Goal: Task Accomplishment & Management: Use online tool/utility

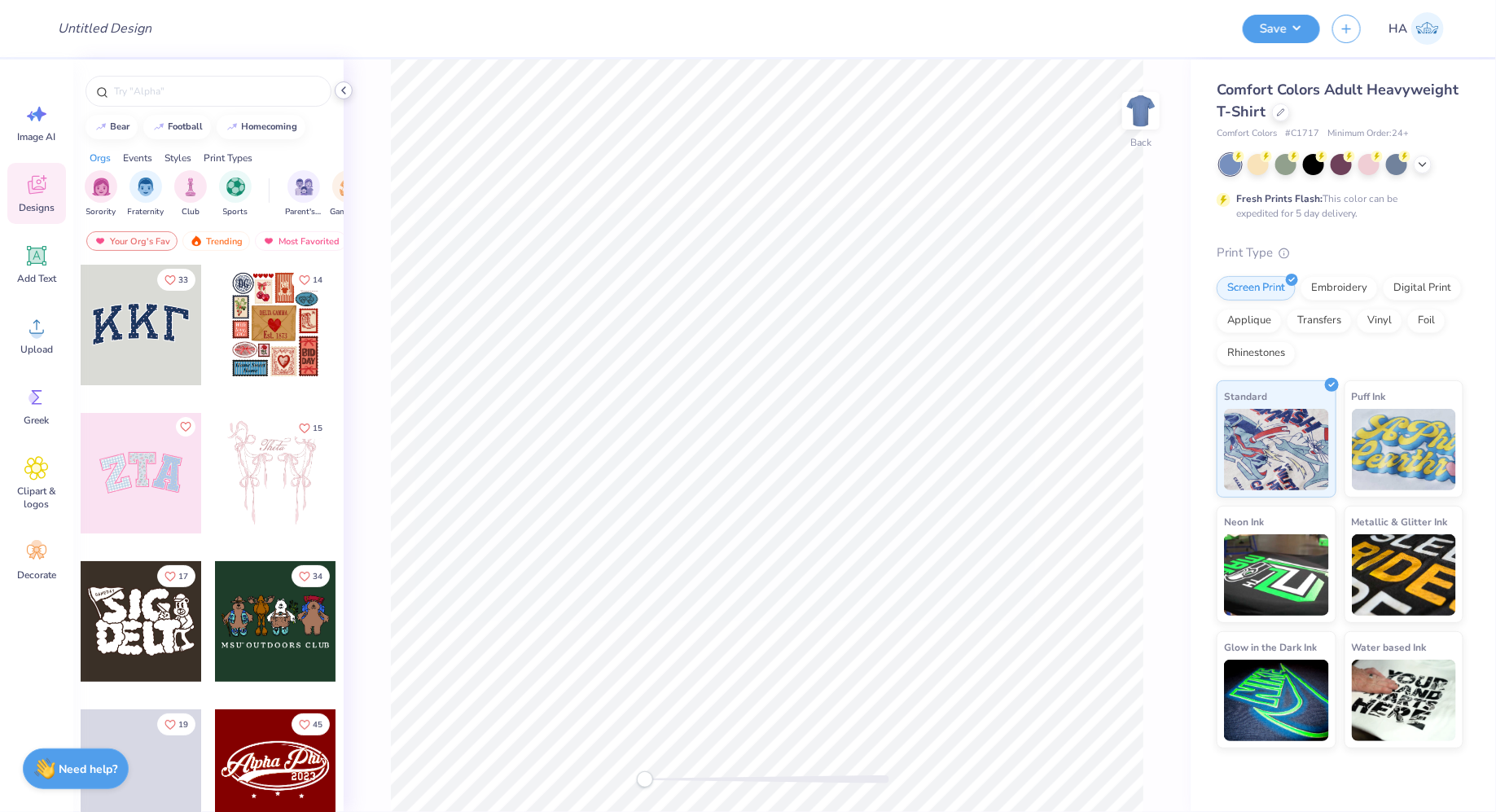
click at [345, 87] on polyline at bounding box center [343, 90] width 3 height 7
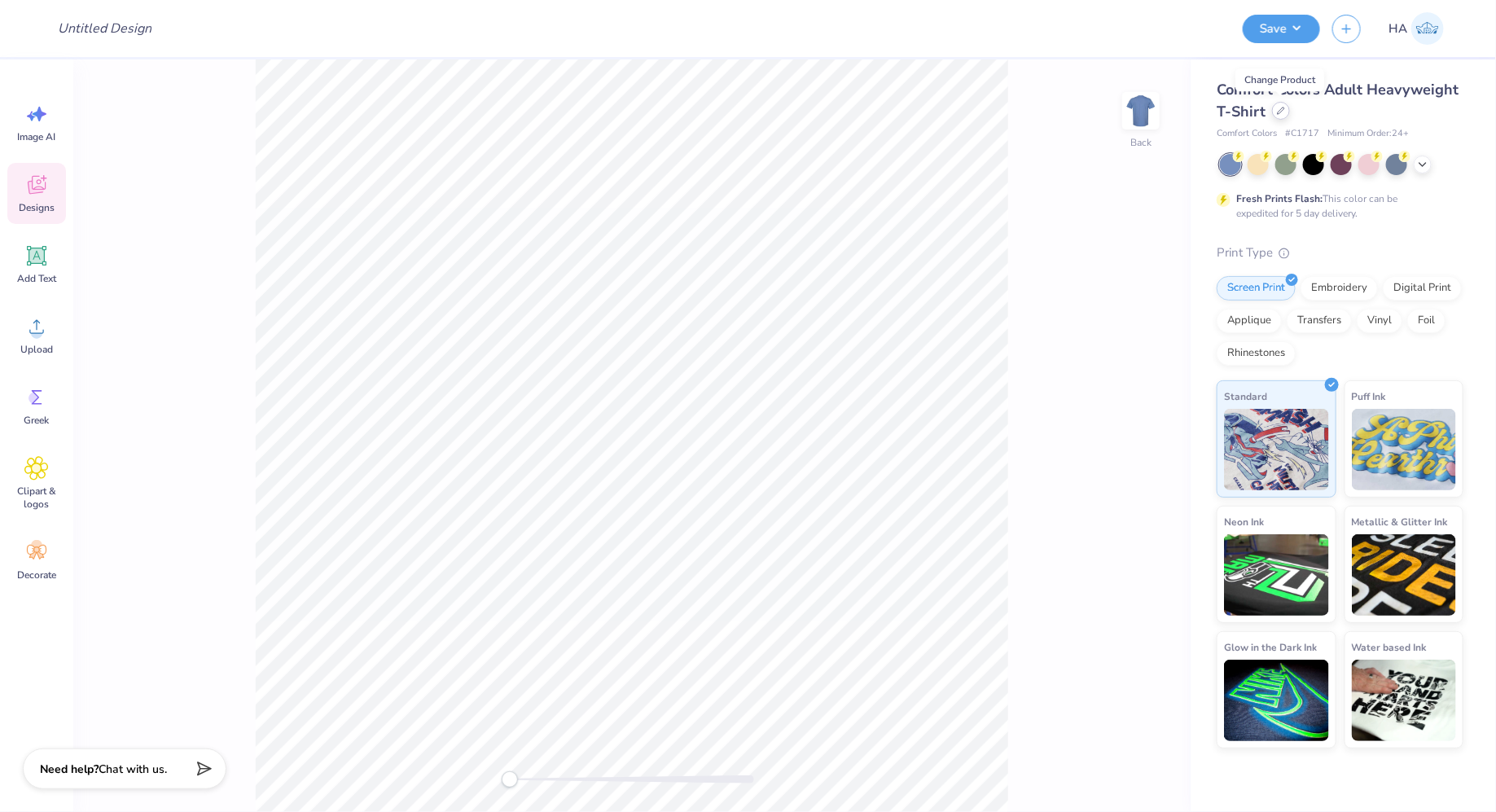
click at [1279, 118] on div at bounding box center [1281, 111] width 17 height 17
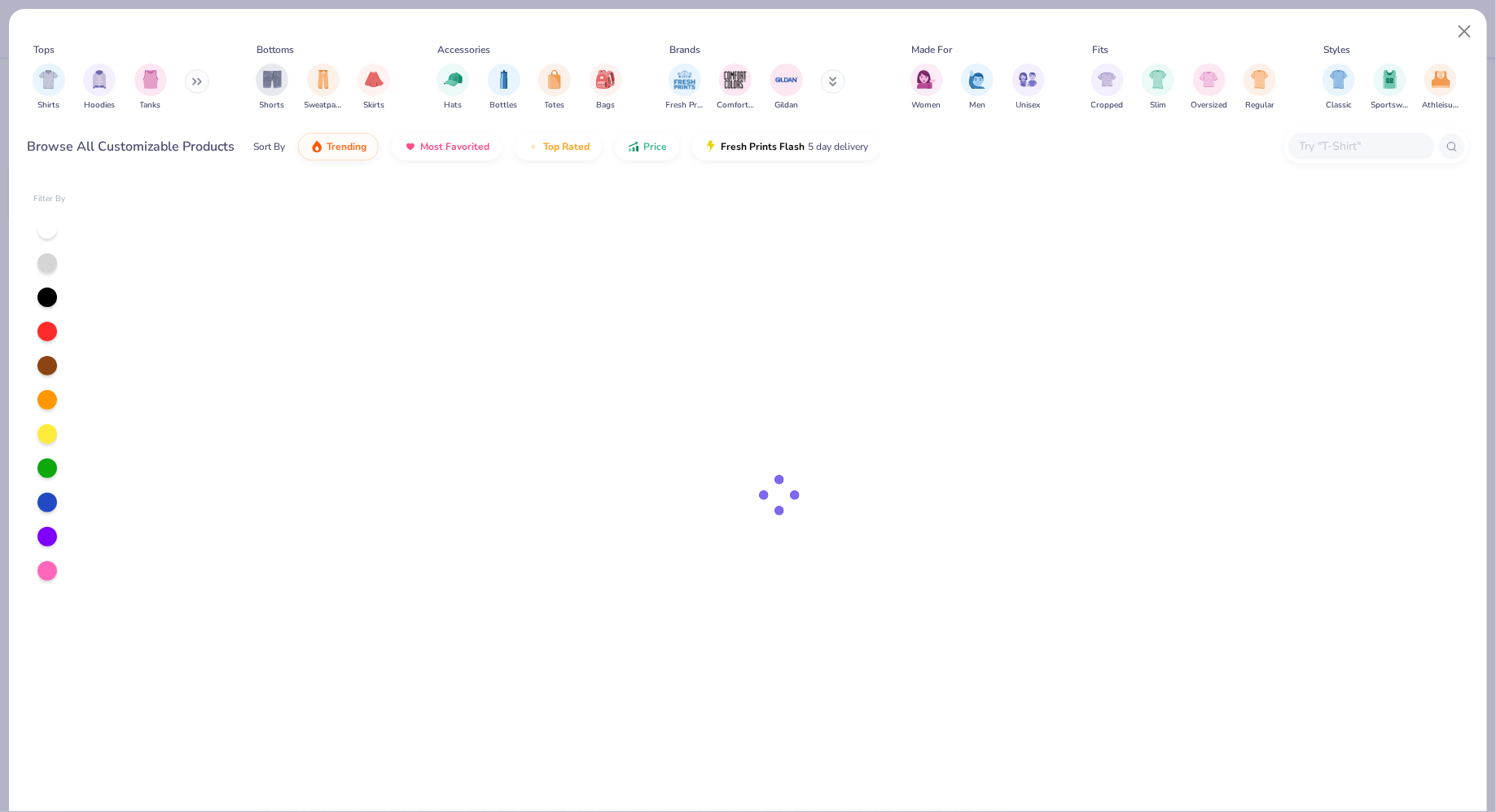
click at [1349, 149] on input "text" at bounding box center [1360, 146] width 125 height 18
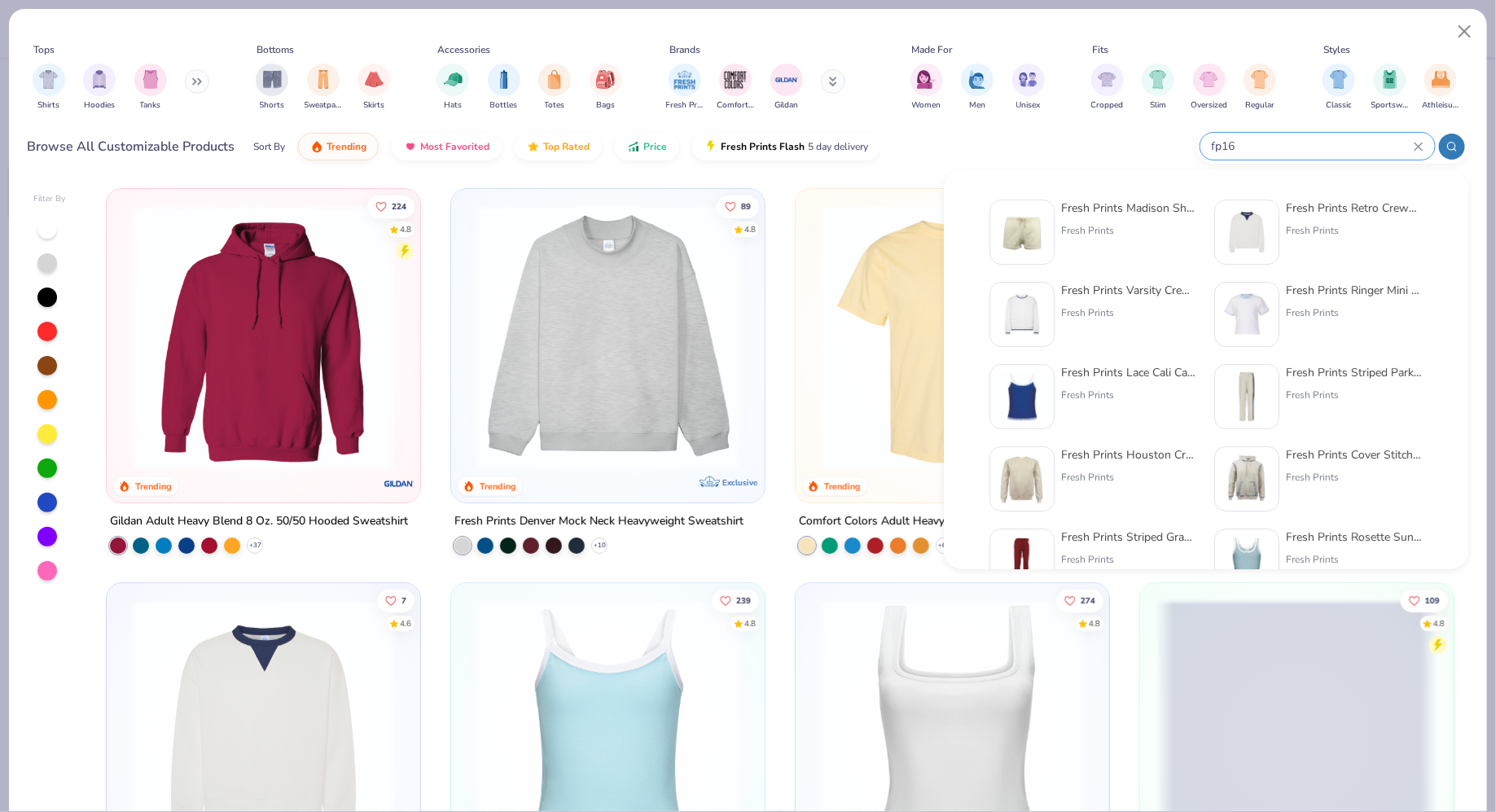
type input "fp16"
click at [1061, 224] on div "Fresh Prints Madison Shorts Fresh Prints" at bounding box center [1094, 231] width 209 height 65
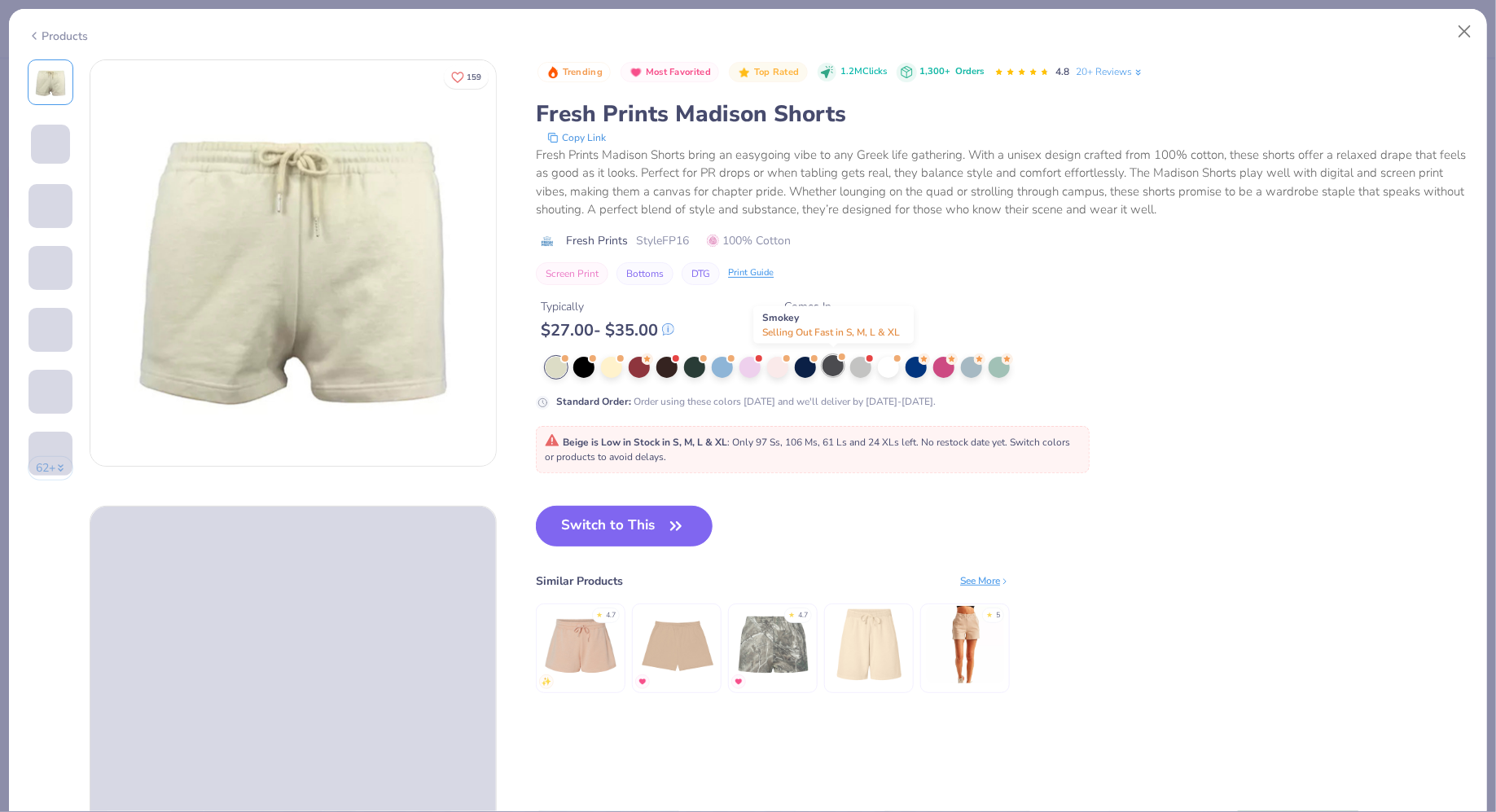
click at [840, 363] on div at bounding box center [833, 366] width 21 height 21
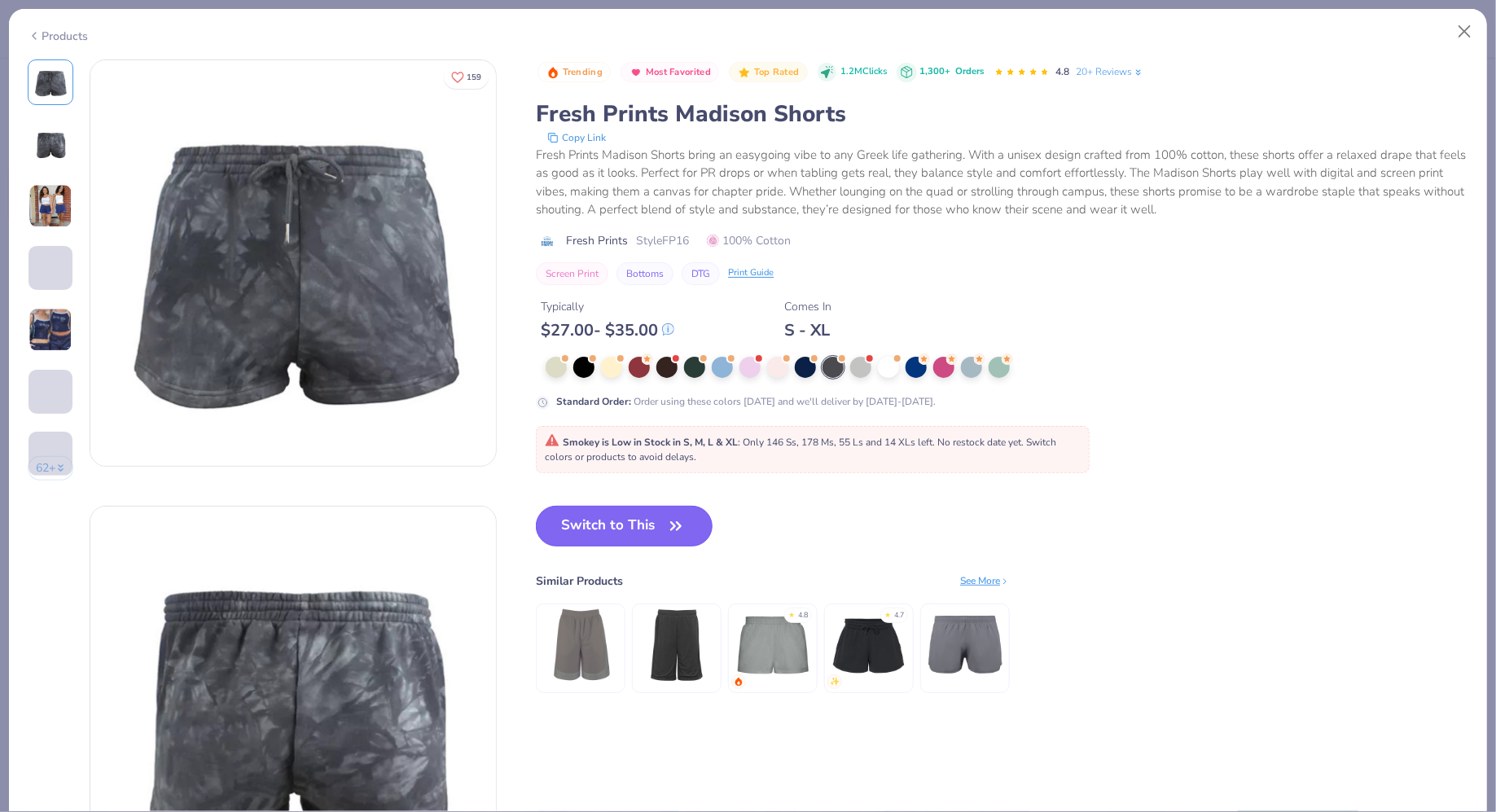
click at [642, 513] on button "Switch to This" at bounding box center [625, 526] width 177 height 41
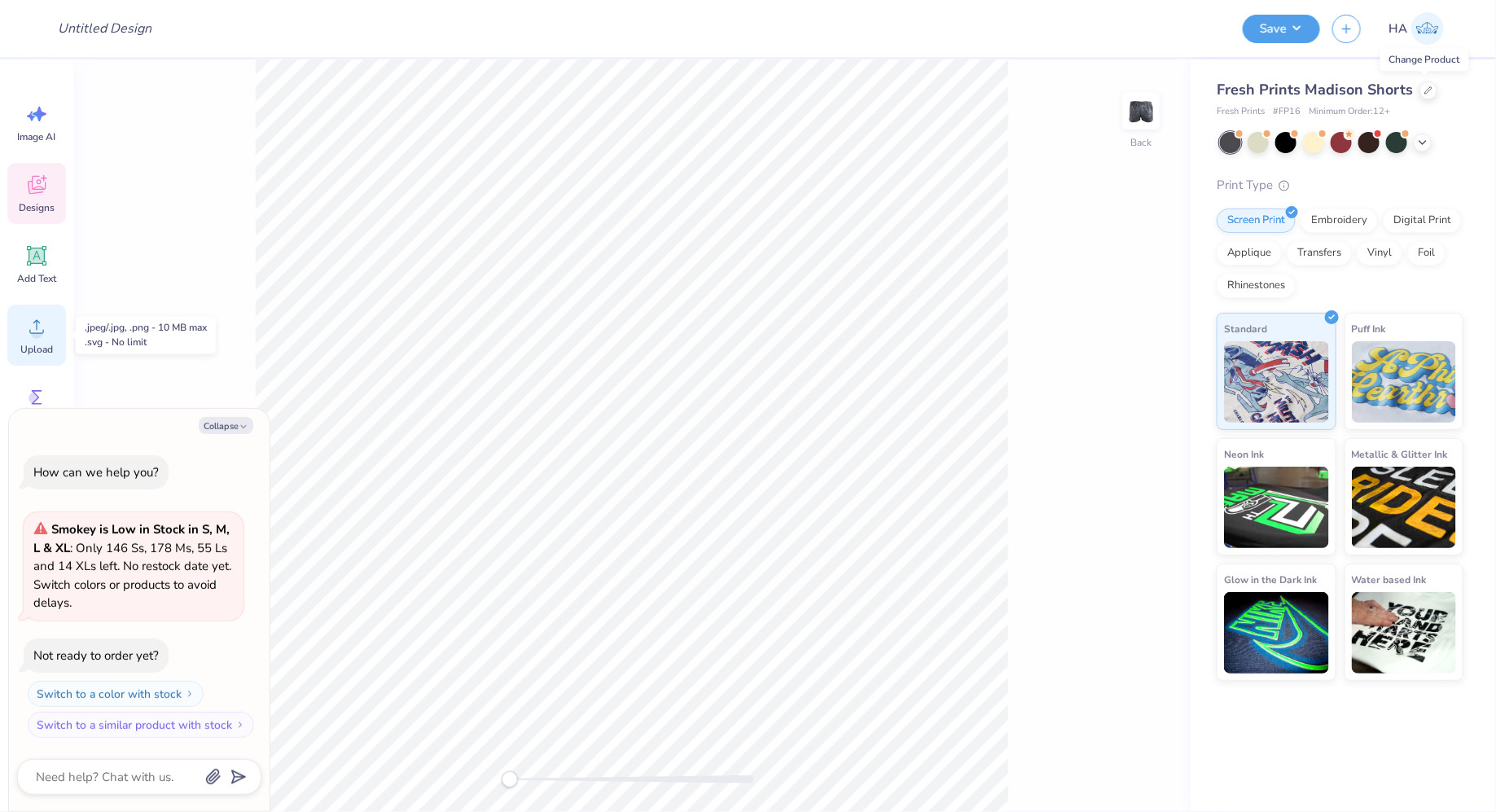
click at [25, 337] on icon at bounding box center [36, 326] width 24 height 24
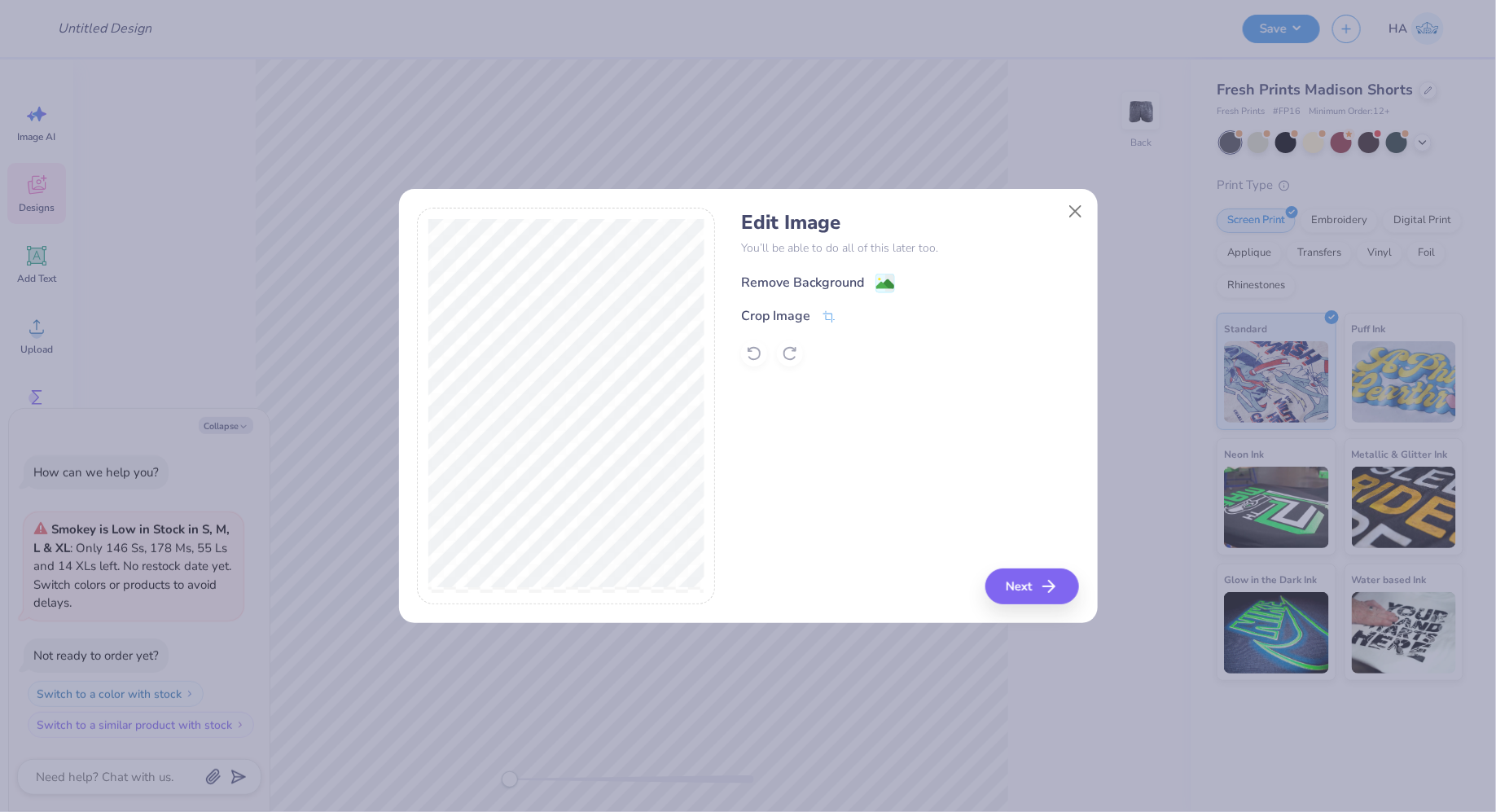
click at [894, 287] on rect at bounding box center [884, 283] width 18 height 18
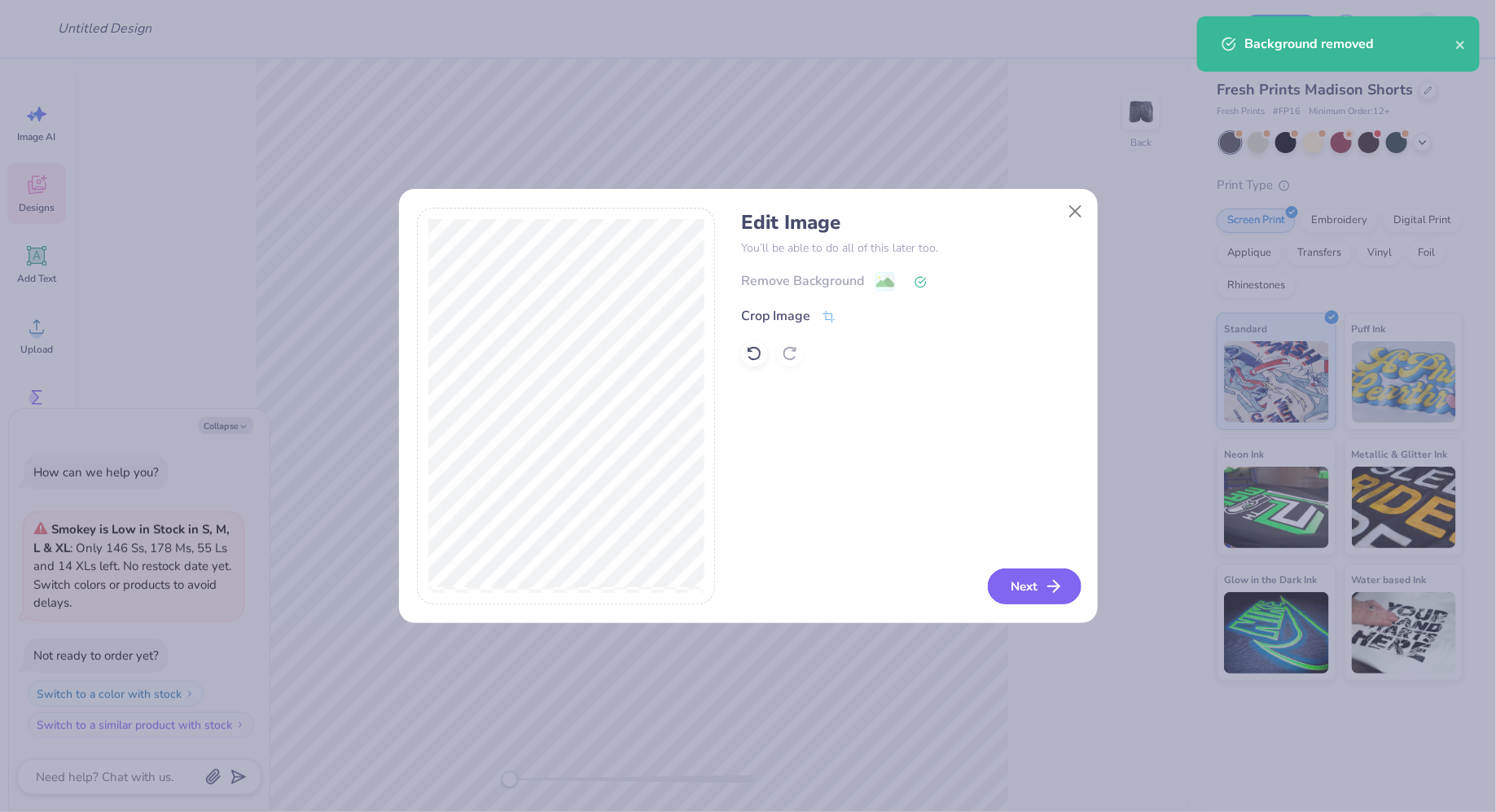
click at [1039, 586] on button "Next" at bounding box center [1035, 586] width 93 height 36
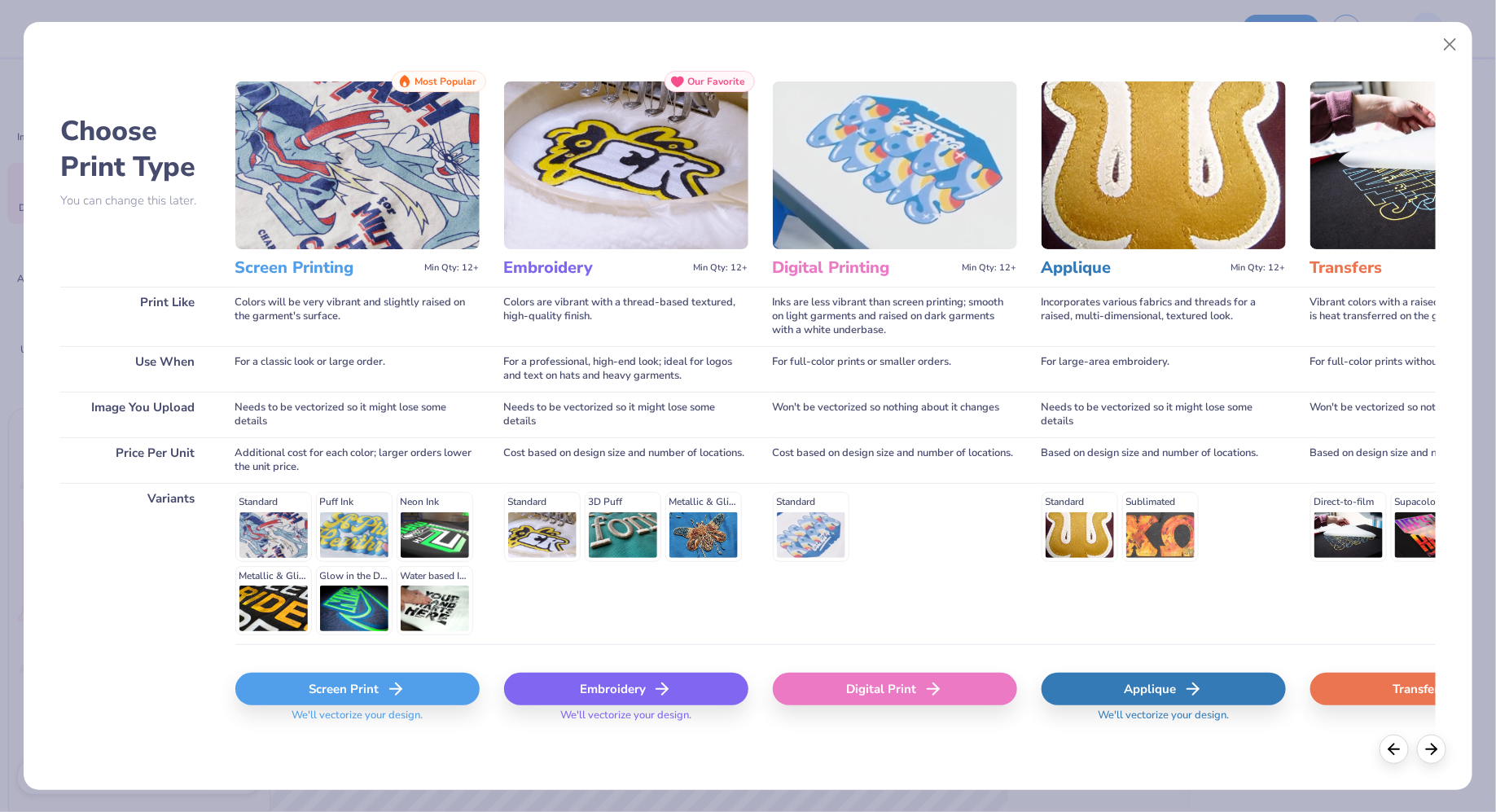
click at [375, 681] on div "Screen Print" at bounding box center [357, 689] width 245 height 33
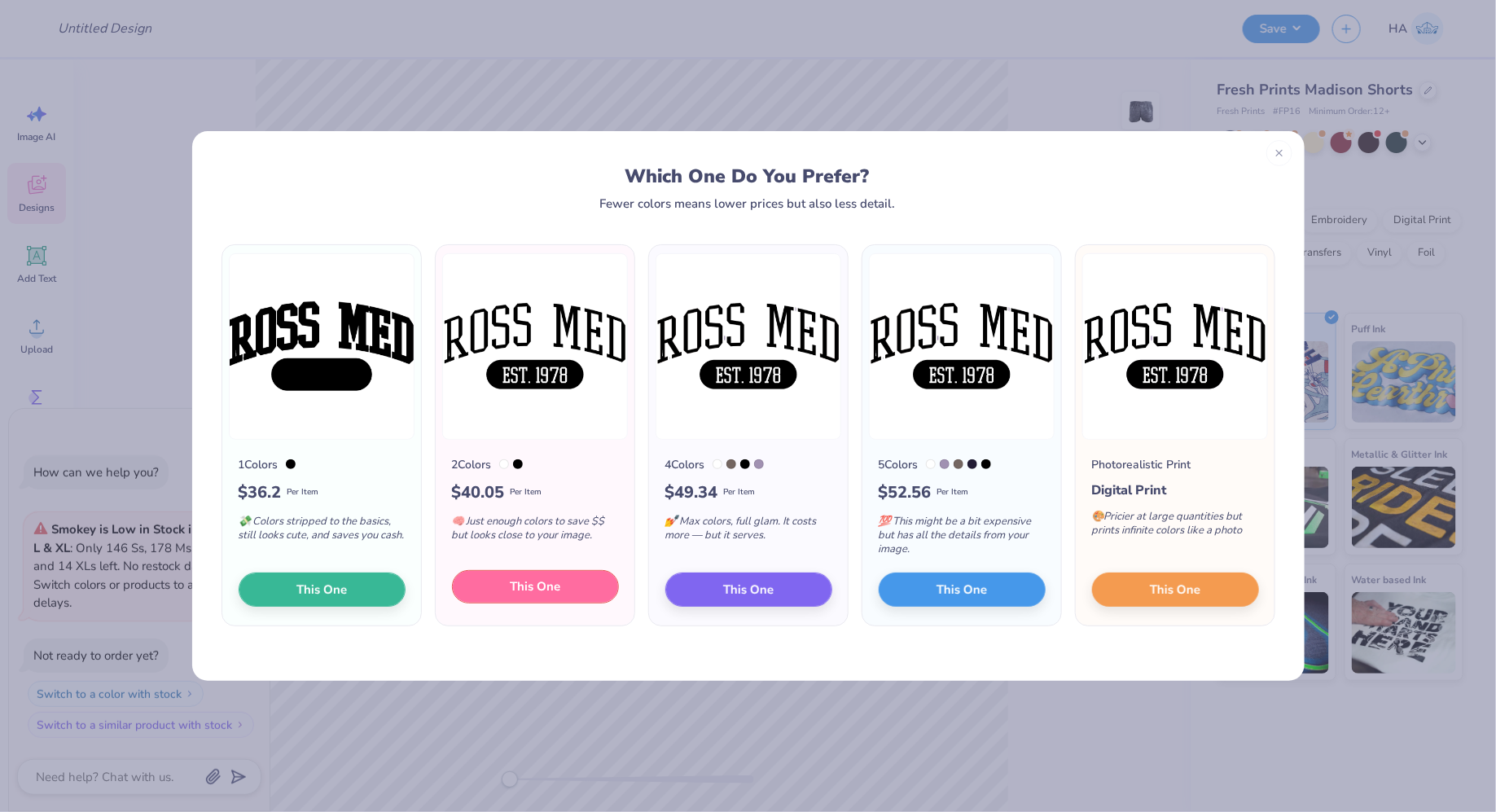
click at [547, 592] on span "This One" at bounding box center [535, 586] width 51 height 18
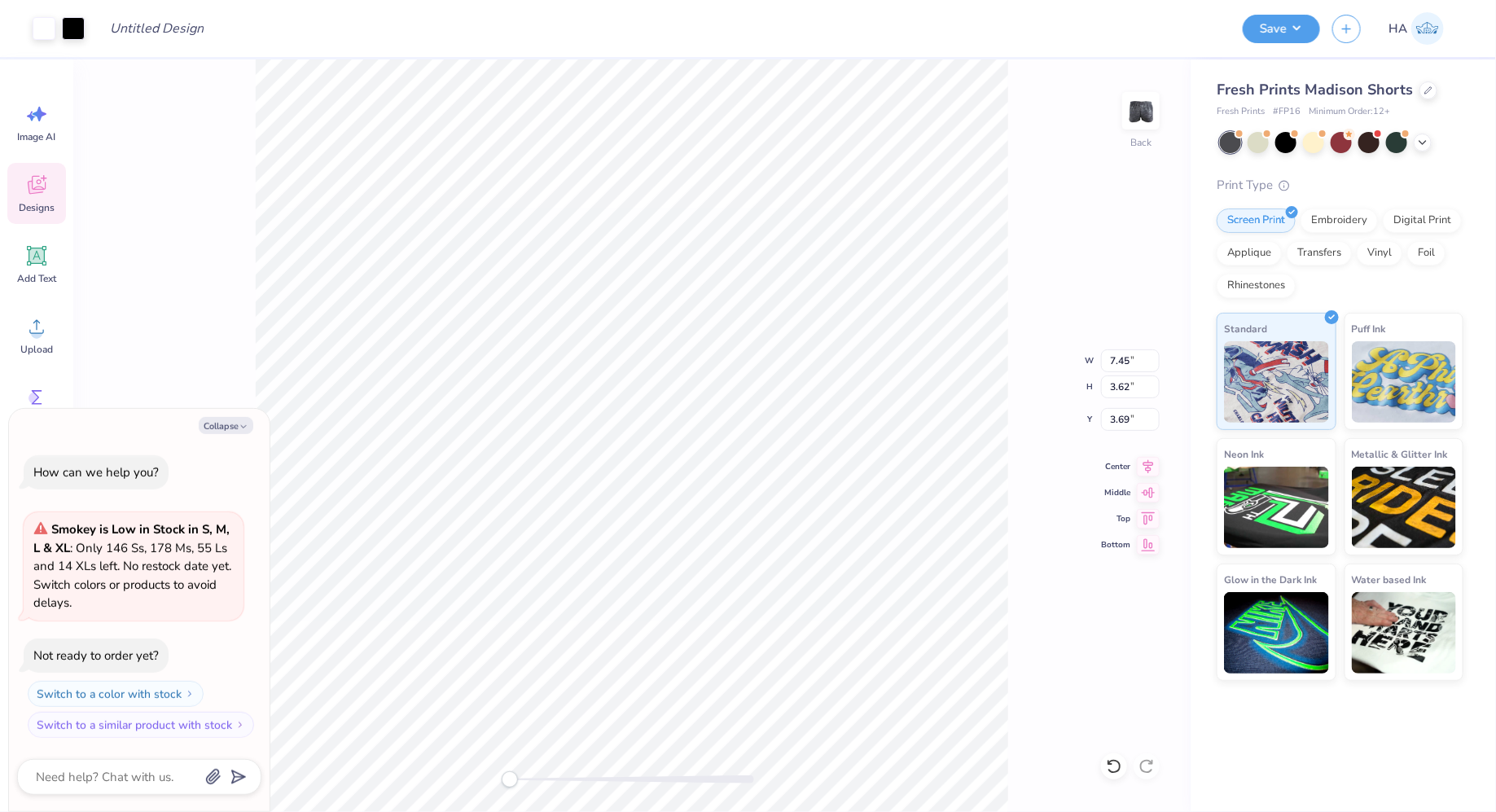
type textarea "x"
click at [1116, 364] on input "7.45" at bounding box center [1130, 360] width 58 height 22
type input "4"
type textarea "x"
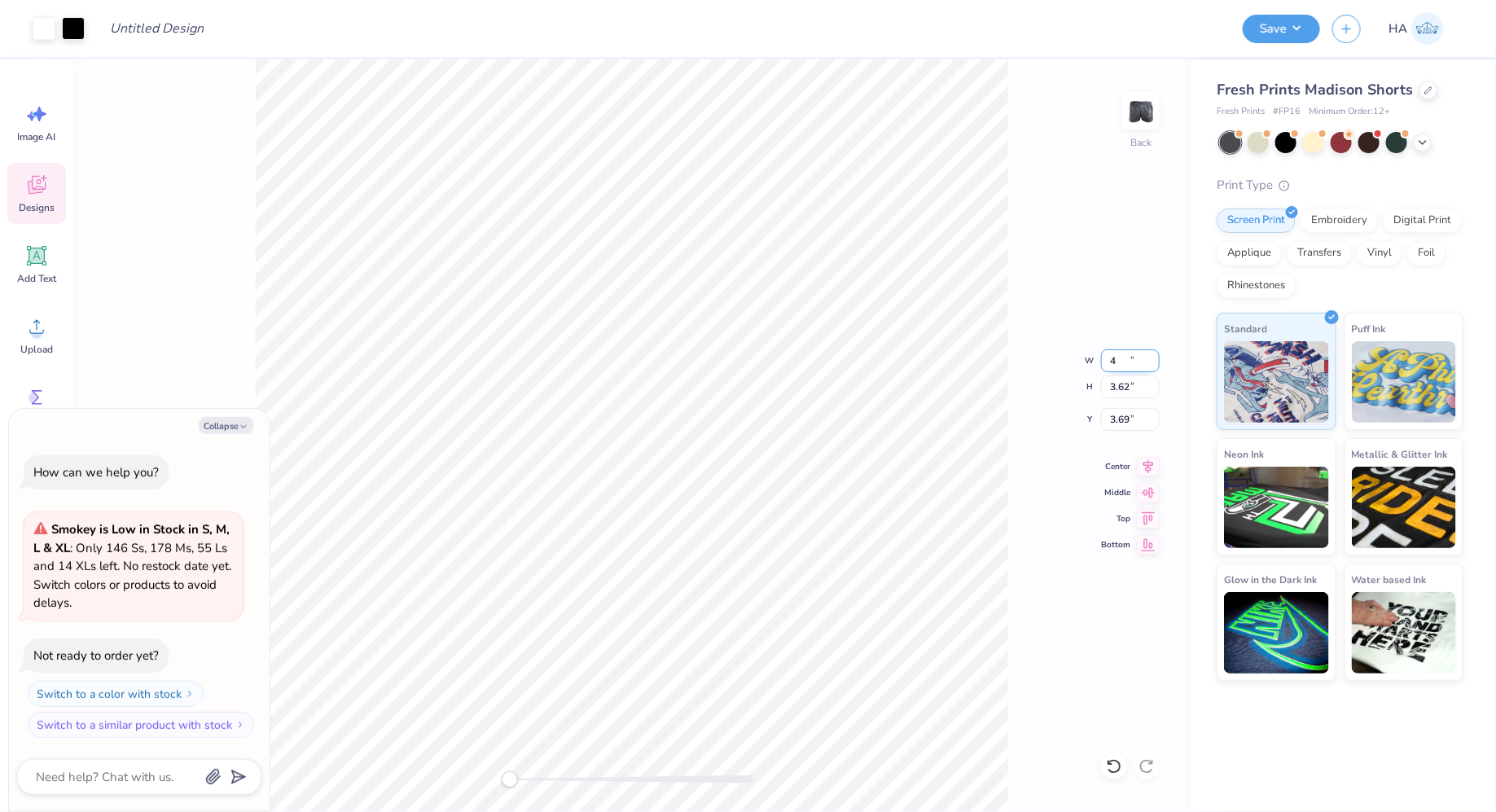
type input "4.00"
type input "1.95"
type input "6.34"
click at [1279, 14] on button "Save" at bounding box center [1281, 26] width 78 height 28
type textarea "x"
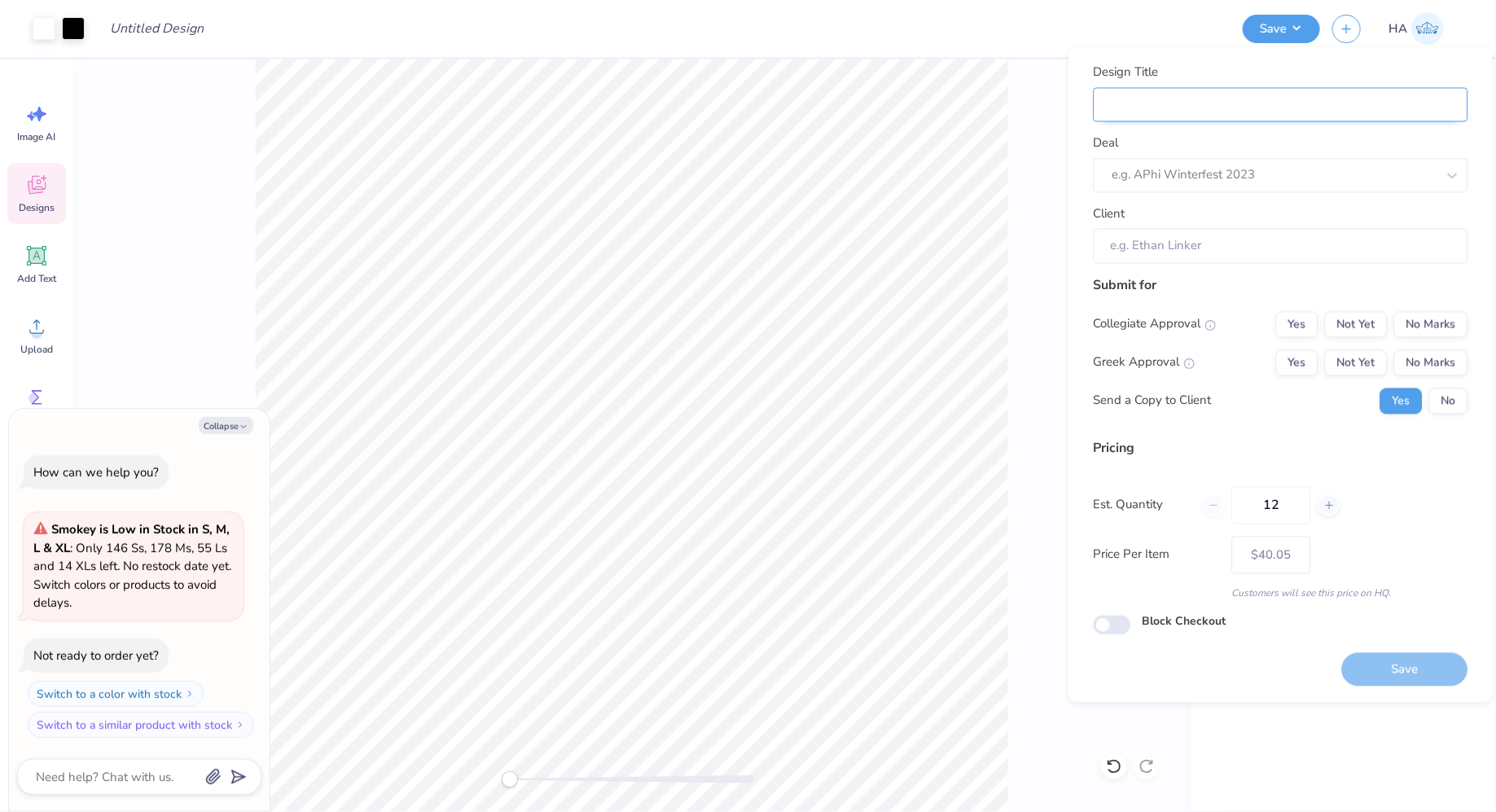
click at [1257, 112] on input "Design Title" at bounding box center [1281, 105] width 375 height 35
type input "R"
type textarea "x"
type input "R"
type textarea "x"
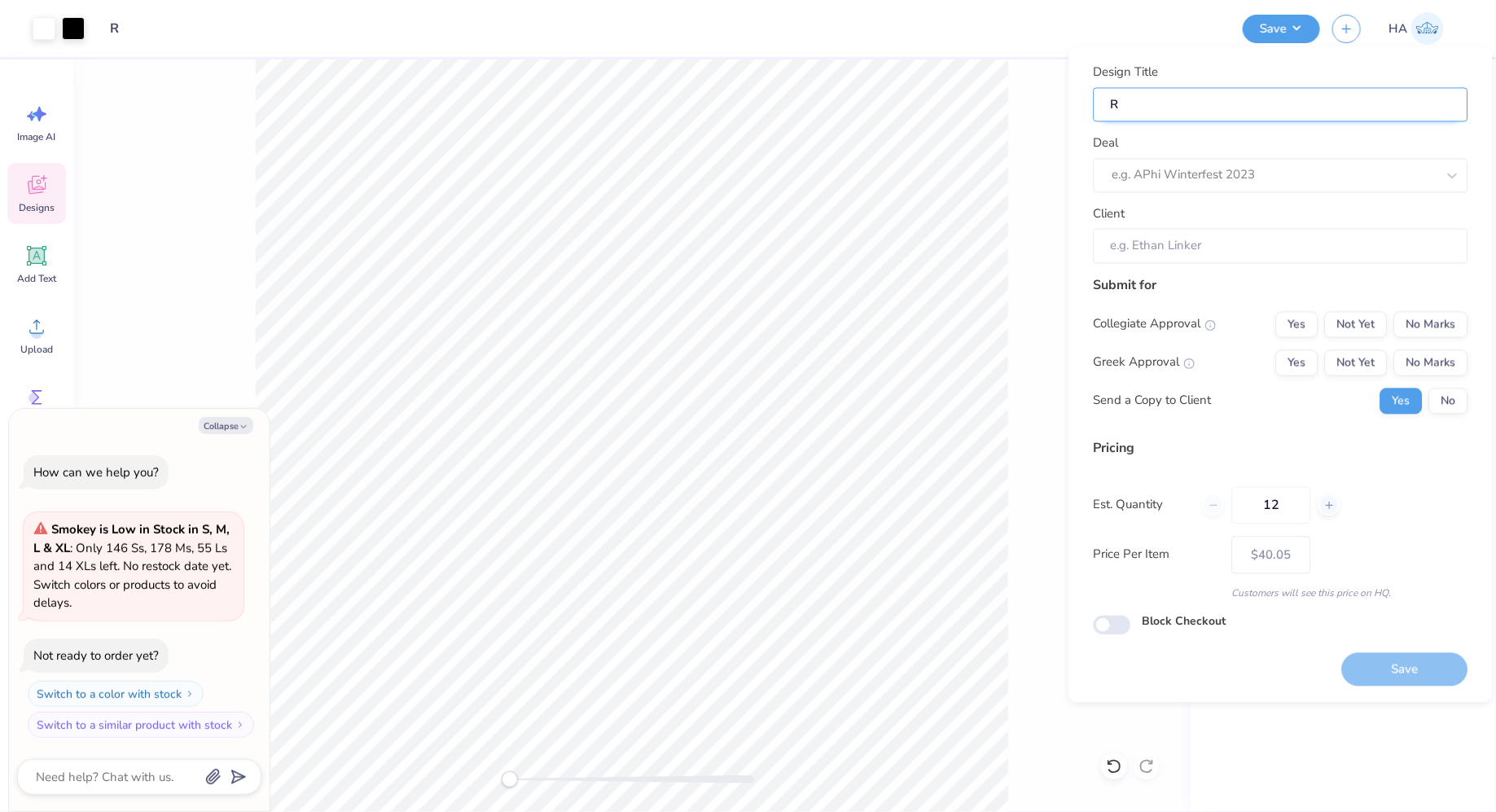
type input "RU"
type textarea "x"
type input "RU"
type textarea "x"
type input "RUS"
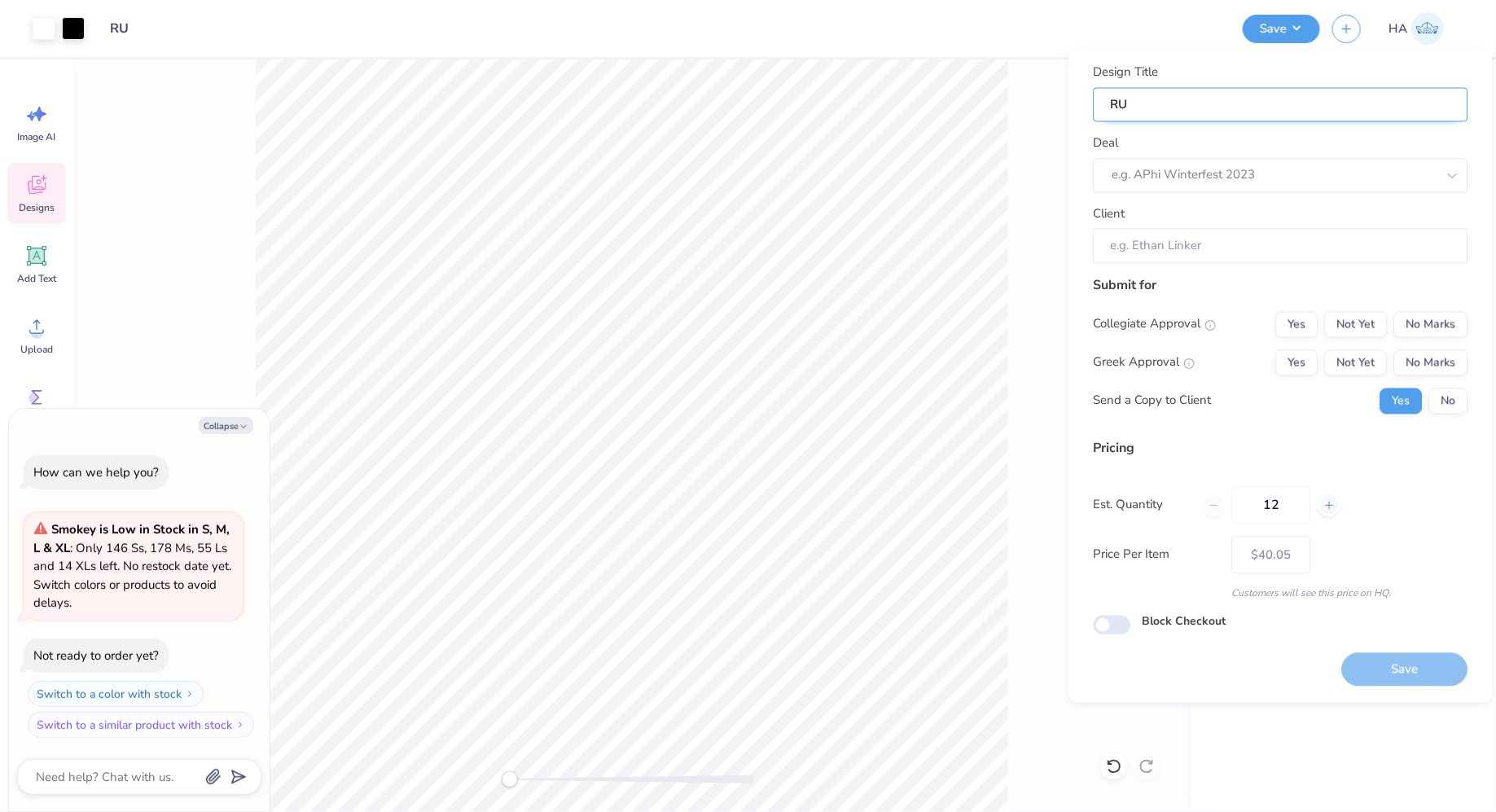
type textarea "x"
type input "RUS"
type textarea "x"
type input "RUSM"
type textarea "x"
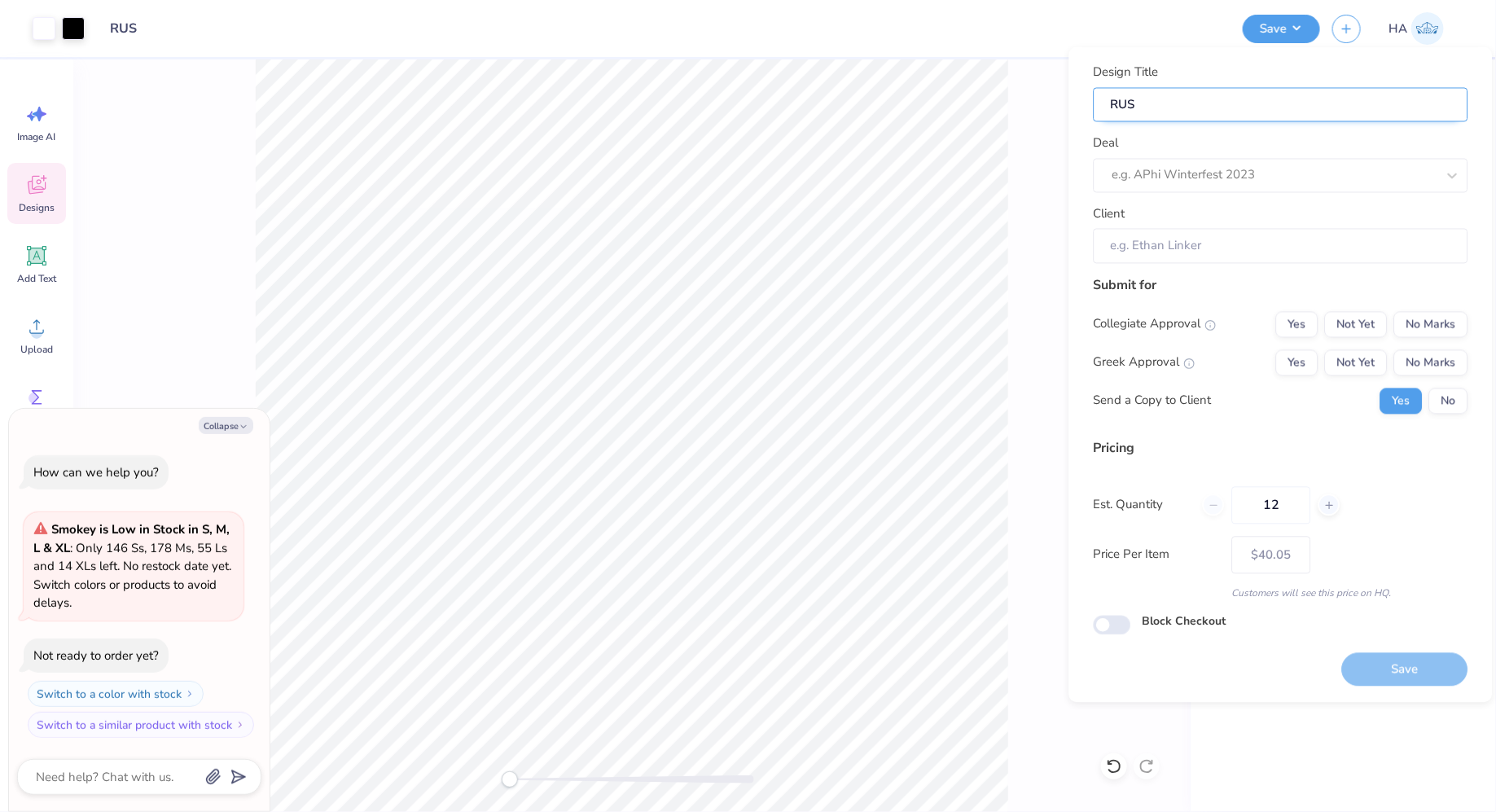
type input "RUSM"
type textarea "x"
type input "RUSM"
type textarea "x"
type input "RUSM"
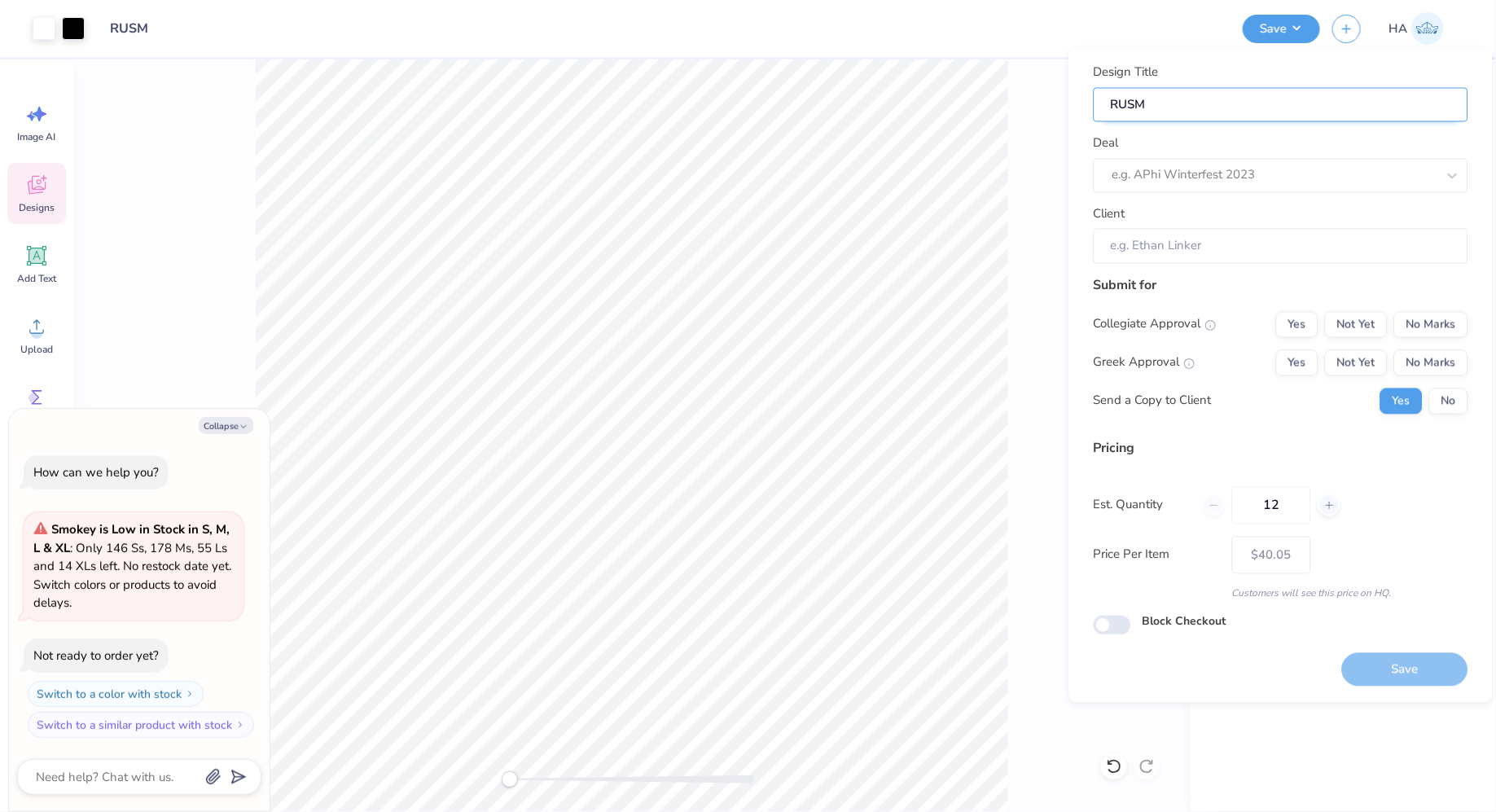
type textarea "x"
type input "RUSM 2"
type textarea "x"
type input "RUSM 2"
type textarea "x"
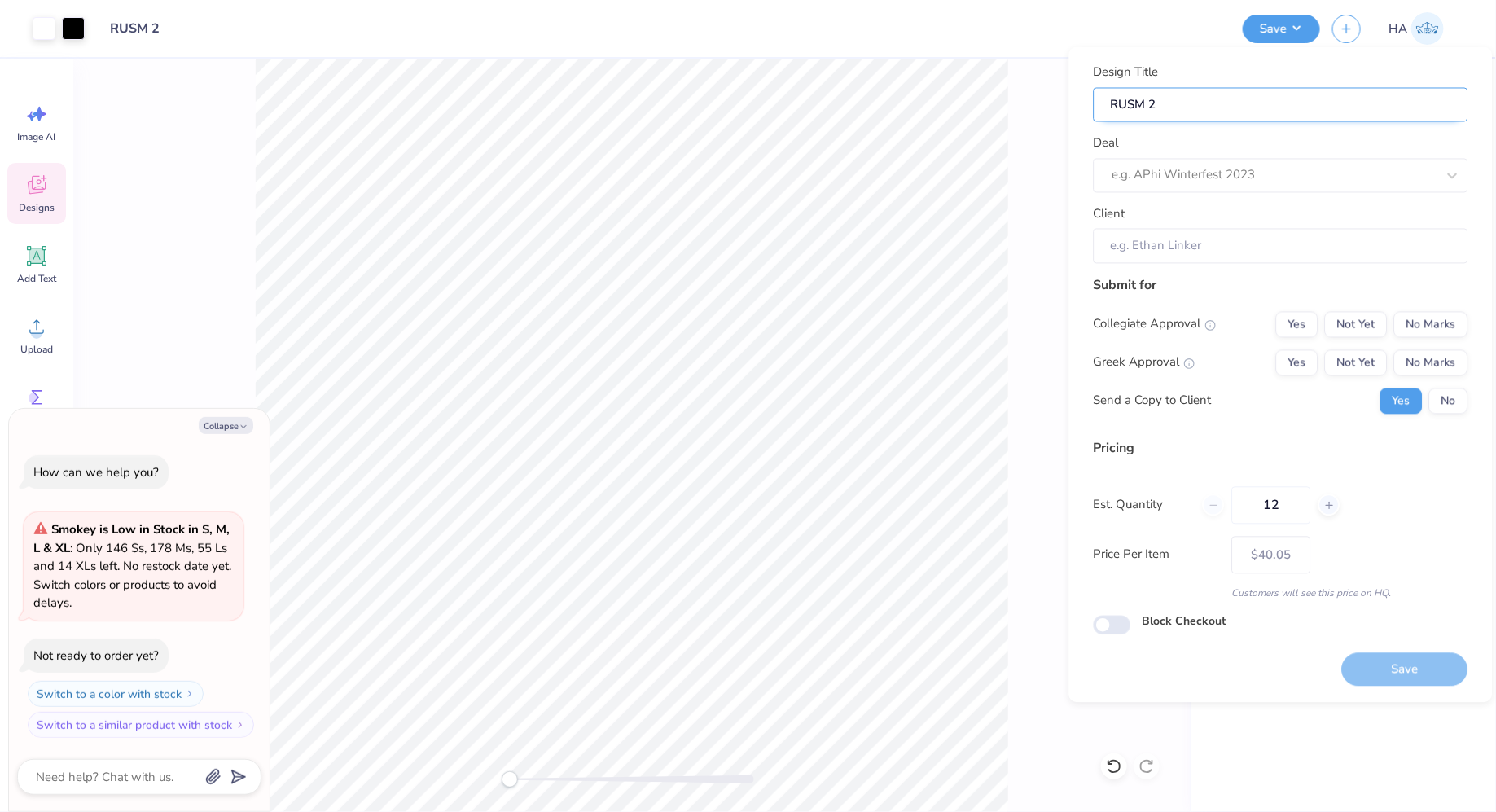
type input "RUSM 20"
type textarea "x"
type input "RUSM 20"
type textarea "x"
type input "RUSM 202"
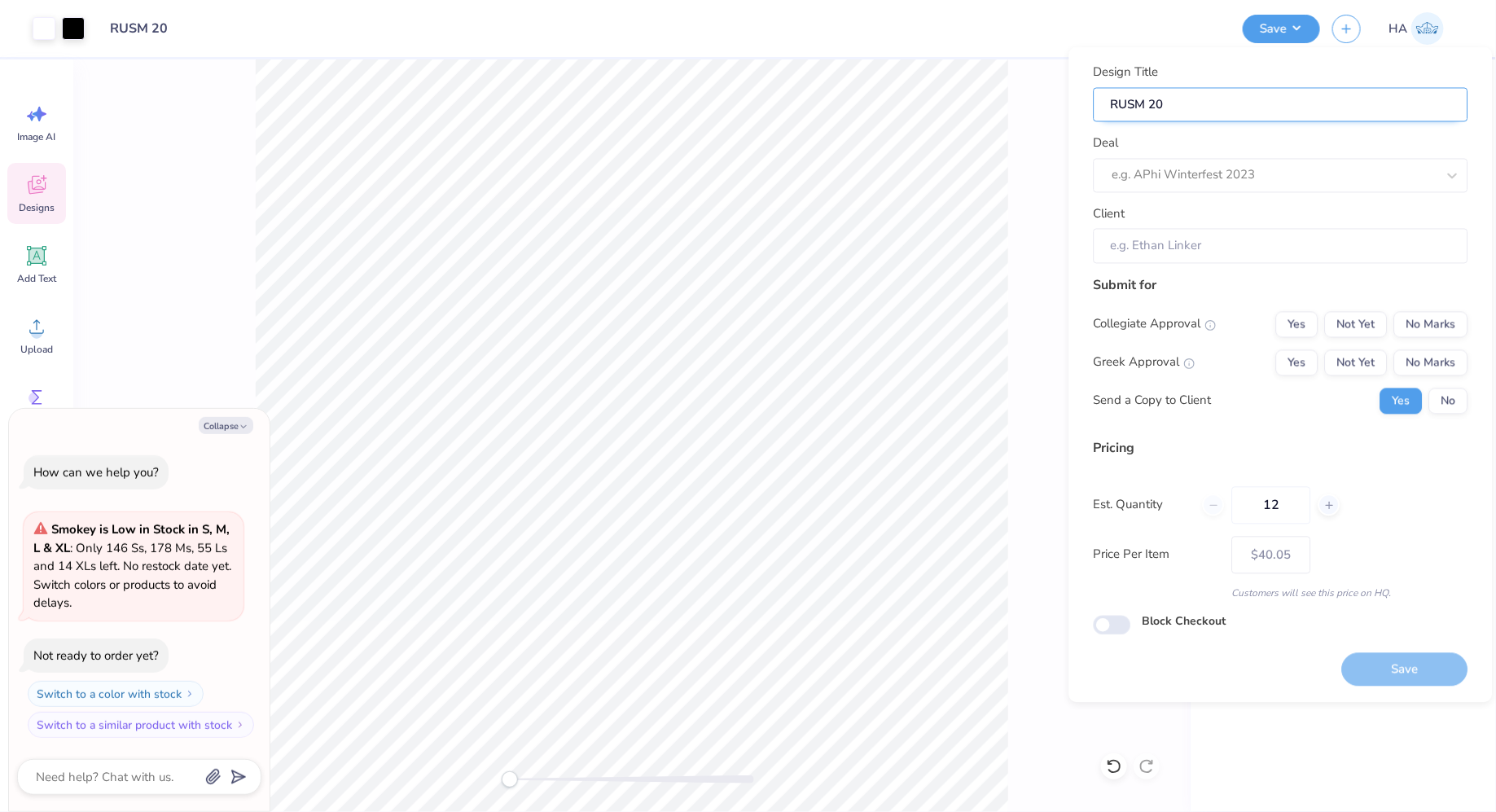
type textarea "x"
type input "RUSM 202"
type textarea "x"
type input "RUSM 2025"
type textarea "x"
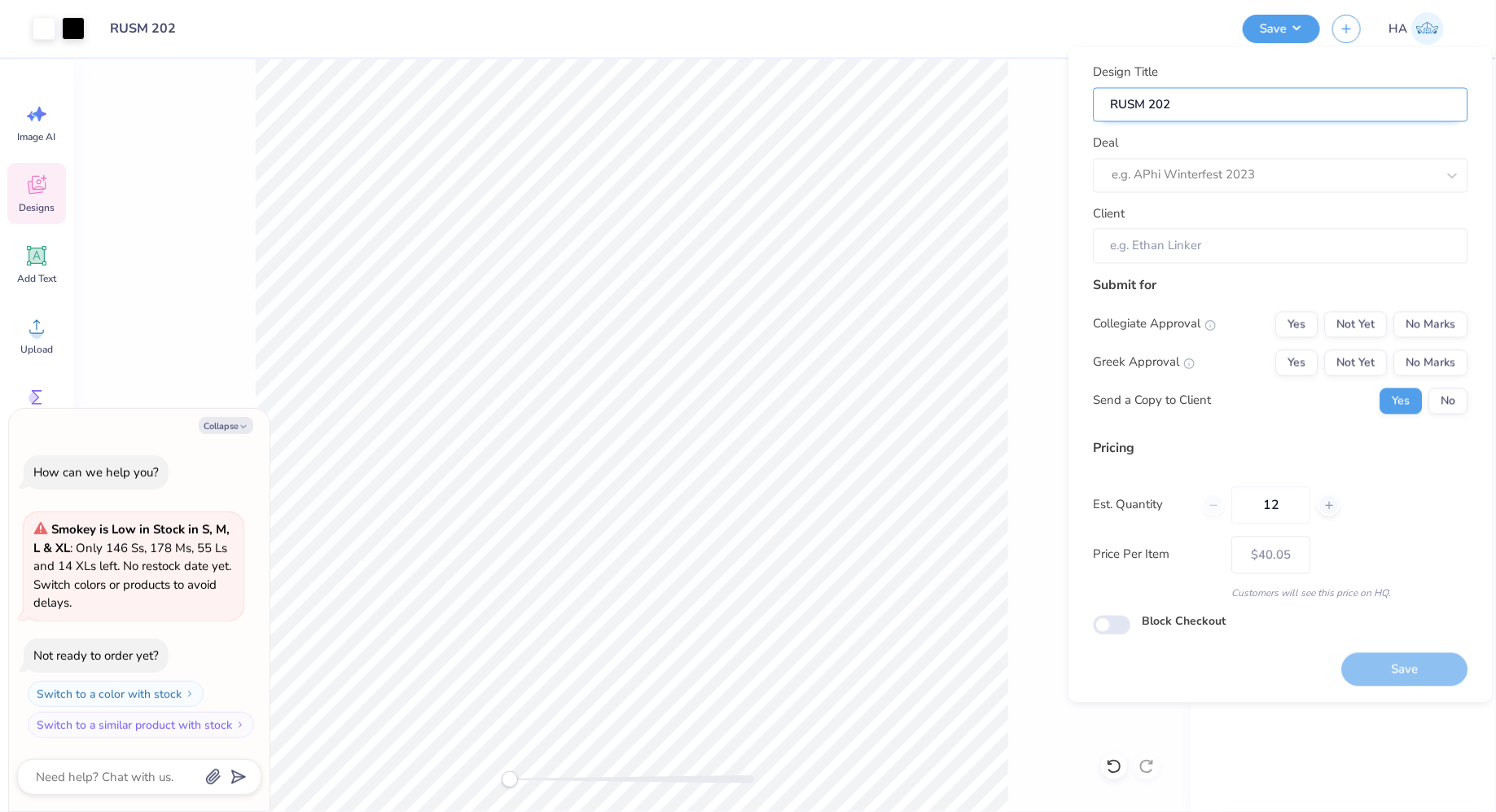
type input "RUSM 2025"
type textarea "x"
type input "RUSM 2025"
type textarea "x"
type input "RUSM 2025"
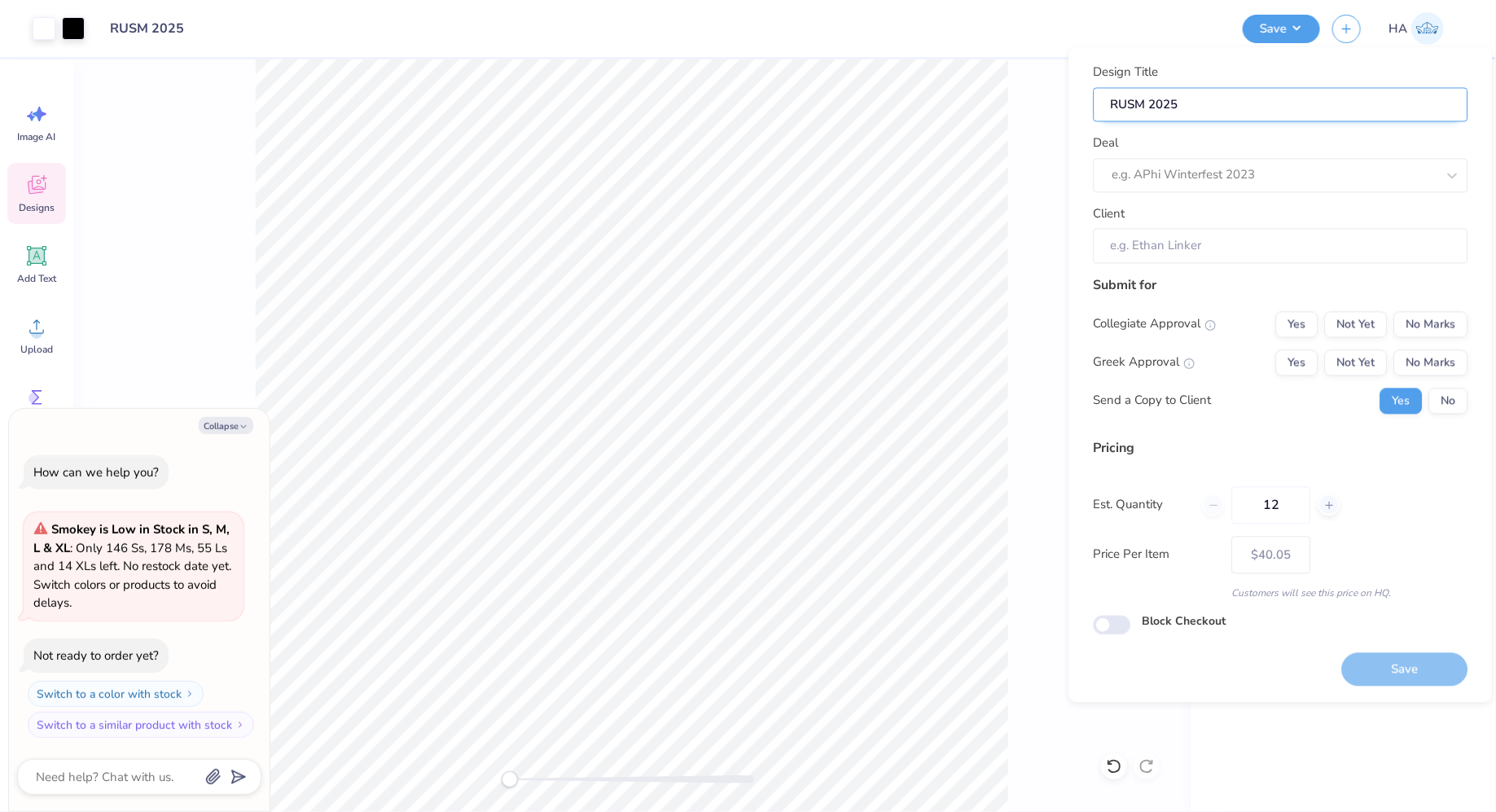
type textarea "x"
type input "RUSM 2025 F"
type textarea "x"
type input "RUSM 2025 F"
type textarea "x"
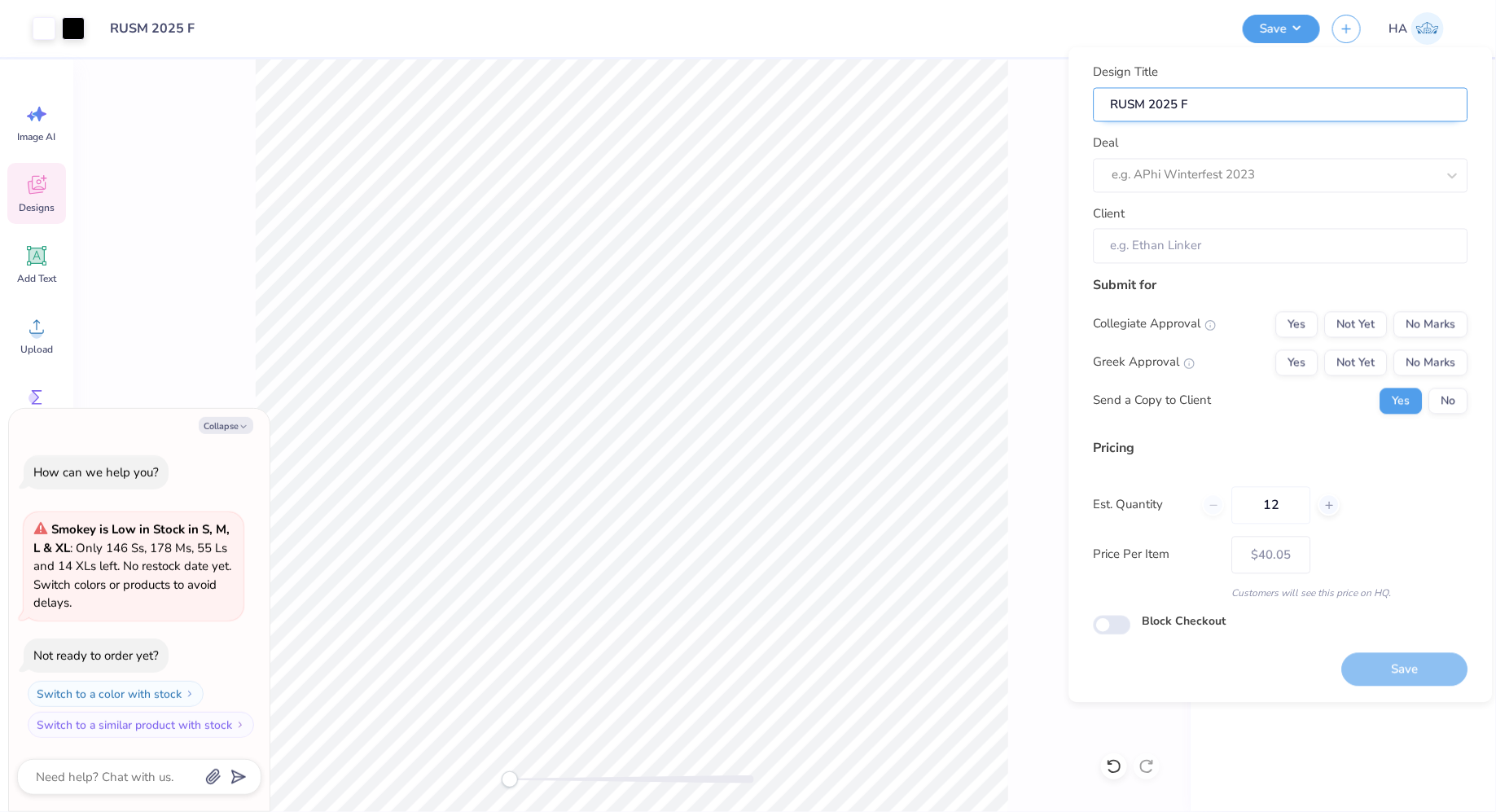
type input "RUSM 2025 Fa"
type textarea "x"
type input "RUSM 2025 Fa"
type textarea "x"
type input "RUSM 2025 Fal"
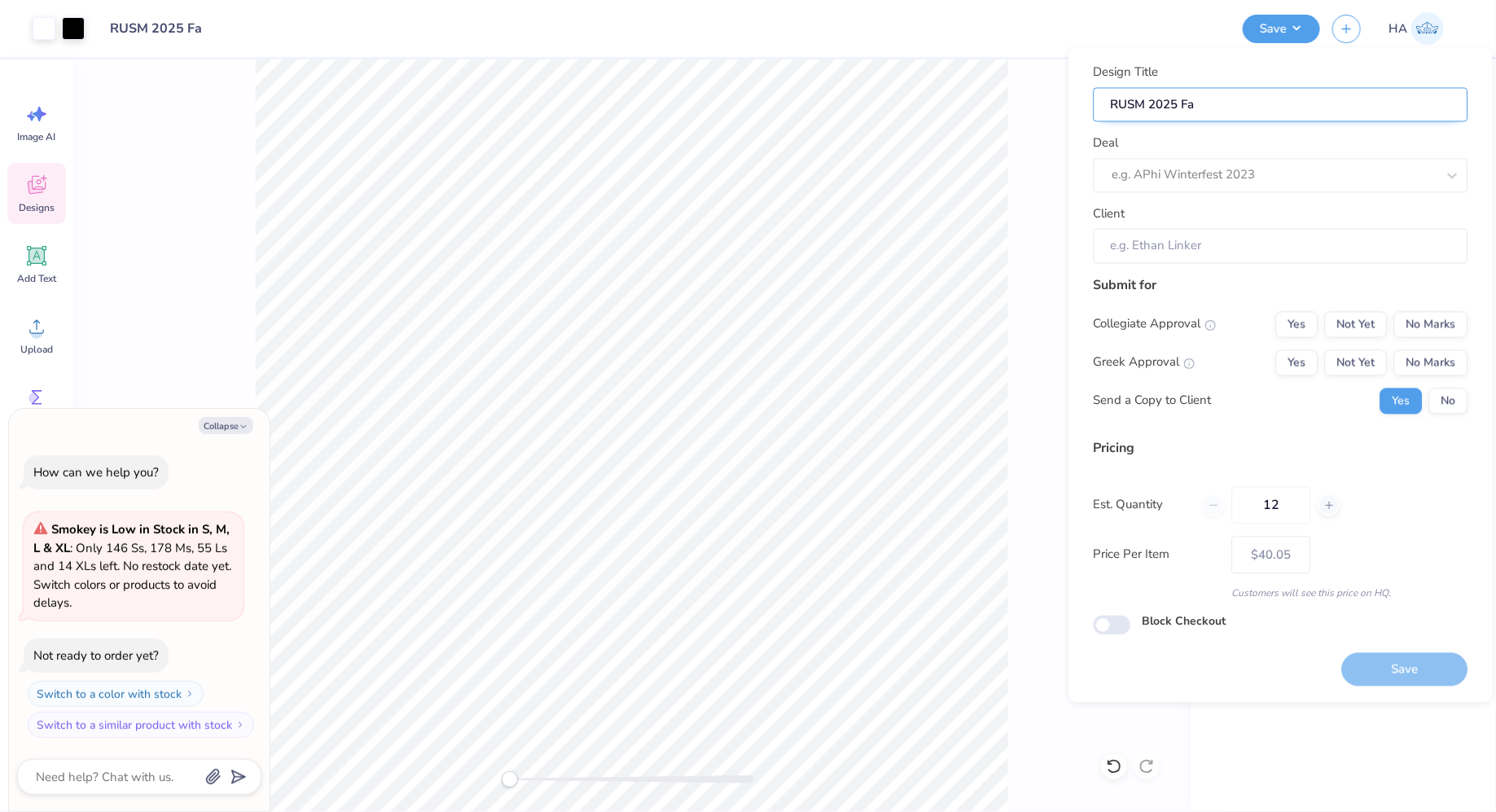
type textarea "x"
type input "RUSM 2025 Fal"
type textarea "x"
type input "RUSM 2025 Fall"
type textarea "x"
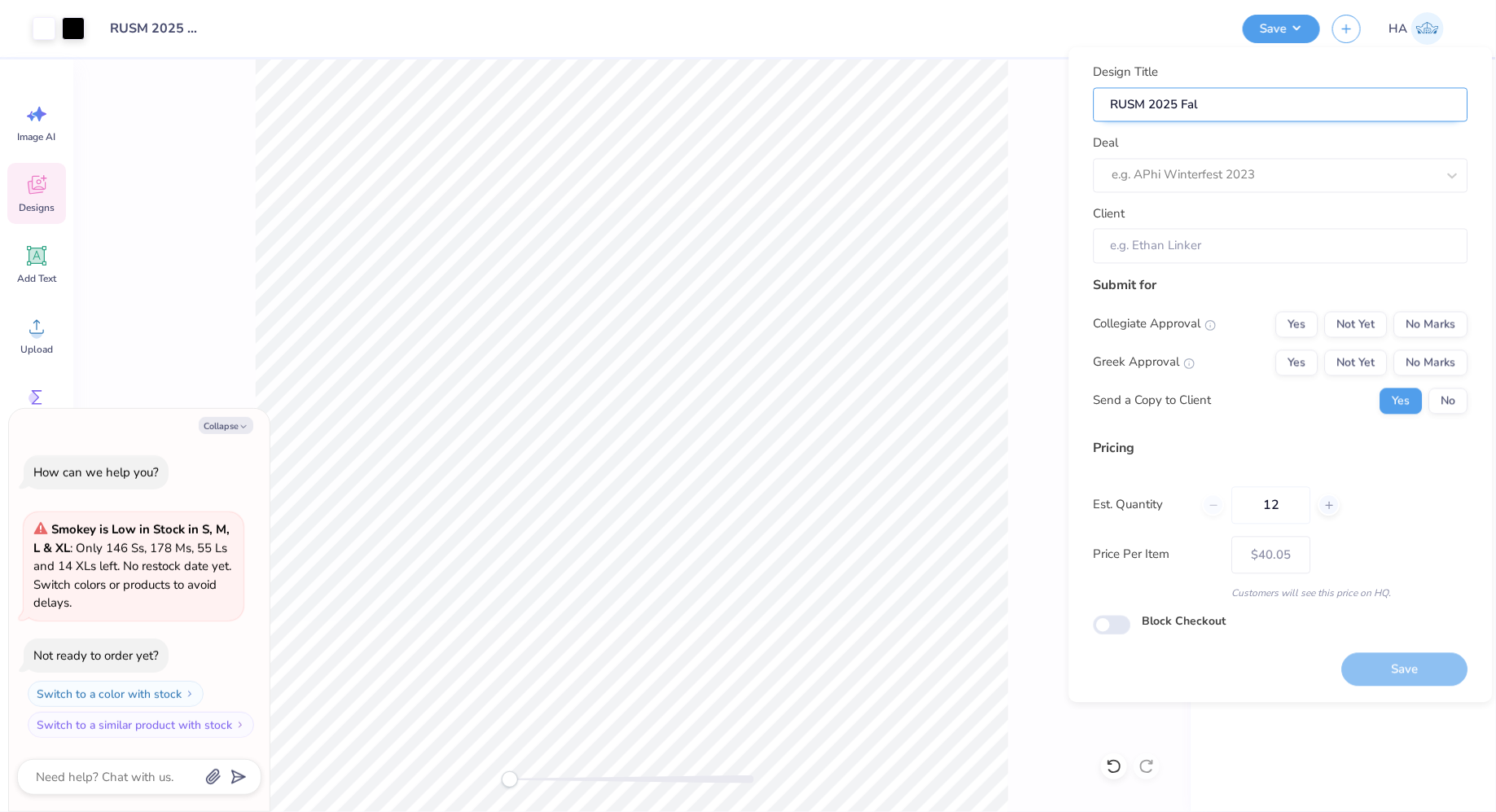
type input "RUSM 2025 Fall"
type textarea "x"
type input "RUSM 2025 Fall"
type textarea "x"
type input "RUSM 2025 Fall"
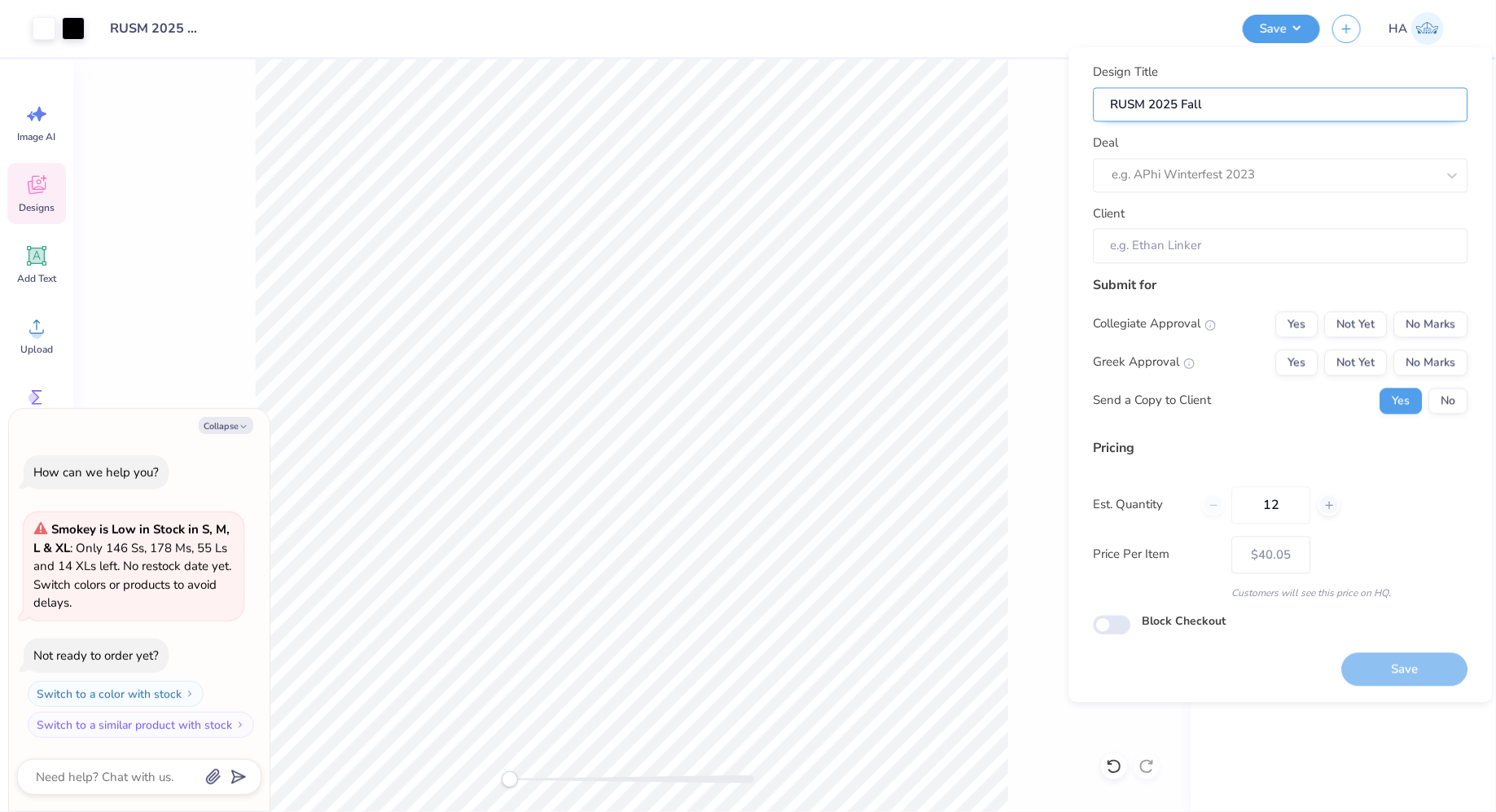
type textarea "x"
type input "RUSM 2025 Fall M"
type textarea "x"
type input "RUSM 2025 Fall M"
type textarea "x"
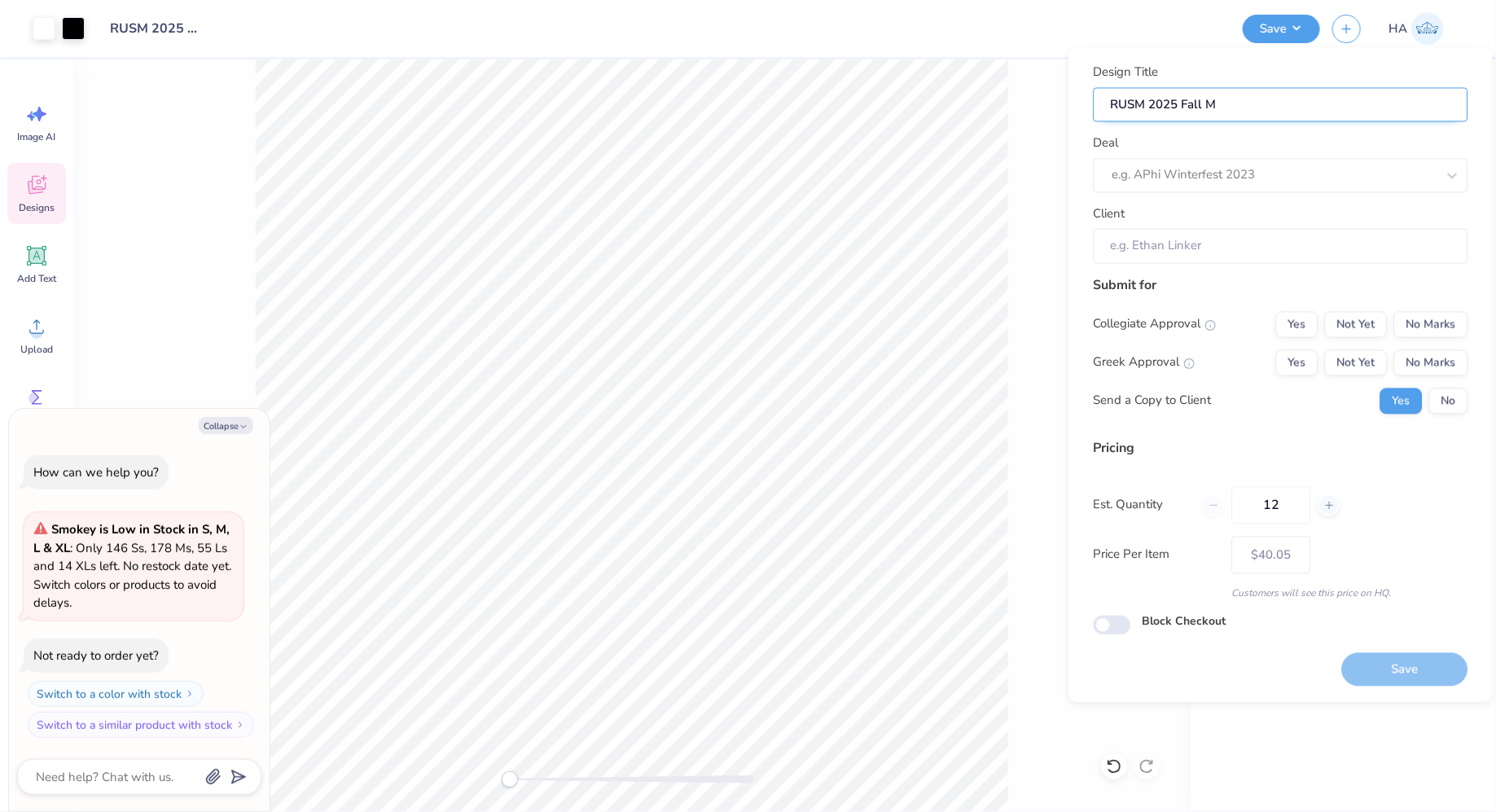
type input "RUSM 2025 Fall Me"
type textarea "x"
type input "RUSM 2025 Fall Me"
type textarea "x"
type input "RUSM 2025 Fall Mer"
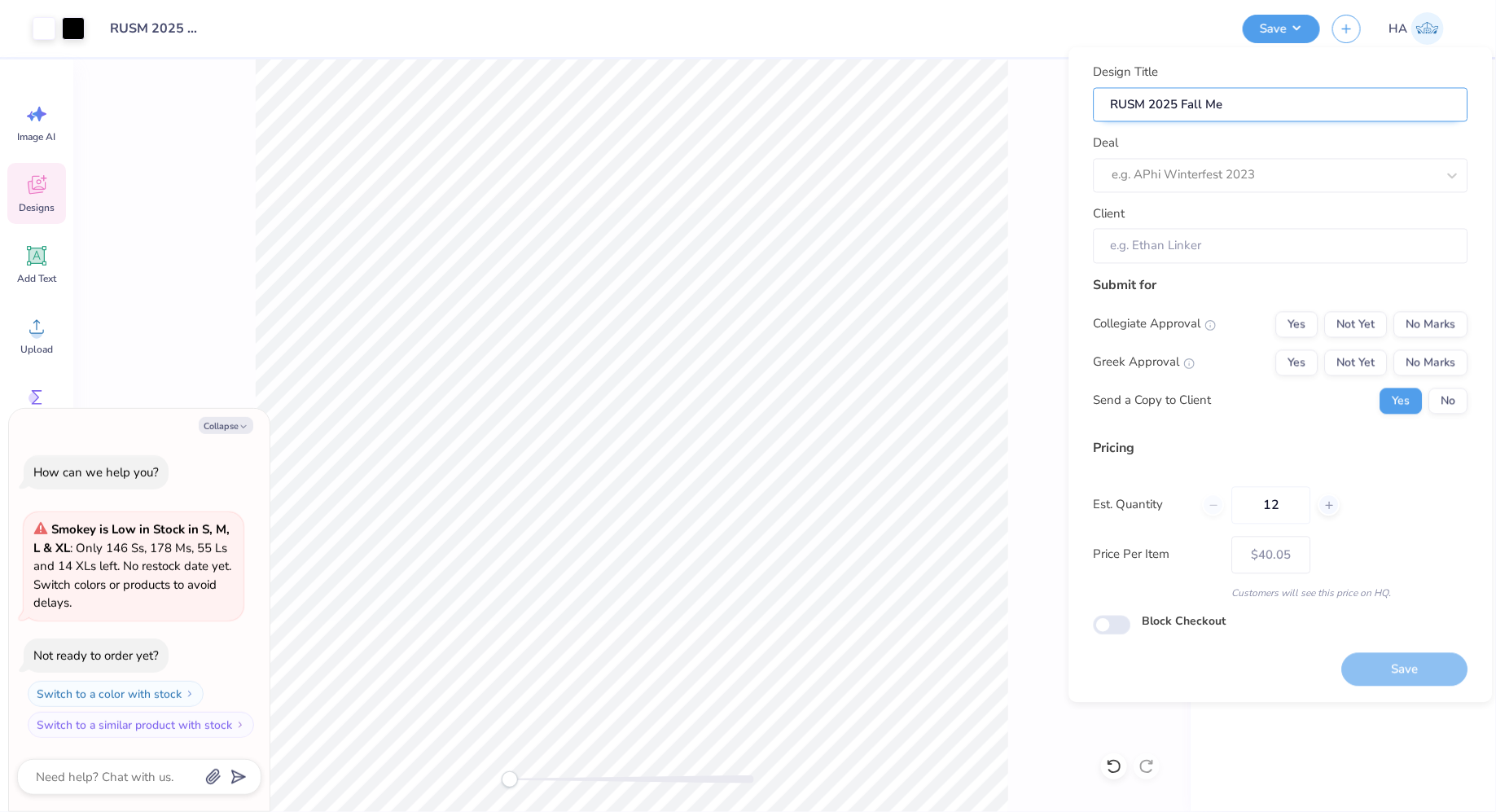
type textarea "x"
type input "RUSM 2025 Fall Mer"
type textarea "x"
type input "RUSM 2025 Fall Merc"
type textarea "x"
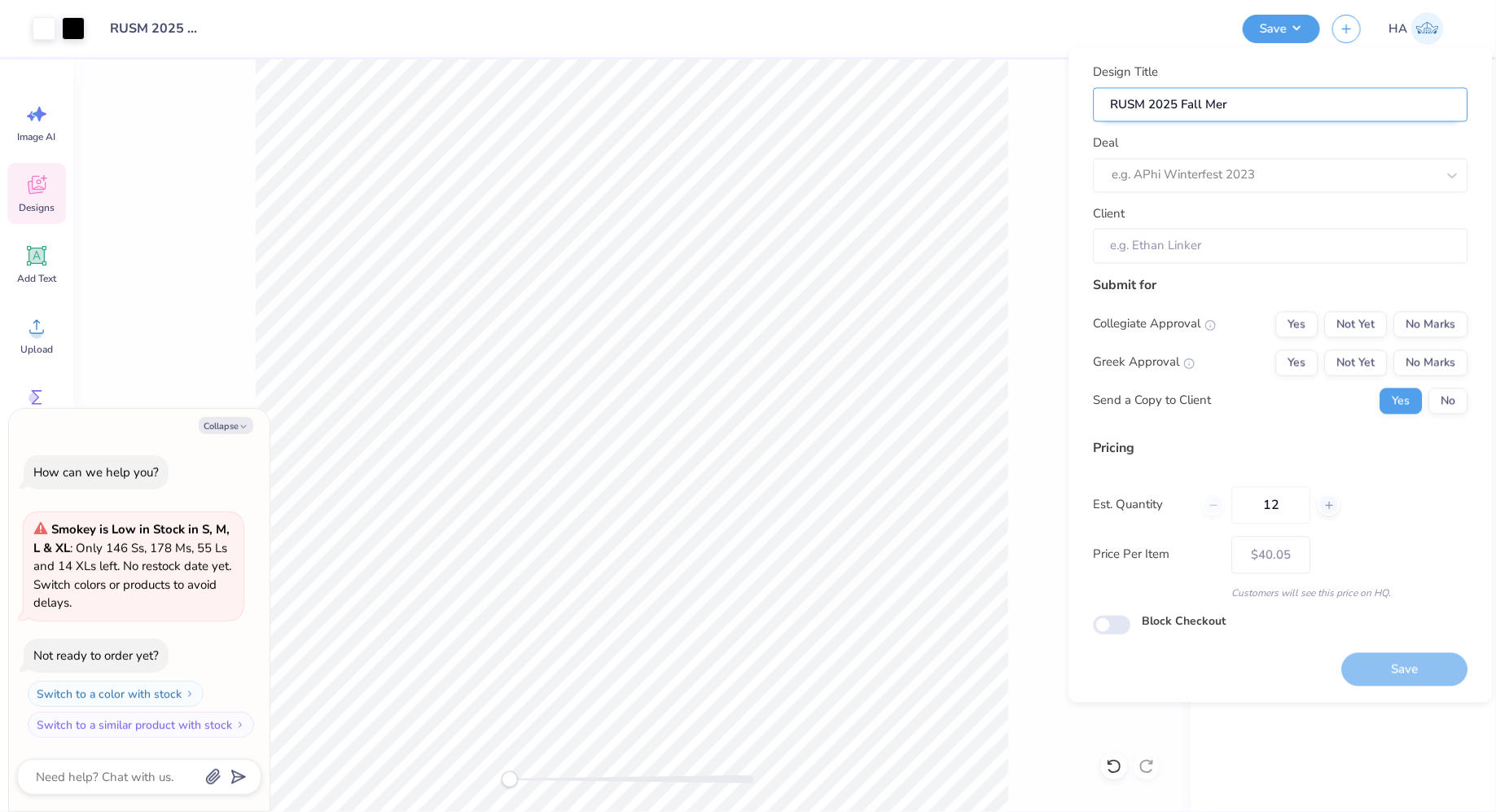
type input "RUSM 2025 Fall Merc"
type textarea "x"
type input "RUSM 2025 Fall Merch"
type textarea "x"
type input "RUSM 2025 Fall Merch"
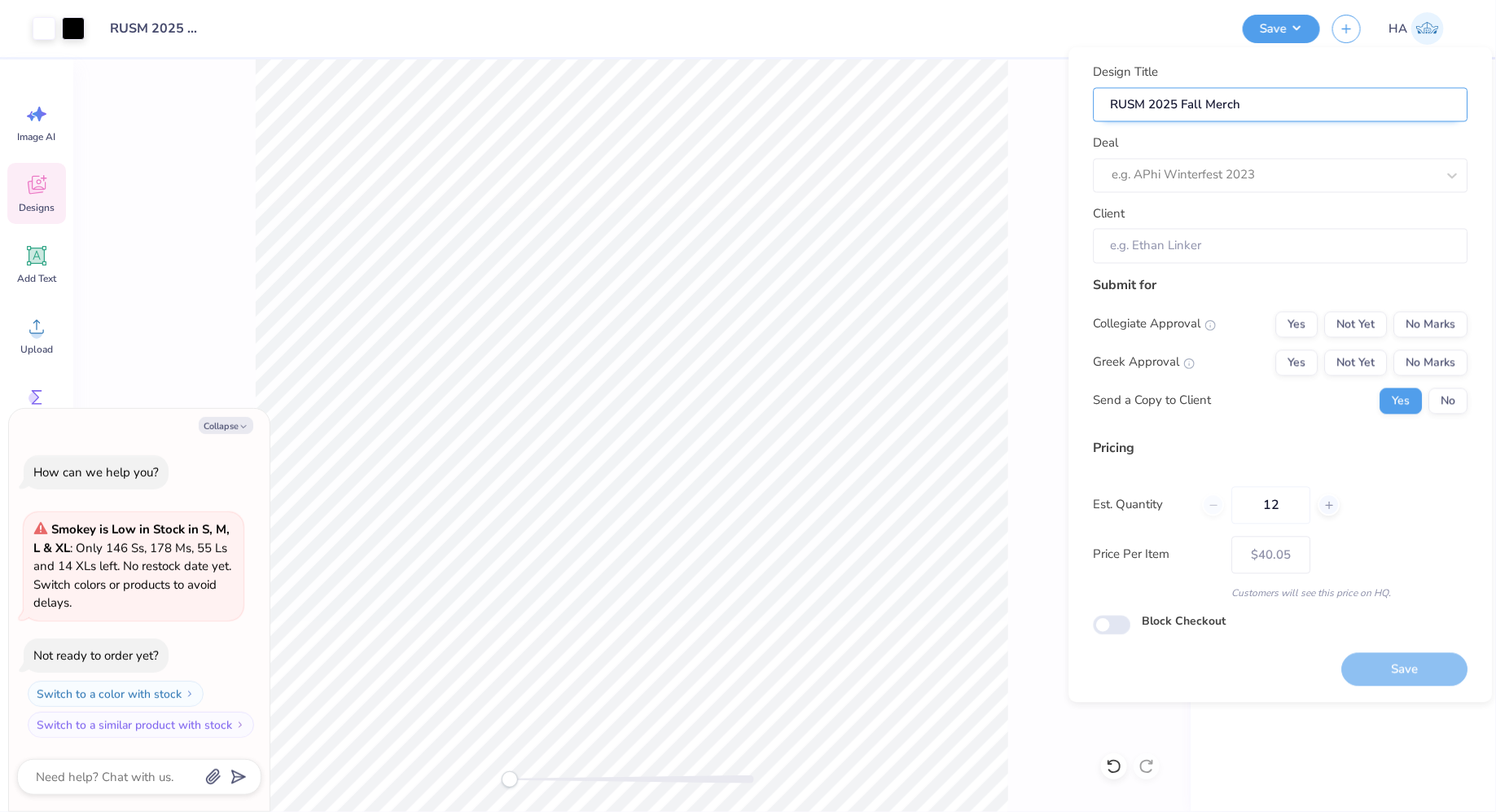
type textarea "x"
type input "RUSM 2025 Fall Merch!"
type textarea "x"
type input "RUSM 2025 Fall Merch!"
type textarea "x"
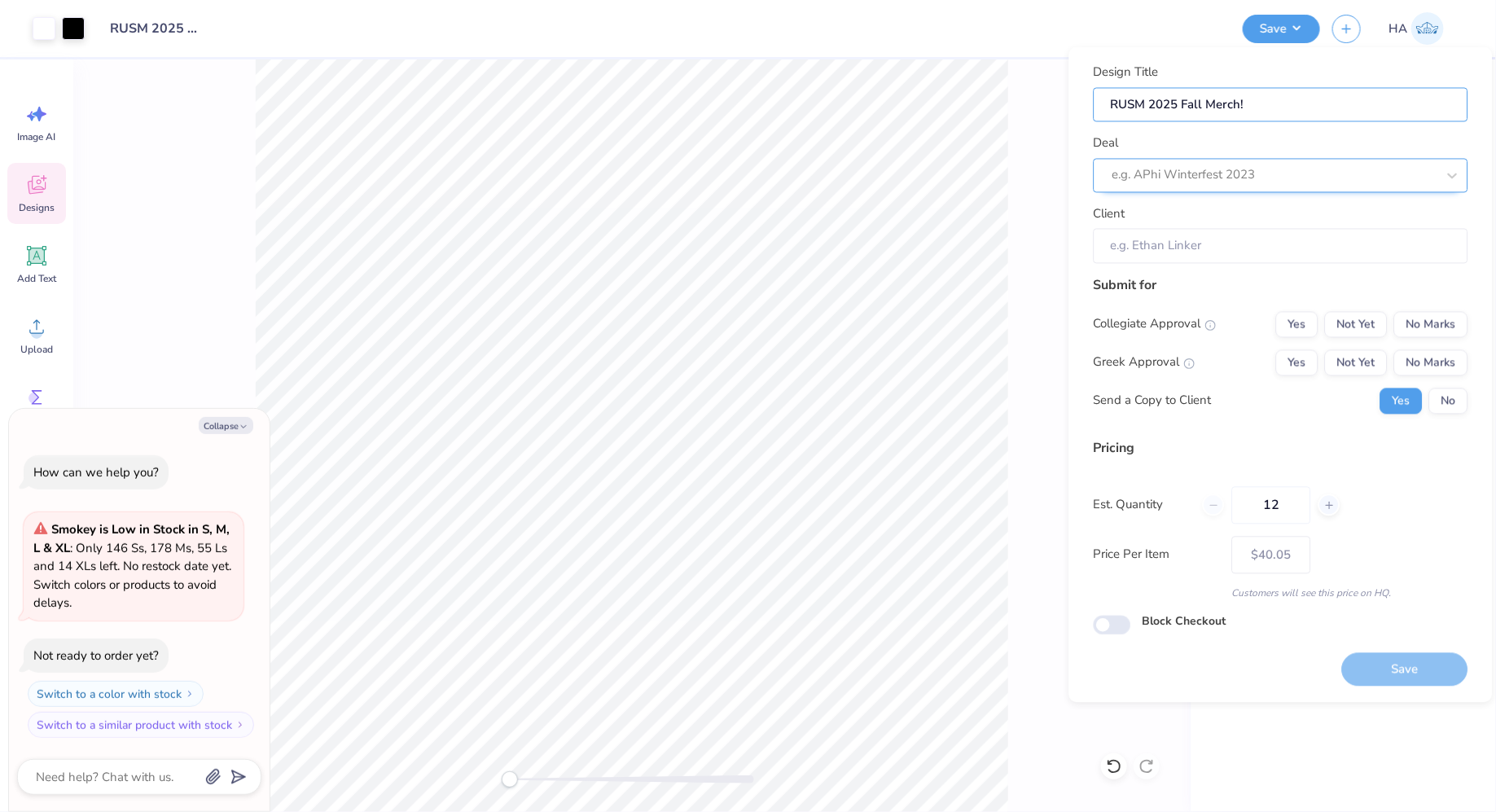
type input "RUSM 2025 Fall Merch!"
click at [1270, 176] on div at bounding box center [1275, 175] width 324 height 22
type input "rus"
type textarea "x"
type input "Jess Mayer"
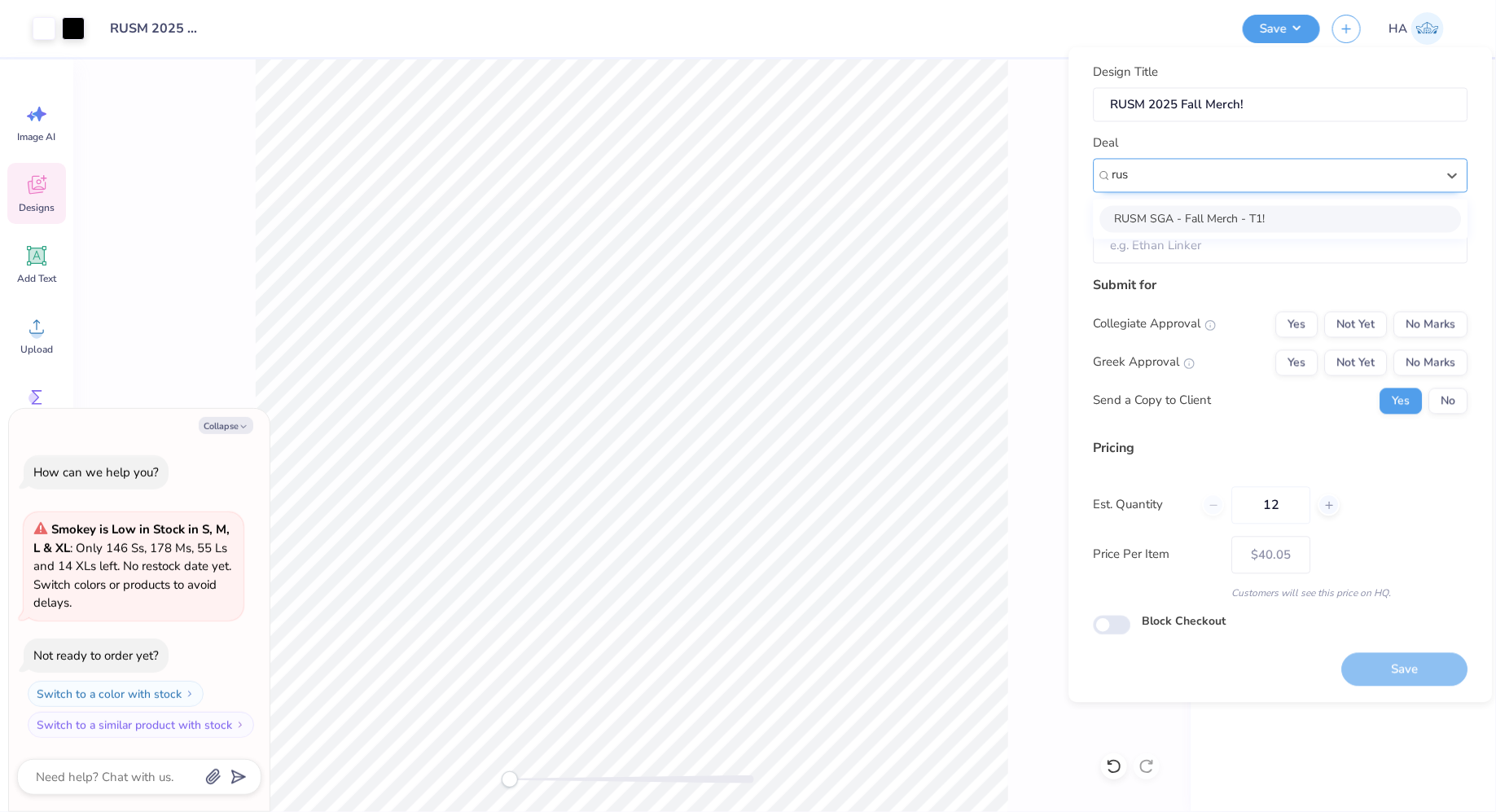
type input "– –"
type textarea "x"
type input "$40.05"
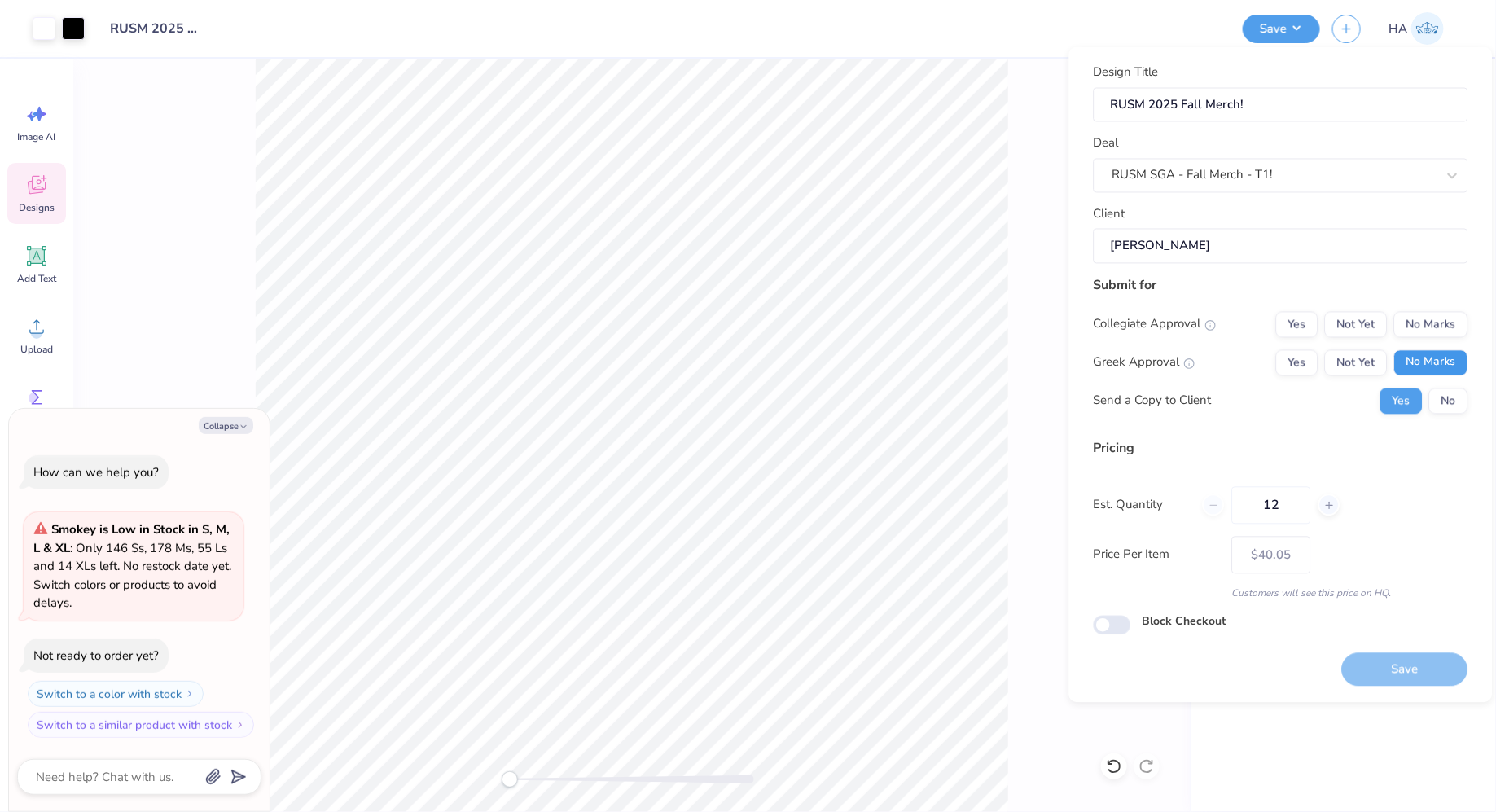
click at [1444, 350] on button "No Marks" at bounding box center [1431, 362] width 74 height 26
click at [1368, 316] on button "Not Yet" at bounding box center [1356, 323] width 63 height 26
type textarea "x"
type input "– –"
type textarea "x"
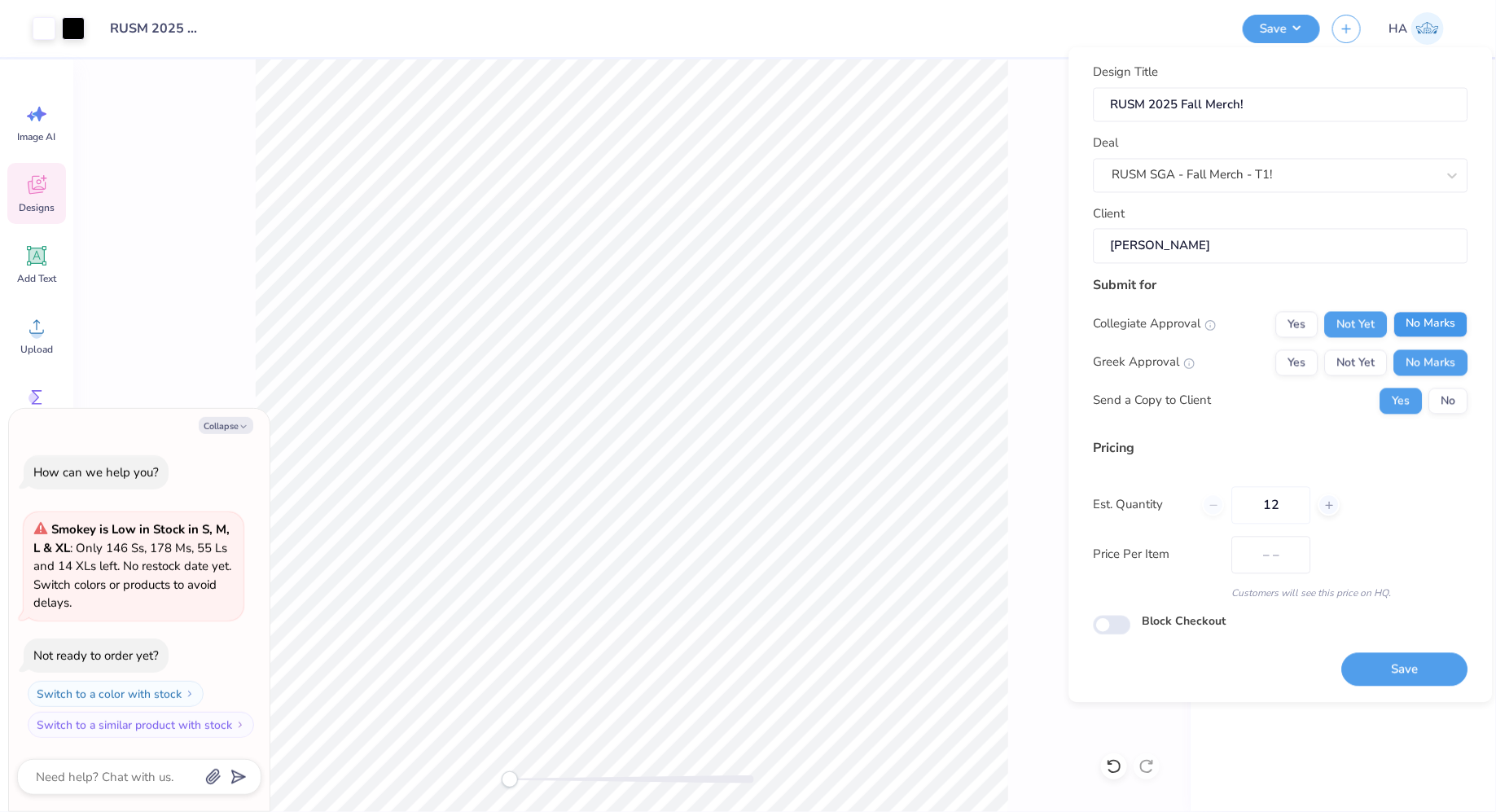
type input "$40.05"
click at [1413, 320] on button "No Marks" at bounding box center [1431, 323] width 74 height 26
type textarea "x"
type input "– –"
type textarea "x"
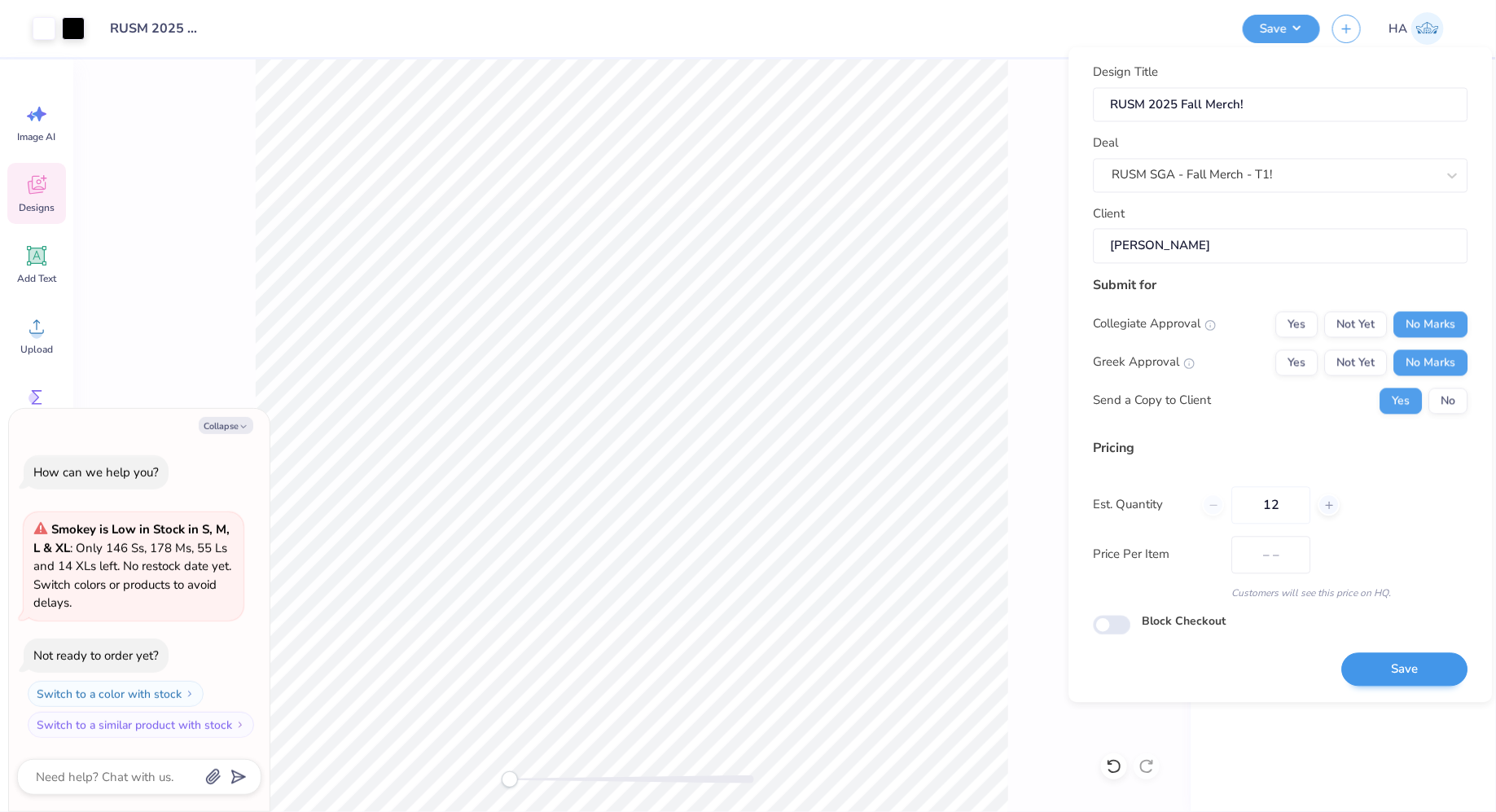
type input "$40.05"
click at [1398, 658] on button "Save" at bounding box center [1406, 669] width 126 height 33
type textarea "x"
type input "– –"
type textarea "x"
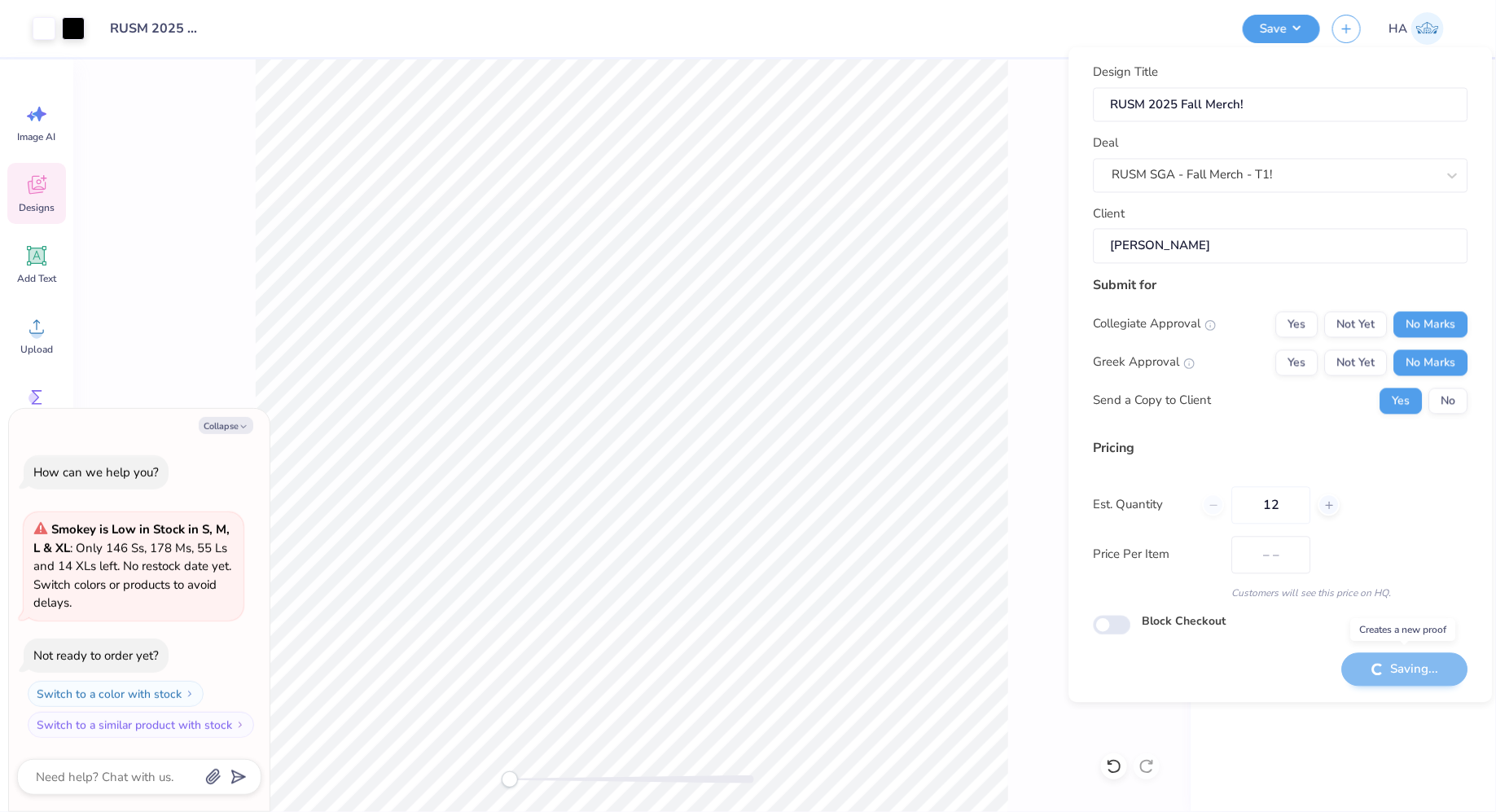
type input "$40.05"
type textarea "x"
type input "– –"
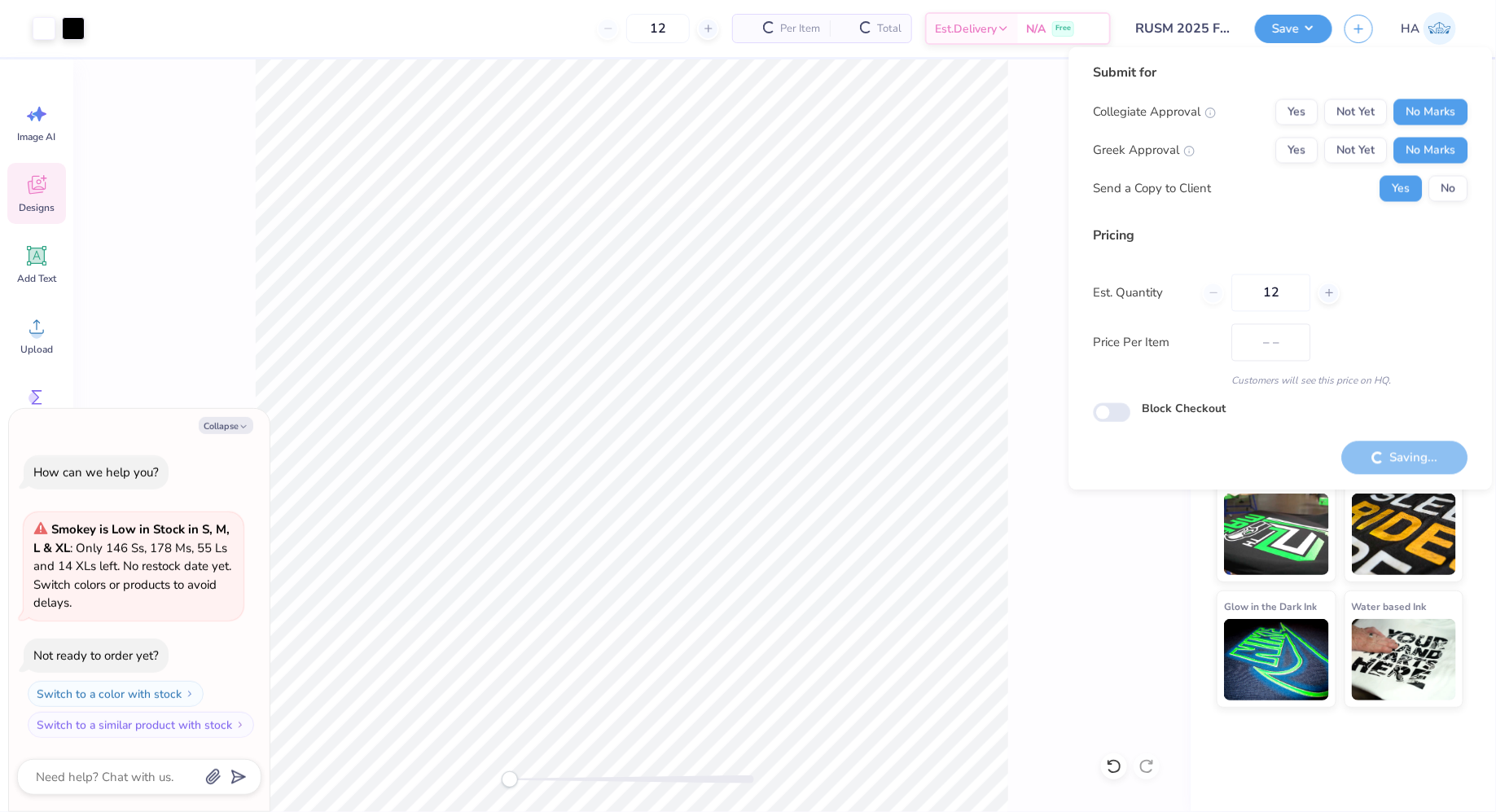
type textarea "x"
type input "$40.05"
type textarea "x"
checkbox input "true"
type textarea "x"
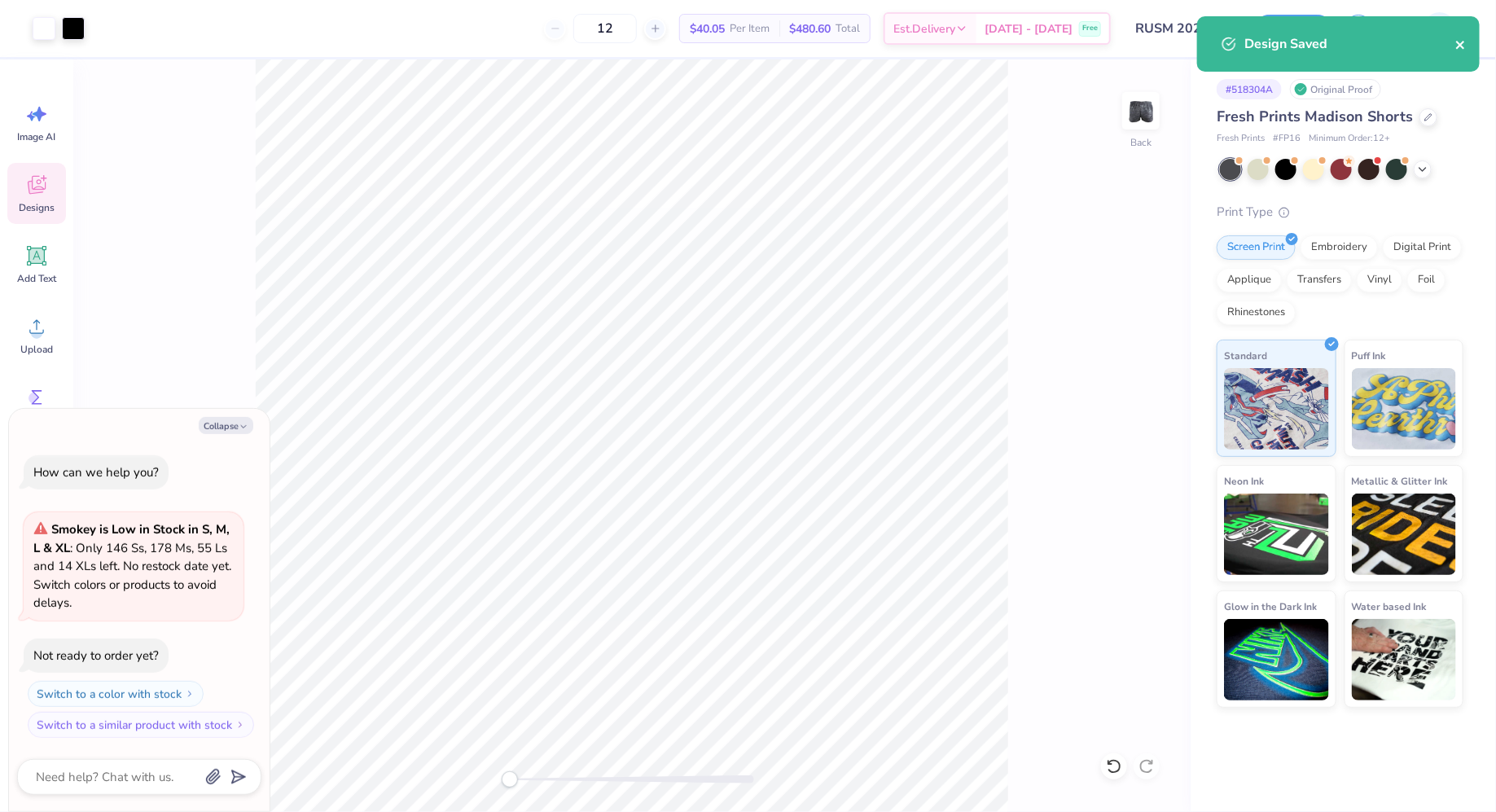
click at [1460, 52] on button "close" at bounding box center [1461, 44] width 12 height 19
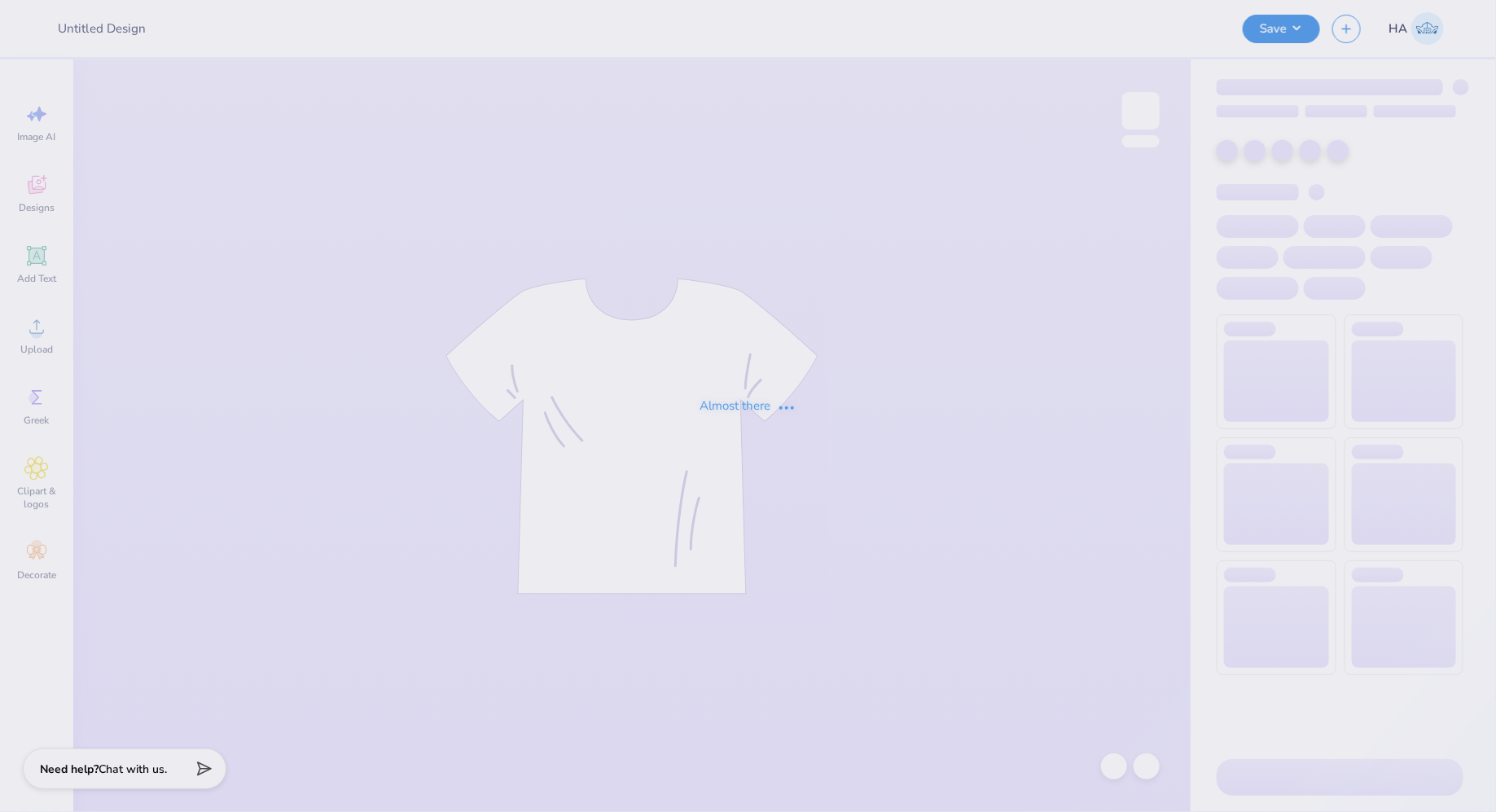
type input "RUSM 2025 Fall Merch!"
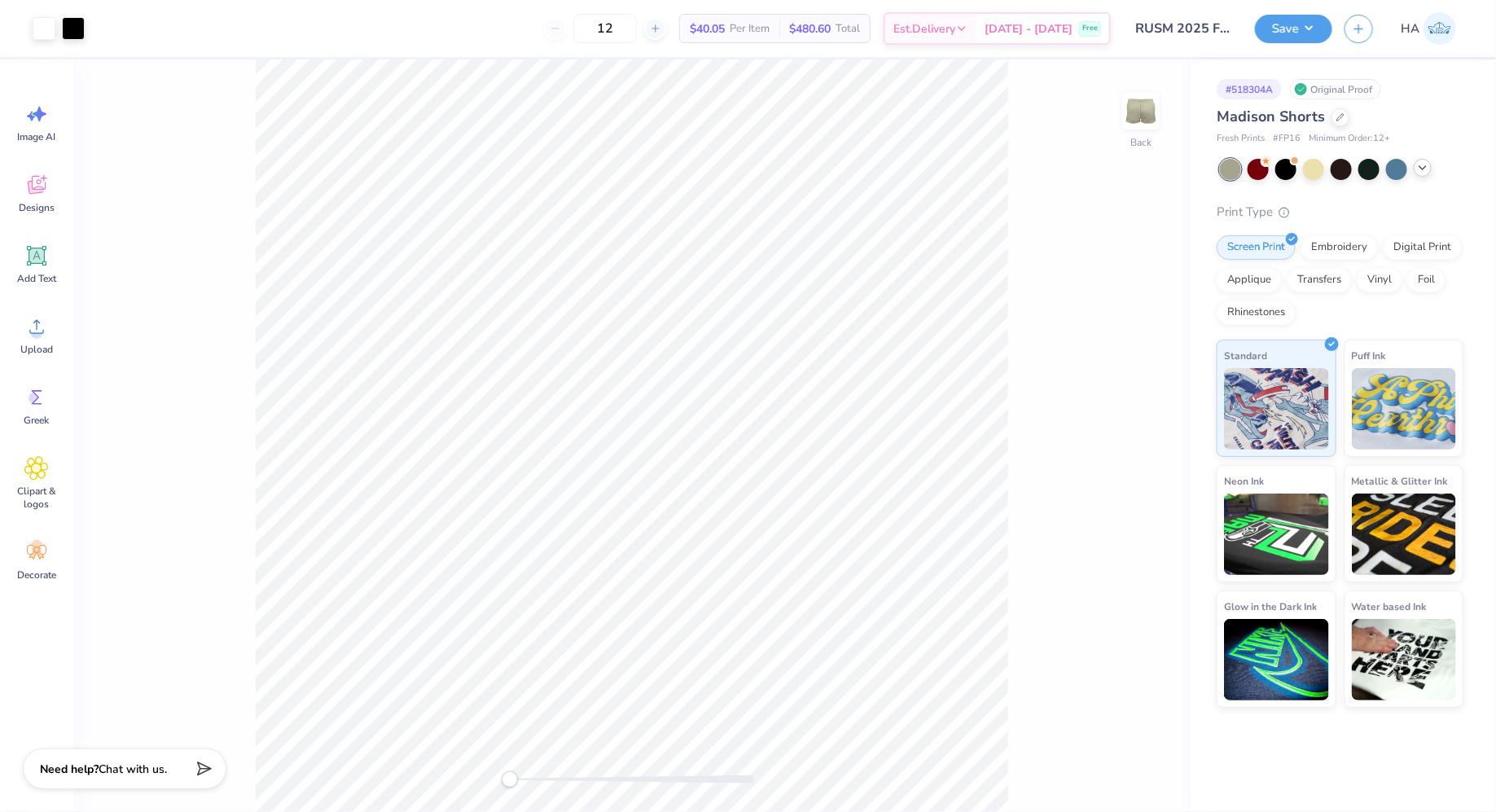
click at [1418, 164] on icon at bounding box center [1422, 167] width 13 height 13
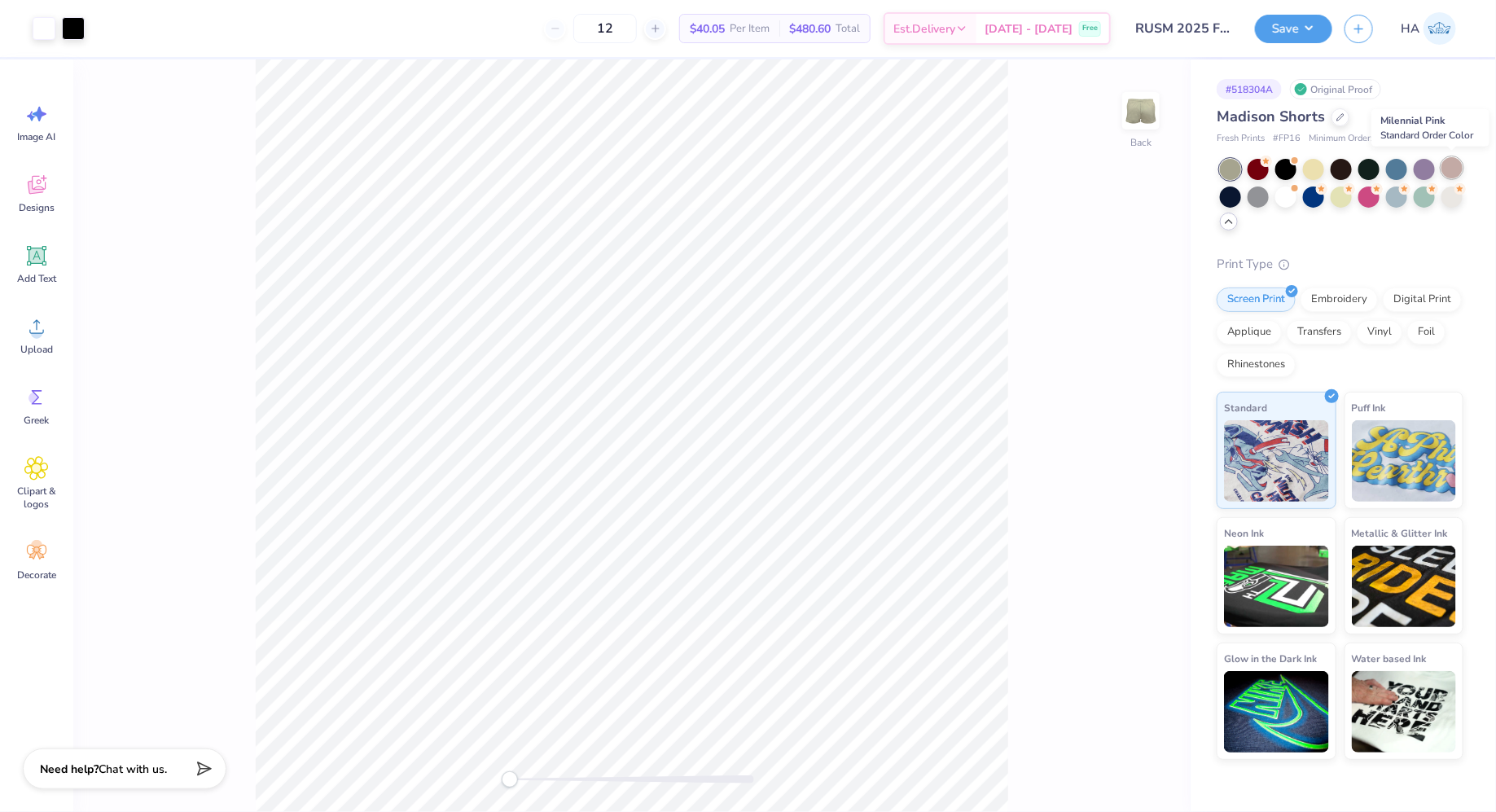
click at [1462, 170] on div at bounding box center [1452, 168] width 21 height 21
click at [1275, 26] on button "Save" at bounding box center [1294, 26] width 78 height 28
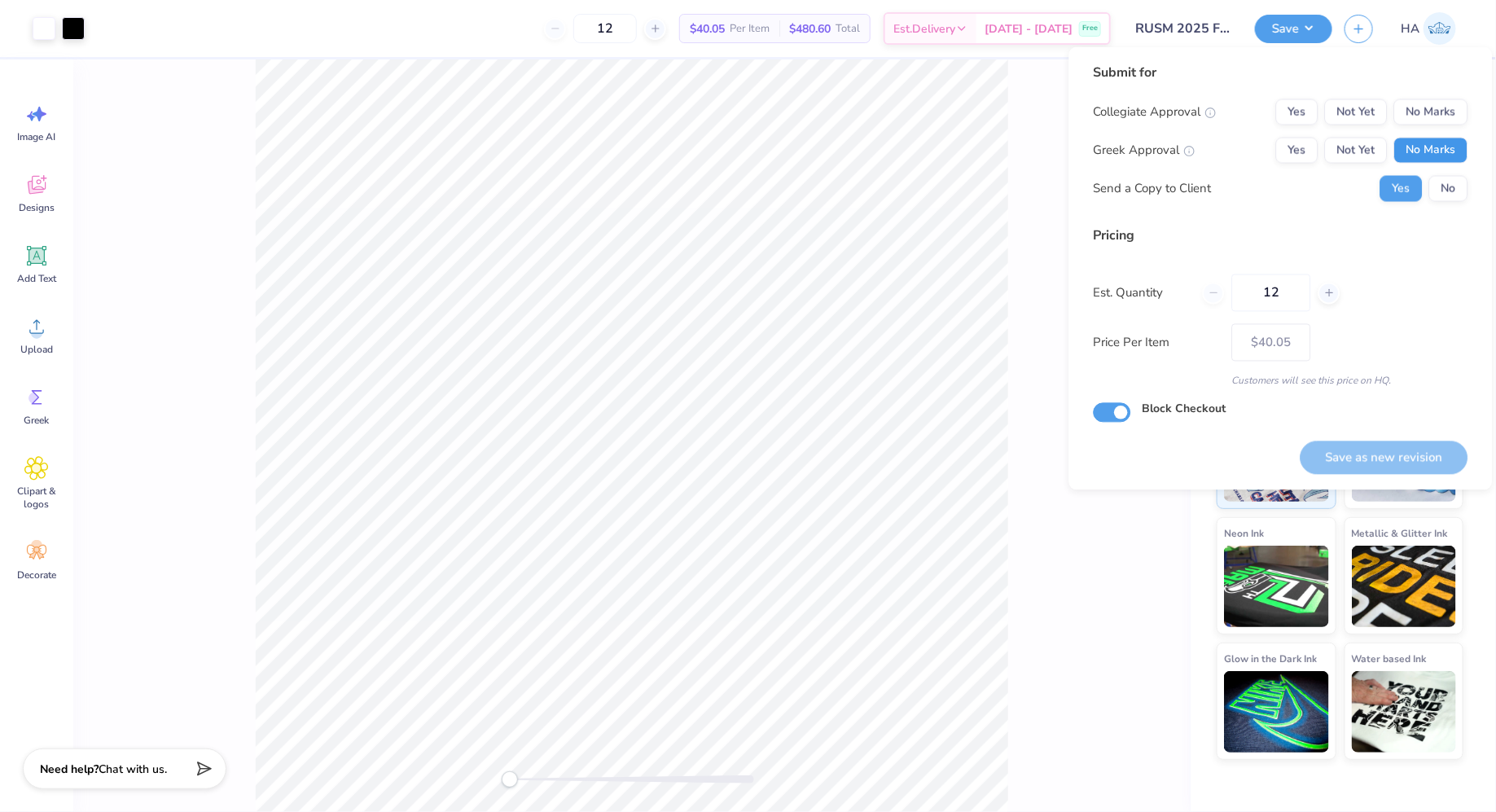
click at [1427, 154] on button "No Marks" at bounding box center [1431, 151] width 74 height 26
click at [1373, 116] on button "Not Yet" at bounding box center [1356, 112] width 63 height 26
click at [1424, 109] on button "No Marks" at bounding box center [1431, 112] width 74 height 26
click at [1354, 458] on button "Save as new revision" at bounding box center [1384, 457] width 168 height 33
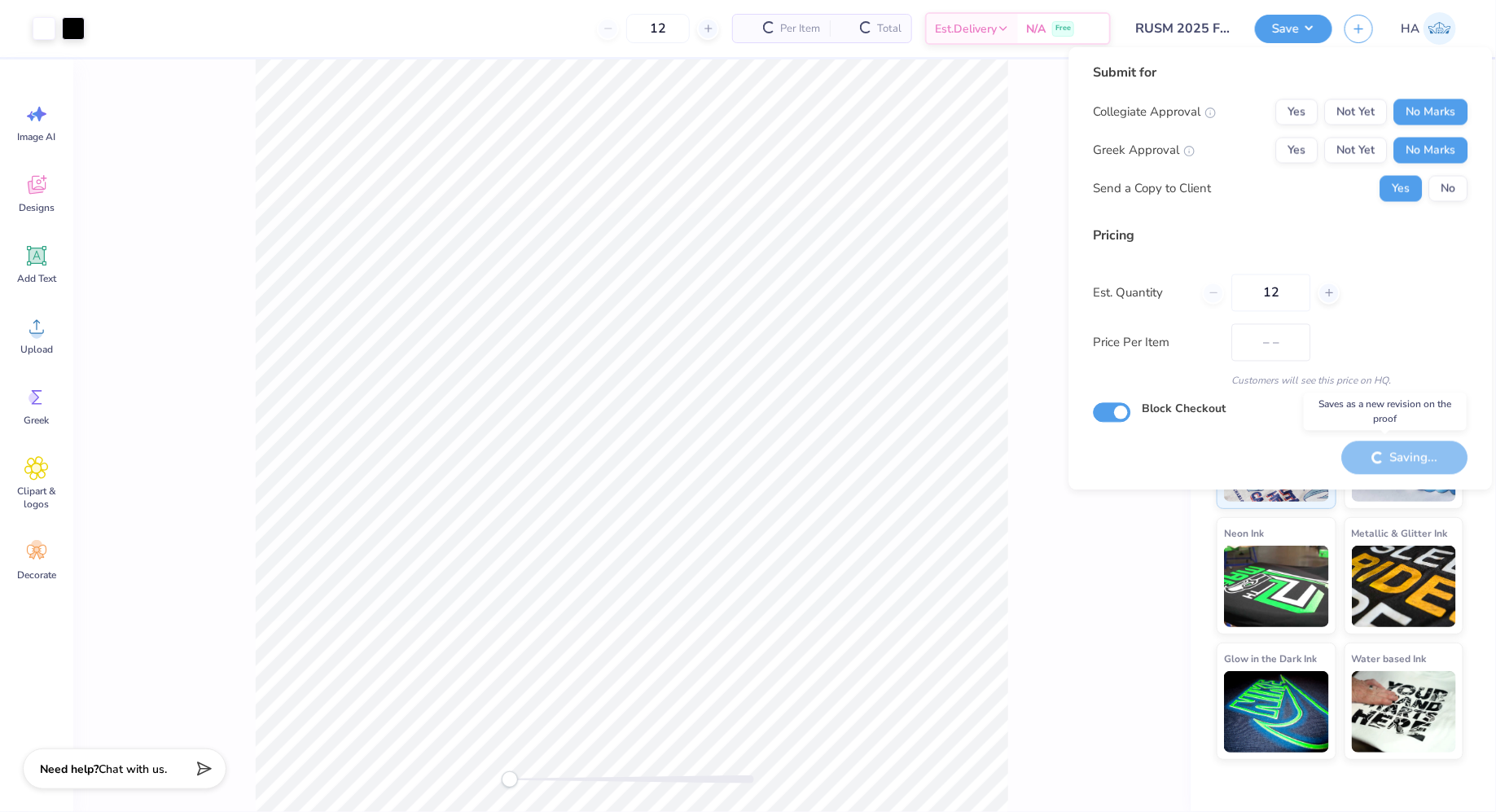
type input "$40.05"
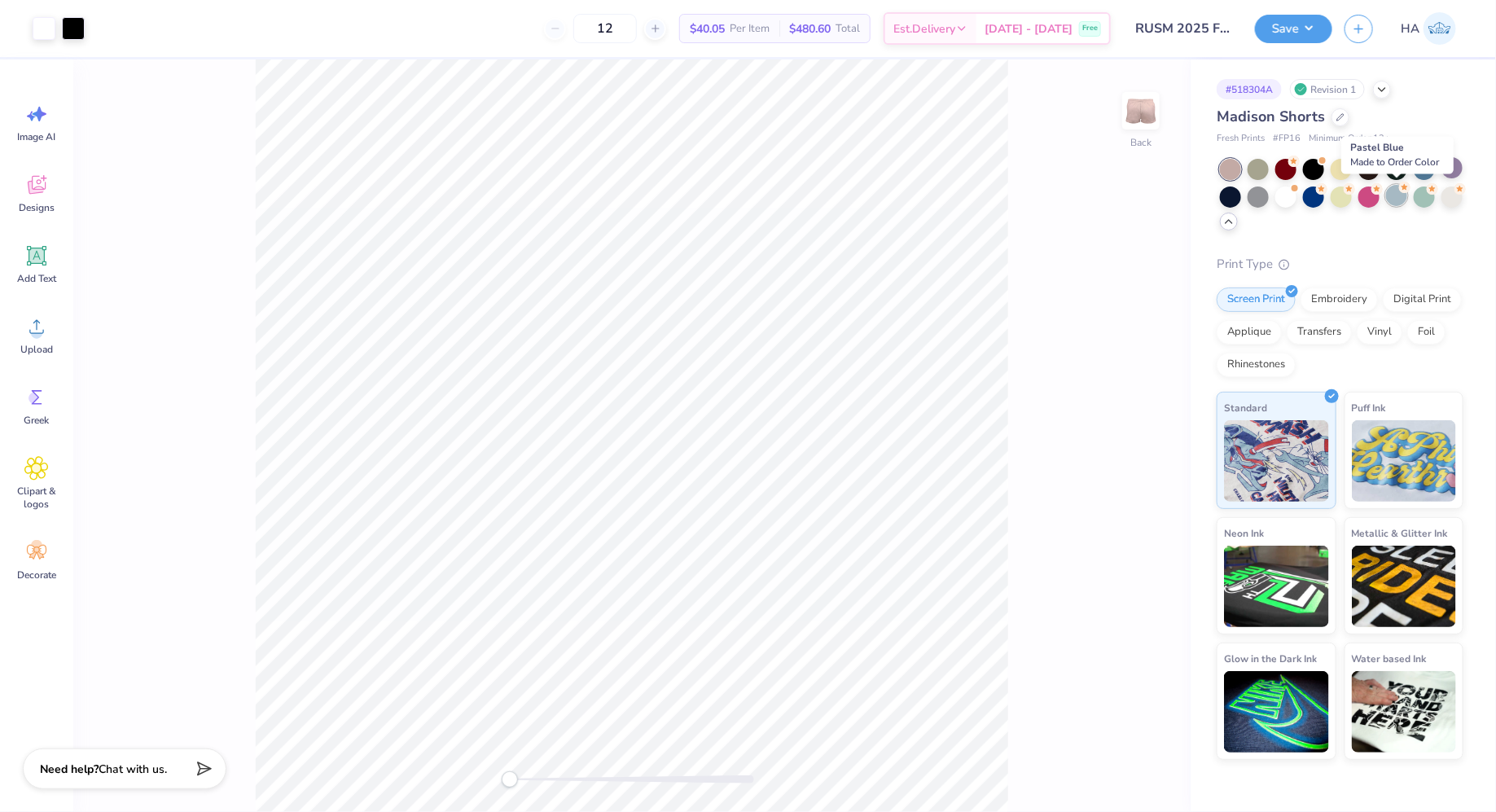
click at [1402, 200] on div at bounding box center [1397, 195] width 21 height 21
type input "50"
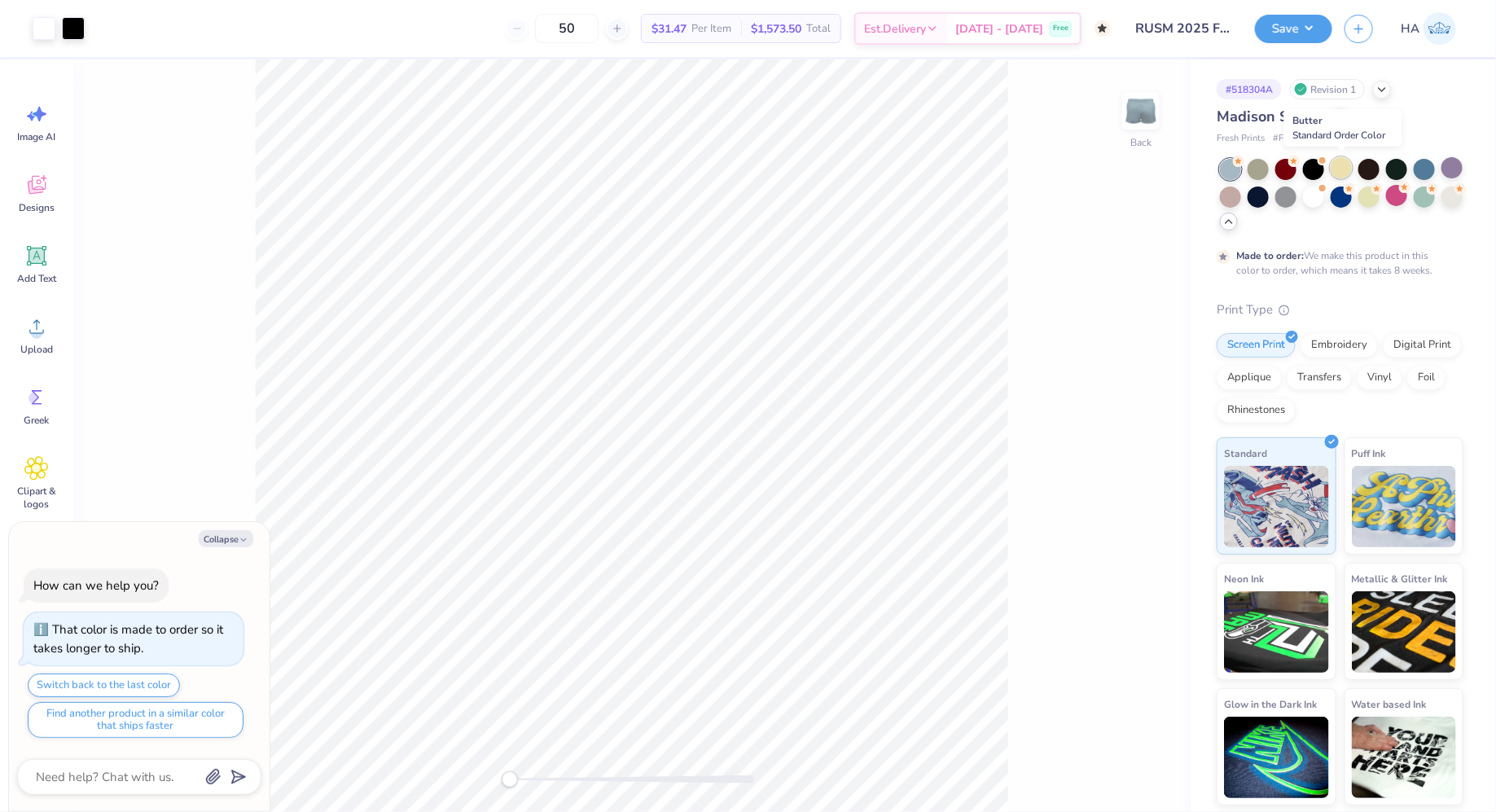
click at [1343, 174] on div at bounding box center [1342, 168] width 21 height 21
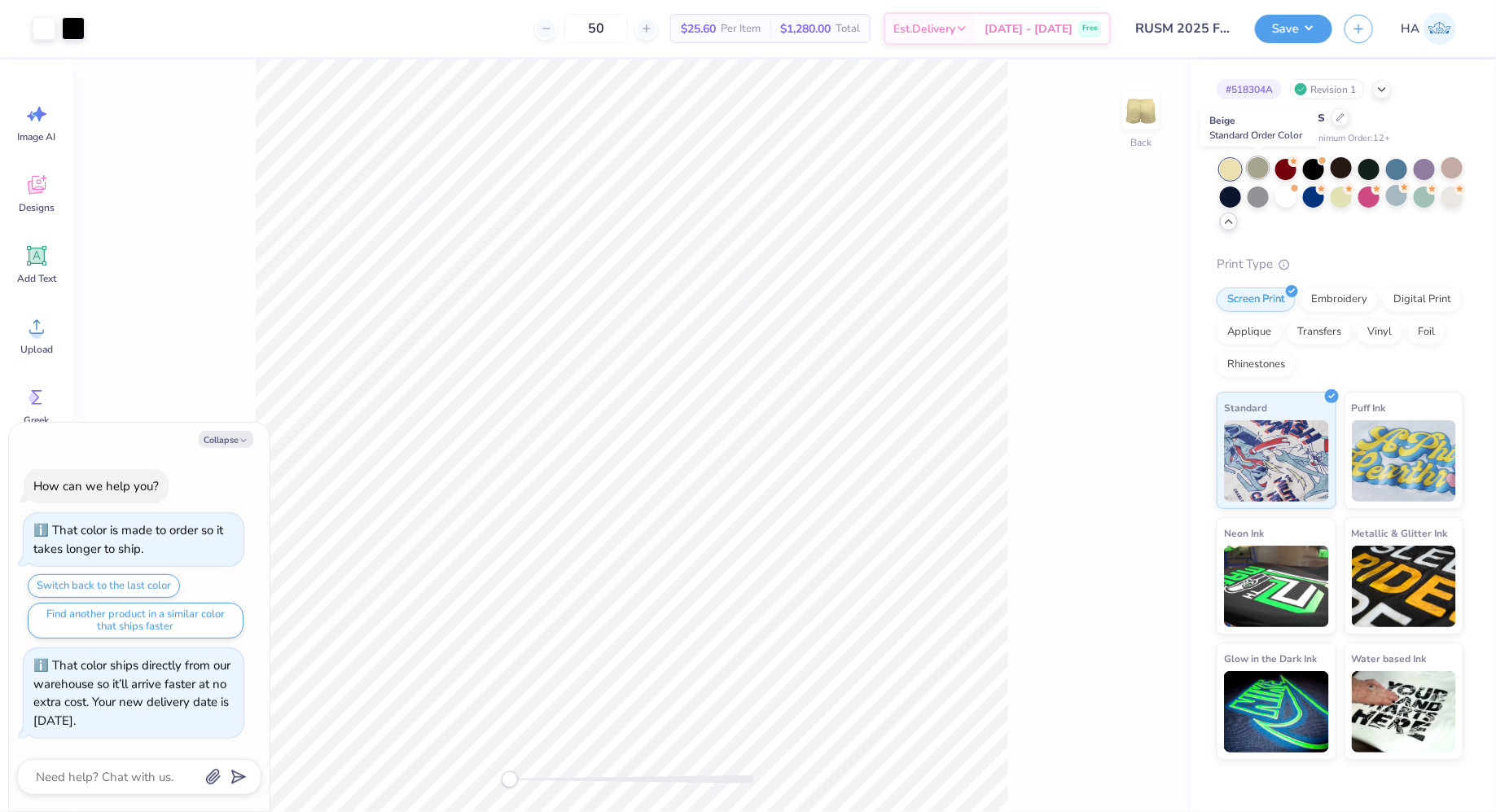
click at [1268, 165] on div at bounding box center [1258, 168] width 21 height 21
click at [1306, 20] on button "Save" at bounding box center [1294, 26] width 78 height 28
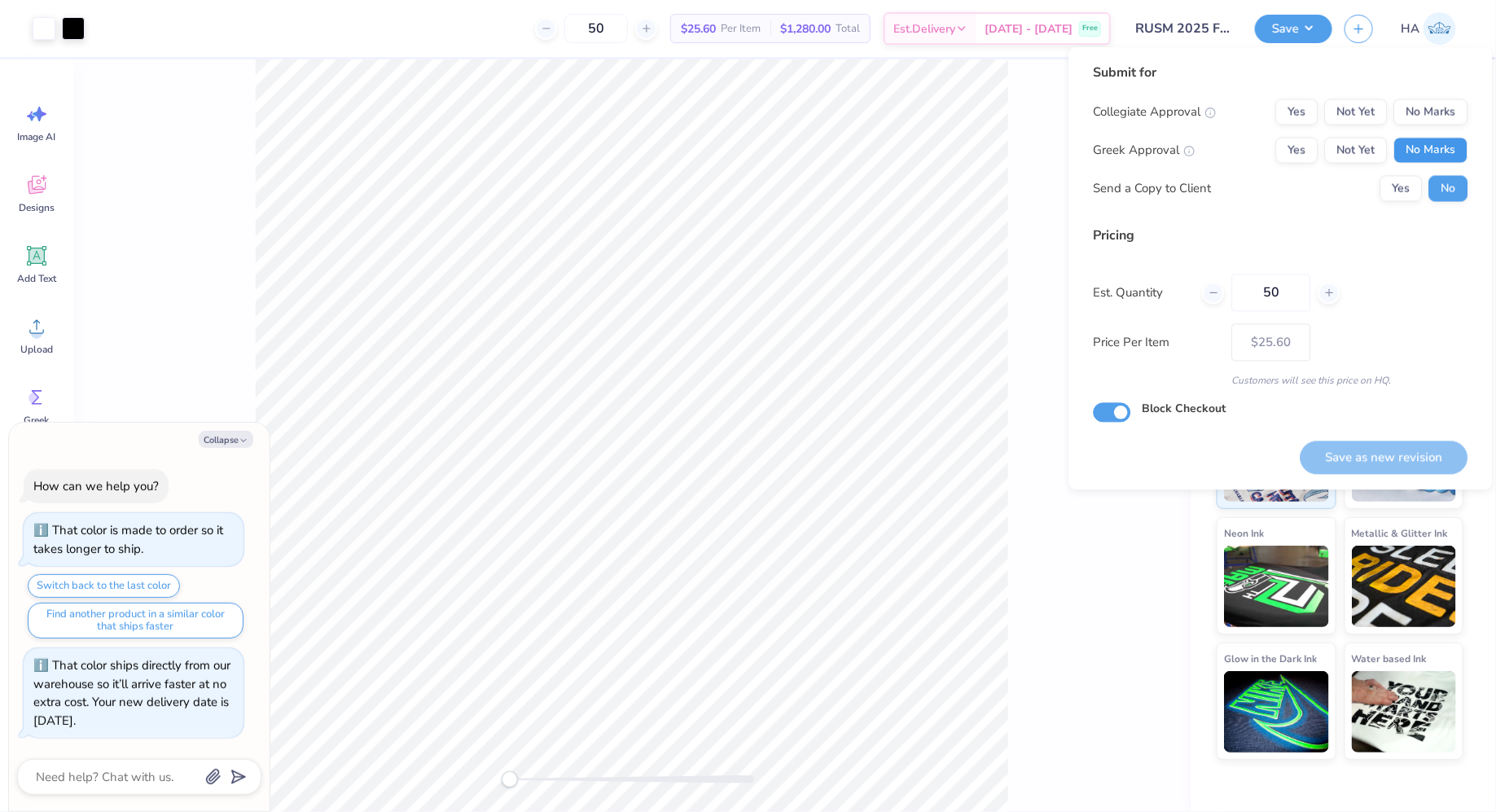
click at [1456, 156] on button "No Marks" at bounding box center [1431, 151] width 74 height 26
click at [1383, 106] on button "Not Yet" at bounding box center [1356, 112] width 63 height 26
click at [1414, 183] on button "Yes" at bounding box center [1402, 188] width 43 height 26
click at [1430, 128] on div "Collegiate Approval Yes Not Yet No Marks Greek Approval Yes Not Yet No Marks Se…" at bounding box center [1281, 151] width 375 height 103
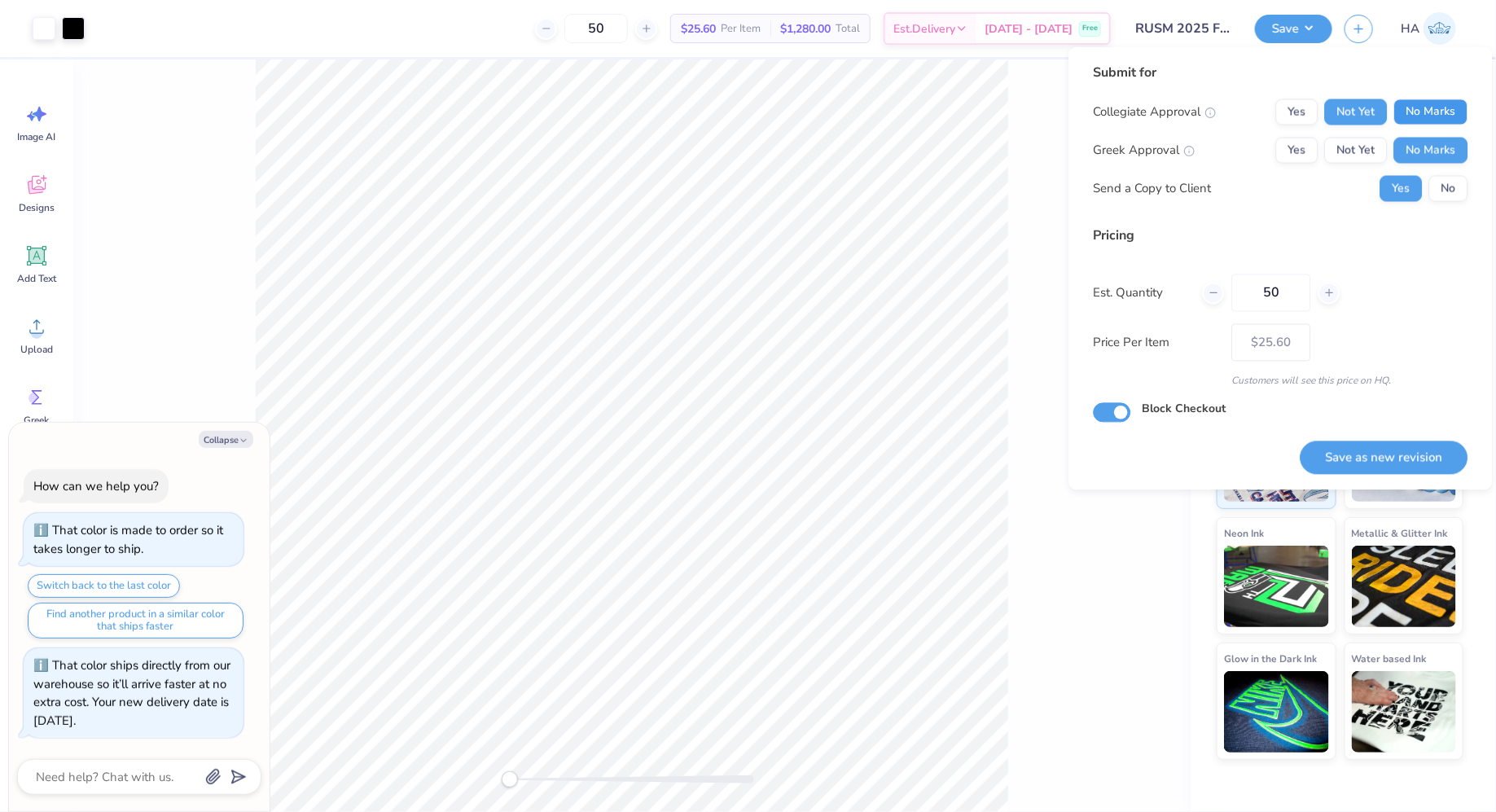
click at [1437, 118] on button "No Marks" at bounding box center [1431, 112] width 74 height 26
click at [1384, 450] on button "Save as new revision" at bounding box center [1384, 457] width 168 height 33
type textarea "x"
type input "– –"
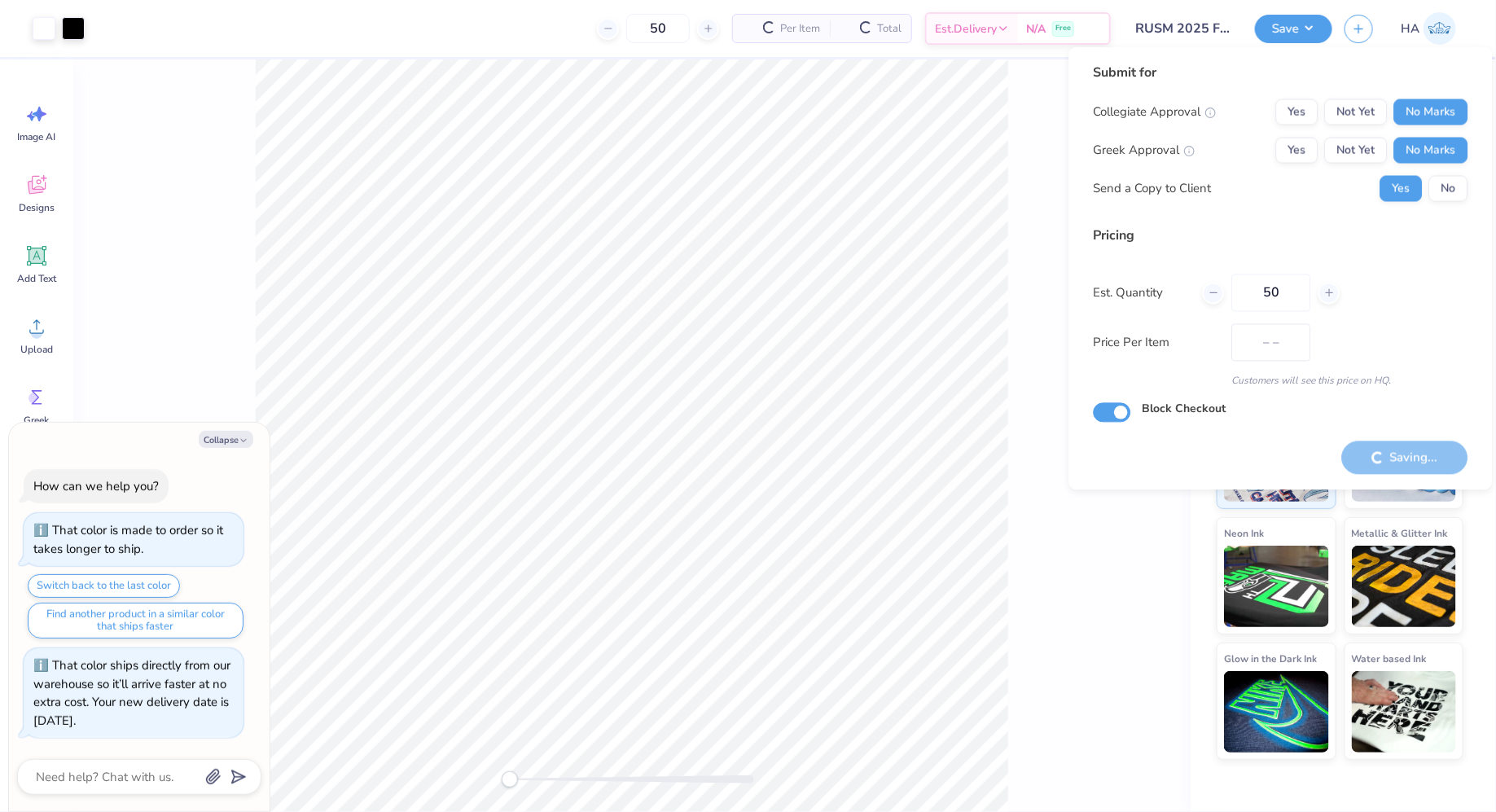
type textarea "x"
type input "$25.60"
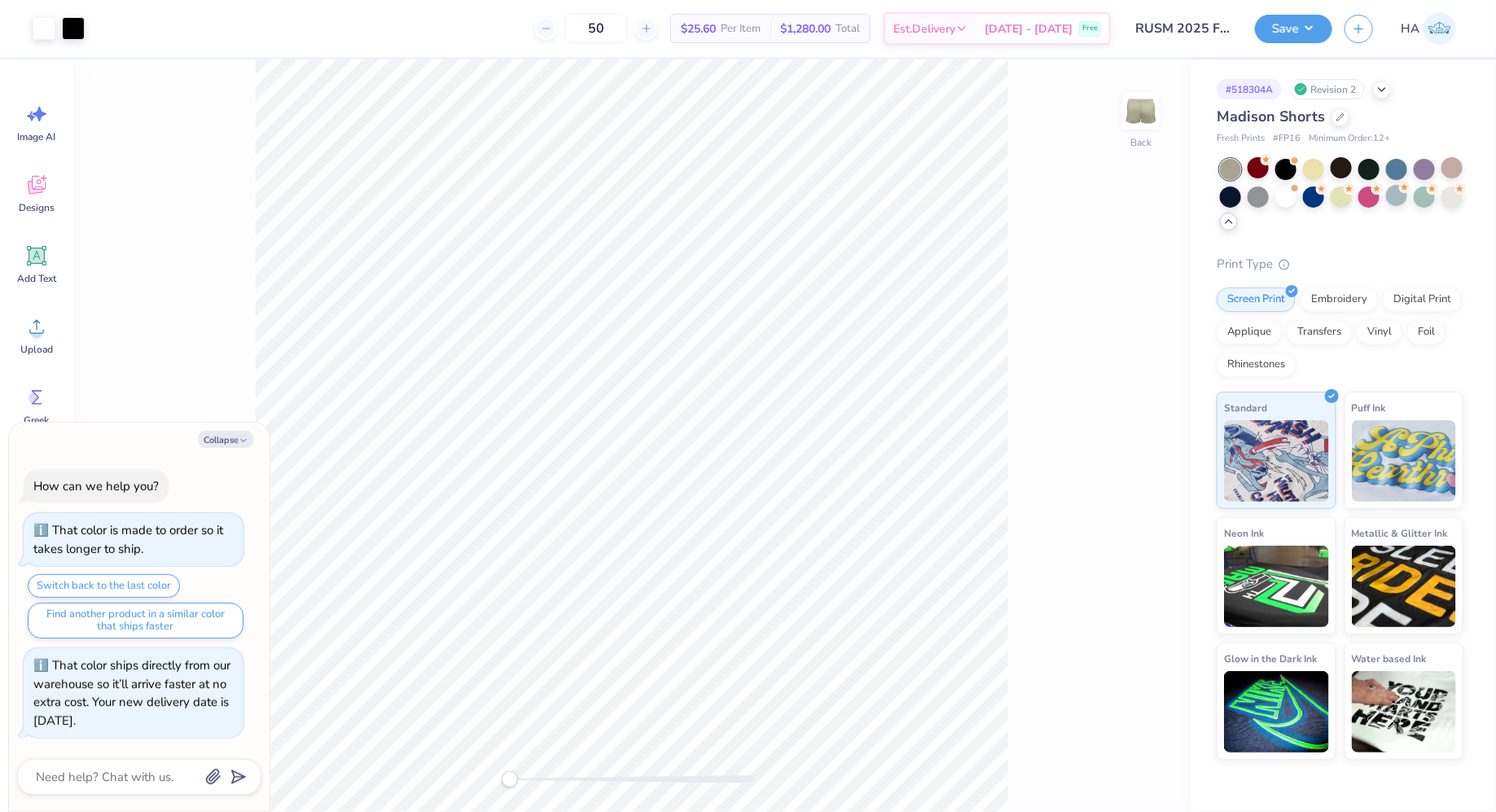
type textarea "x"
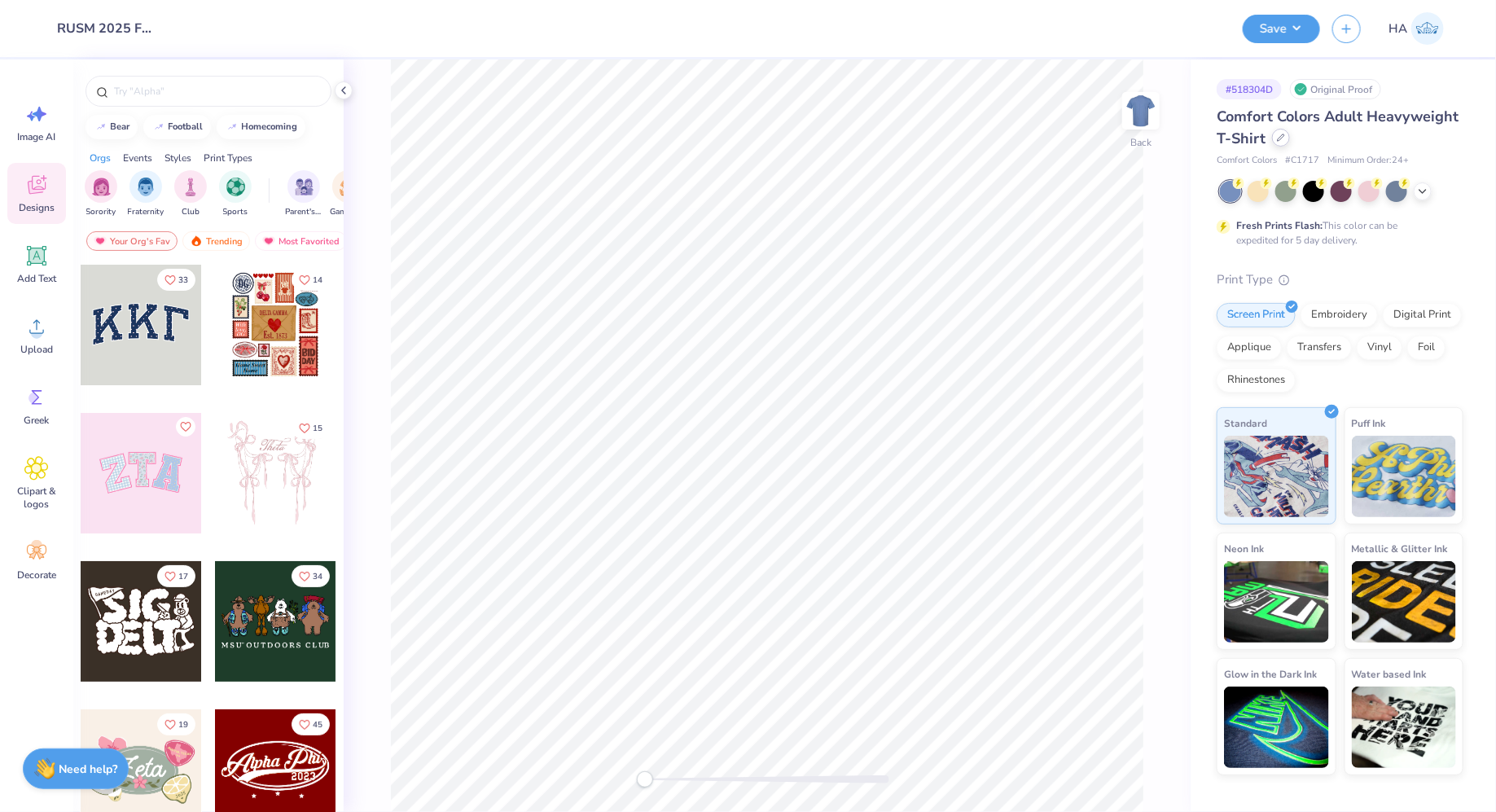
click at [1282, 139] on icon at bounding box center [1281, 137] width 8 height 8
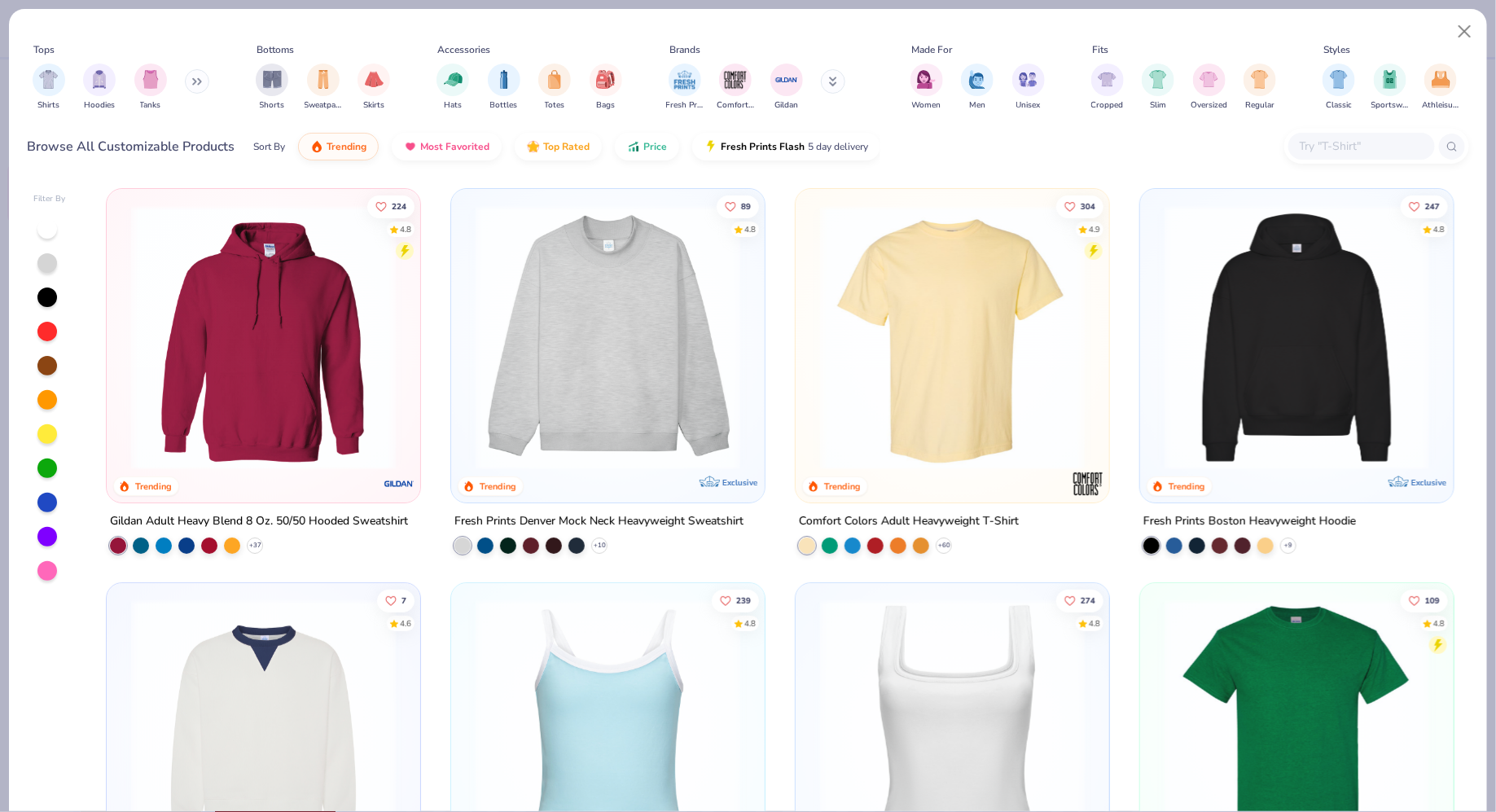
click at [289, 245] on img at bounding box center [263, 337] width 281 height 264
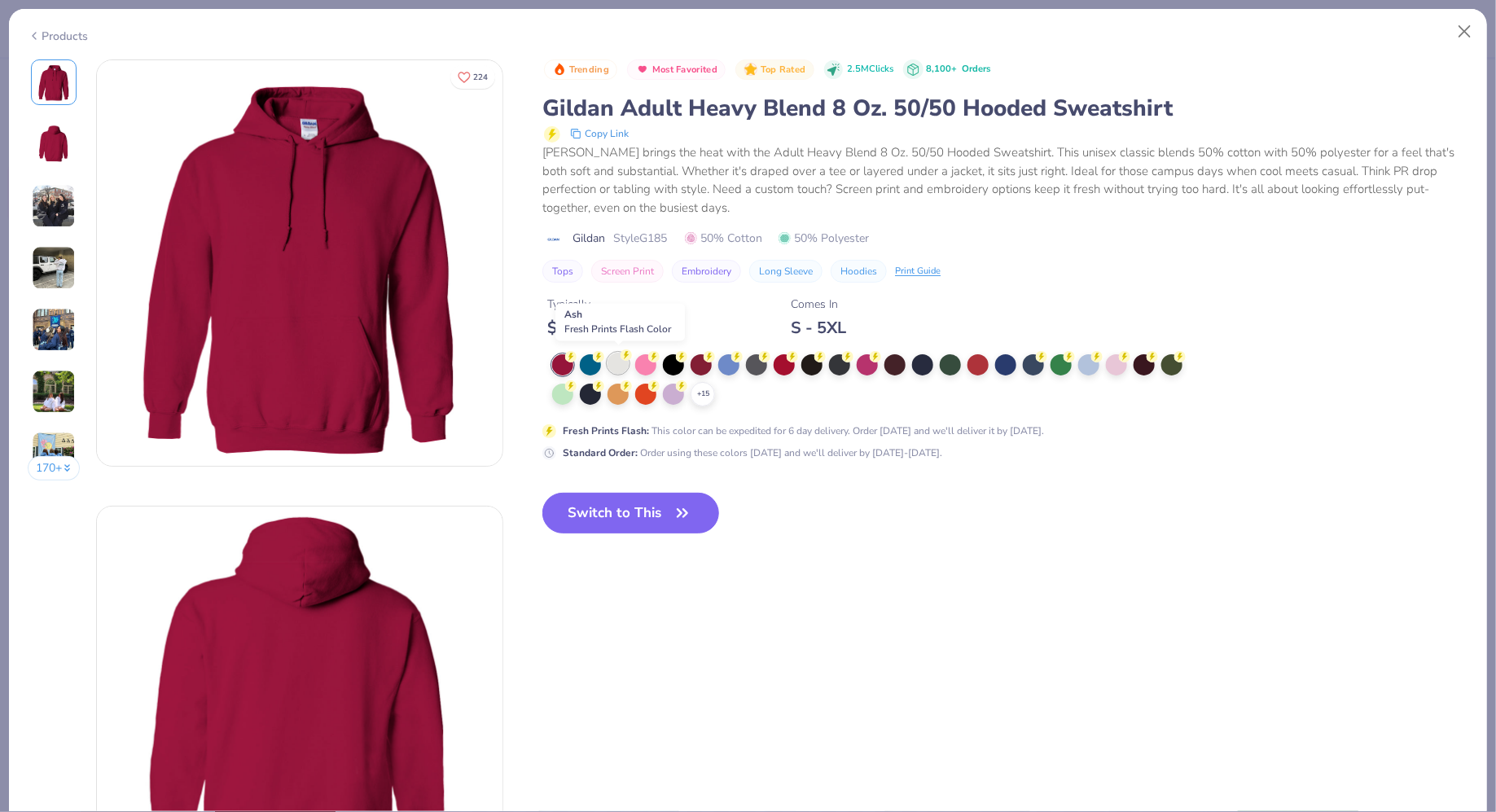
click at [625, 365] on div at bounding box center [618, 363] width 21 height 21
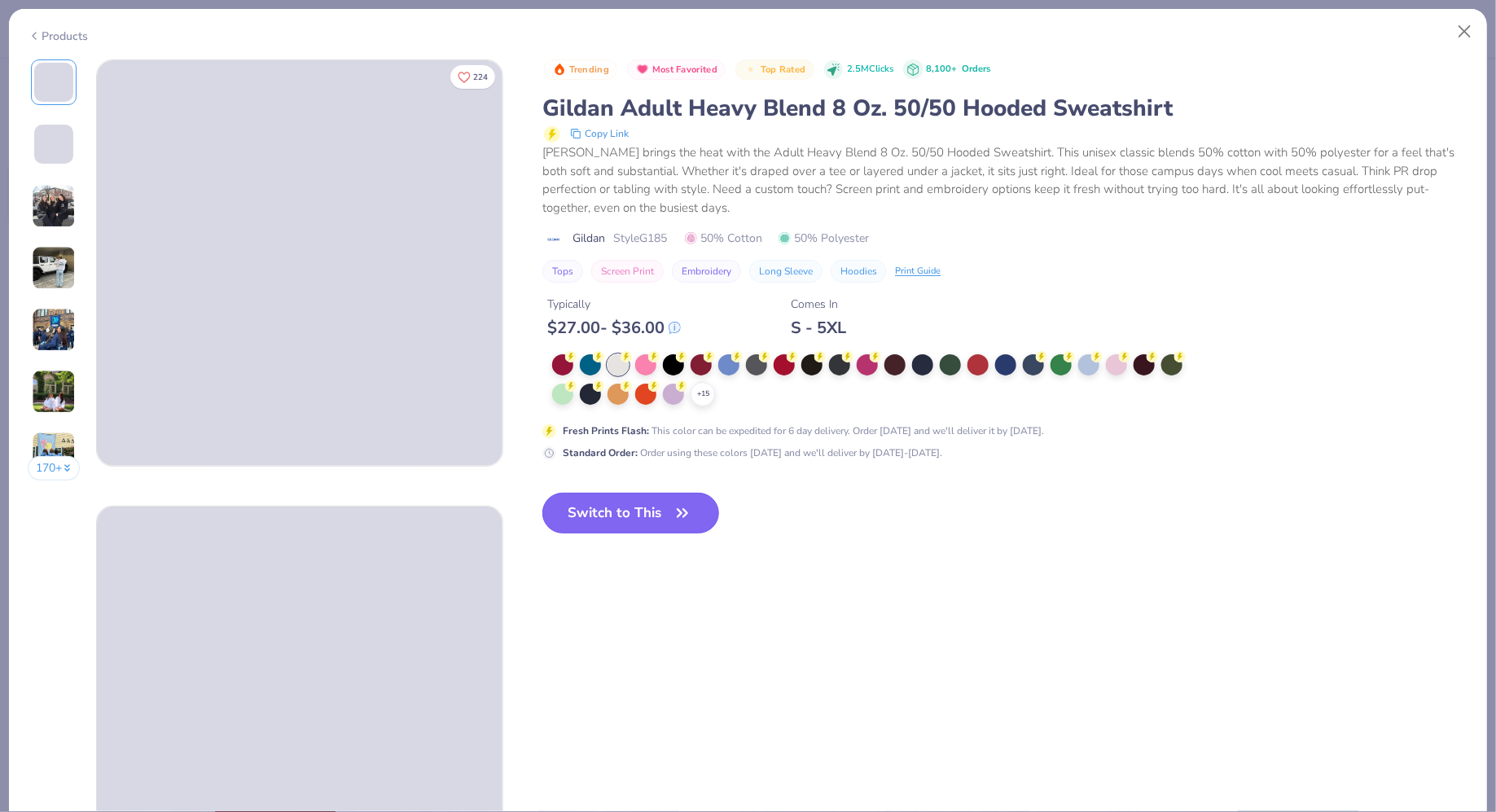
click at [624, 504] on button "Switch to This" at bounding box center [630, 513] width 177 height 41
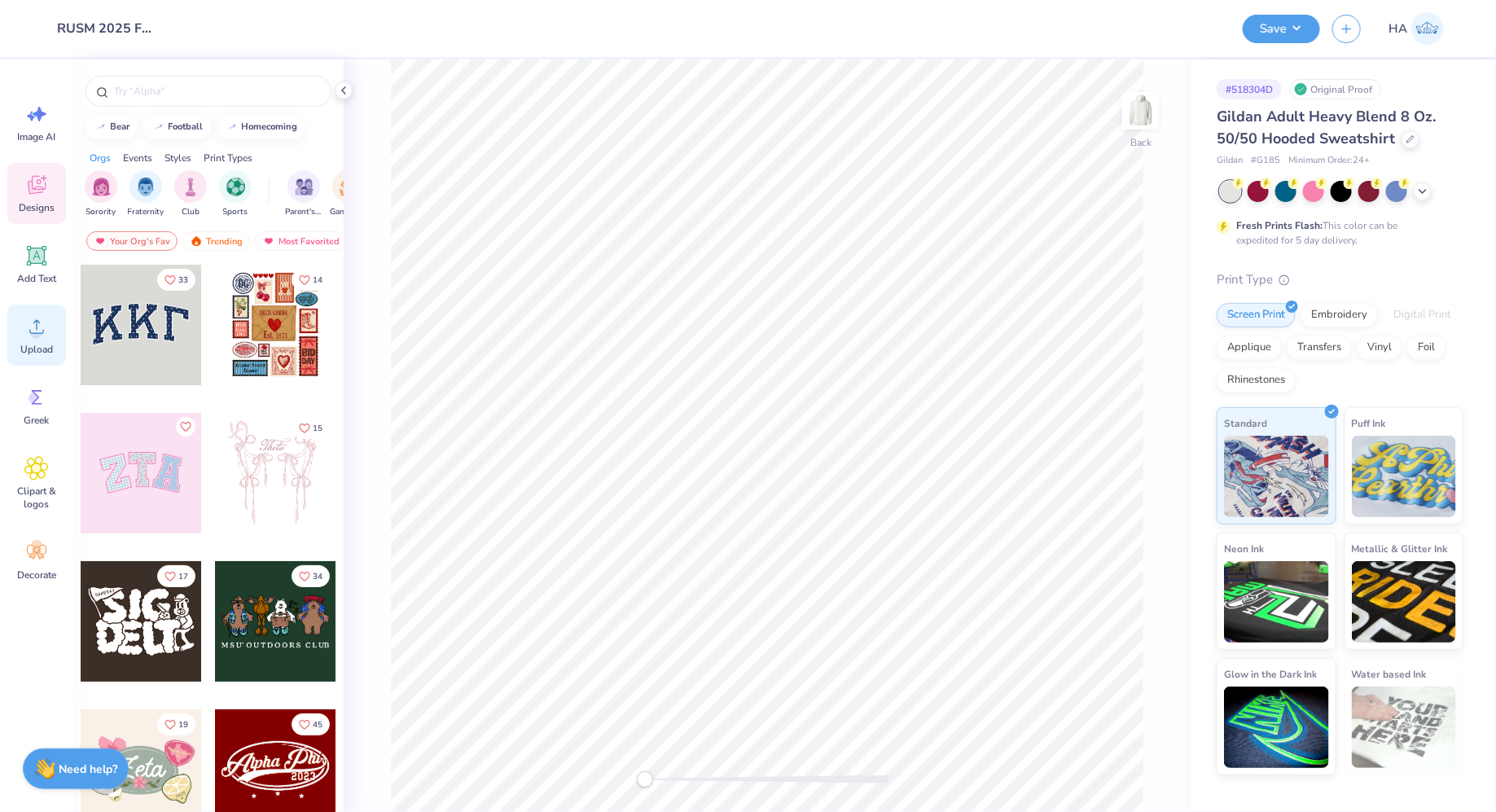
click at [34, 340] on div "Upload" at bounding box center [37, 335] width 58 height 61
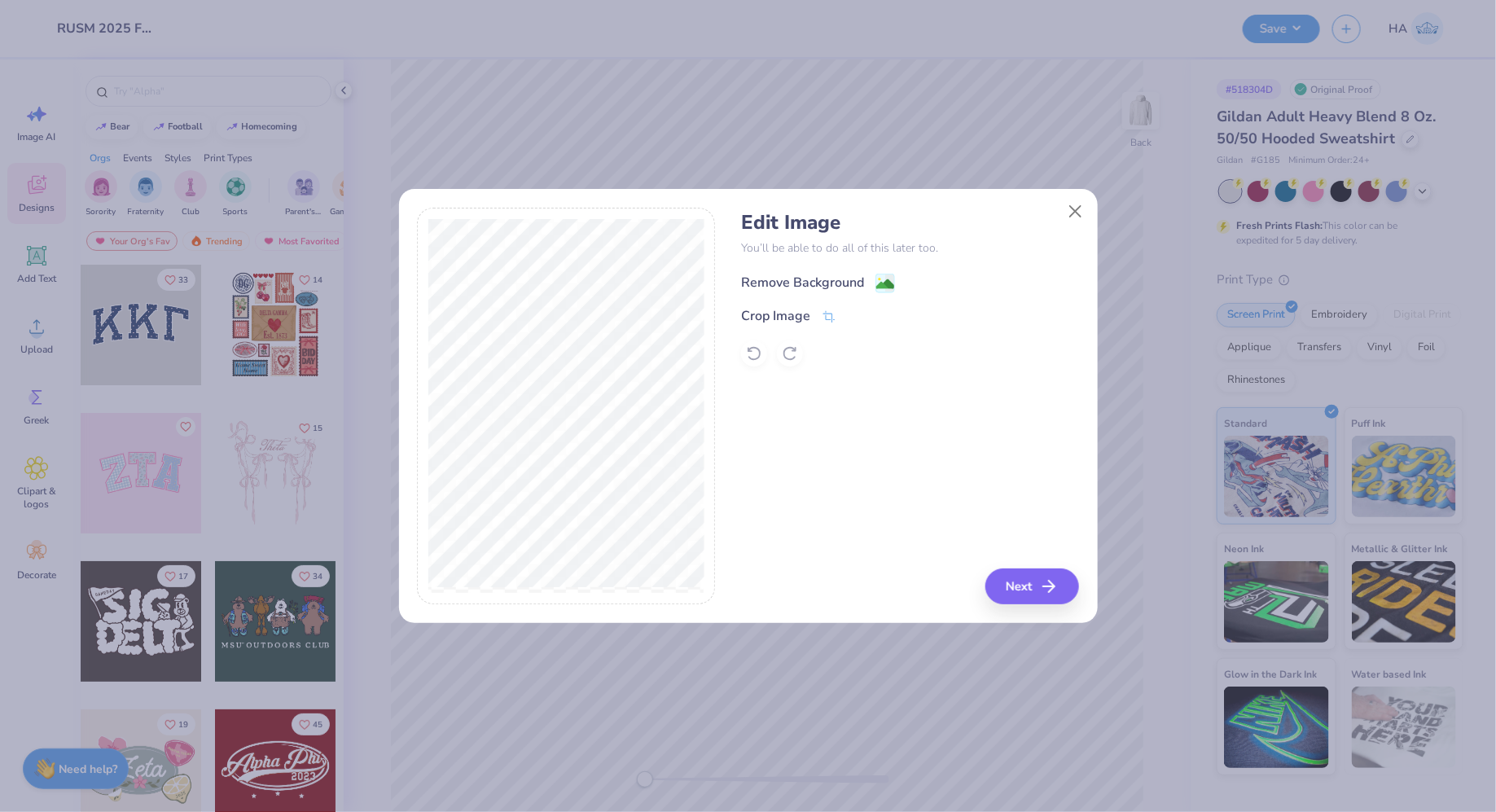
click at [890, 283] on image at bounding box center [885, 284] width 17 height 17
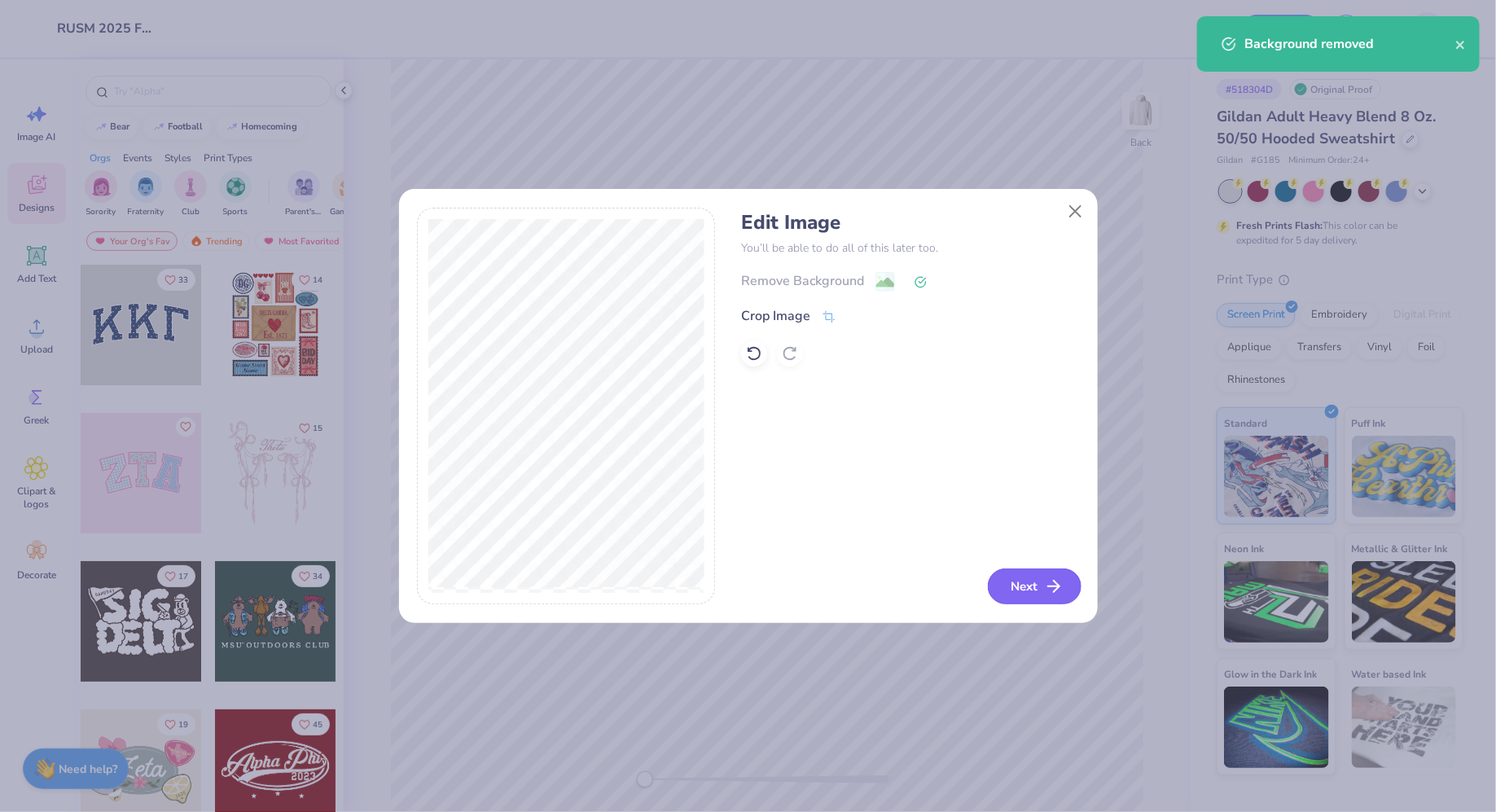
click at [1042, 583] on button "Next" at bounding box center [1035, 586] width 93 height 36
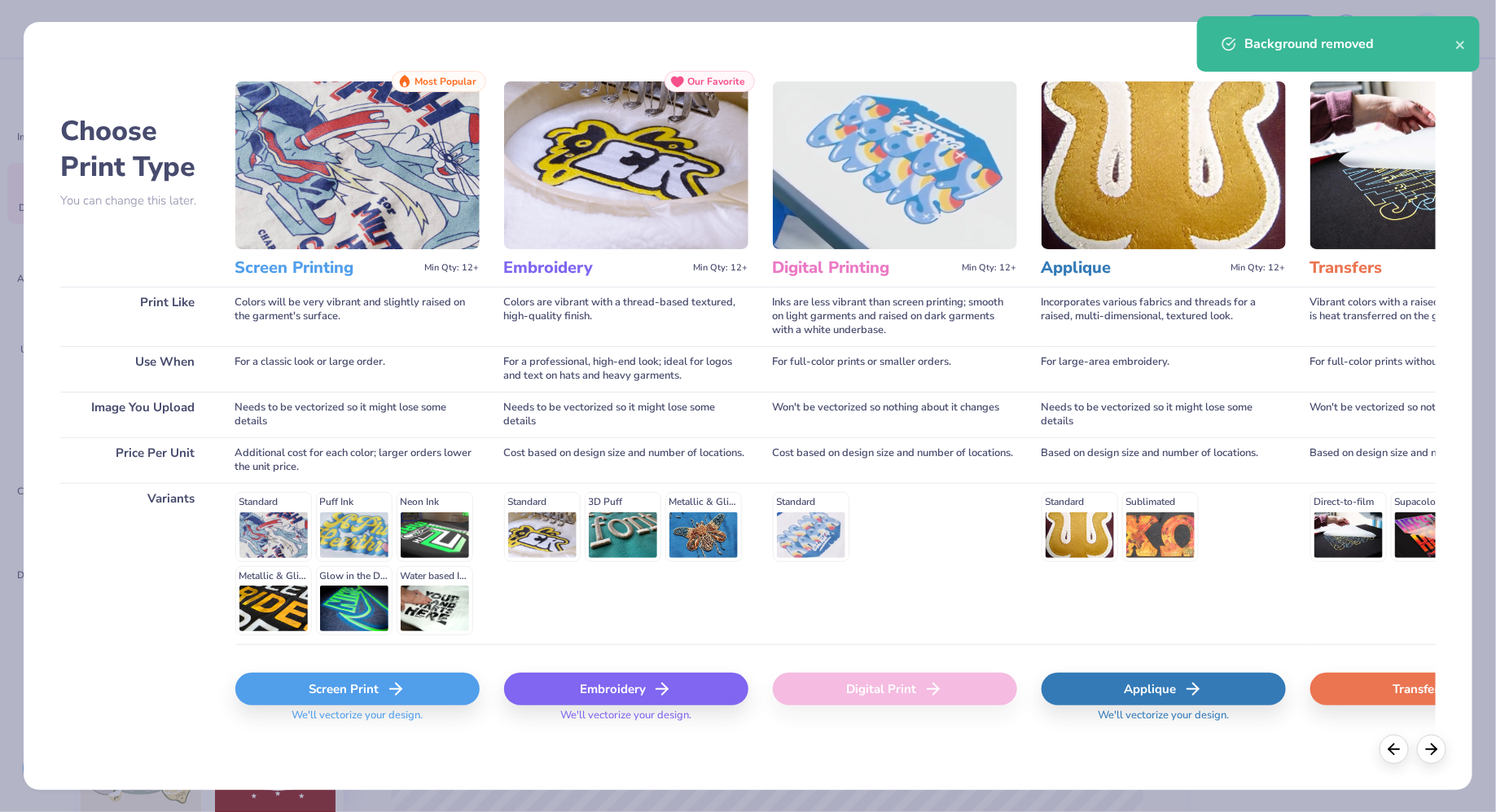
click at [416, 698] on div "Screen Print" at bounding box center [357, 689] width 245 height 33
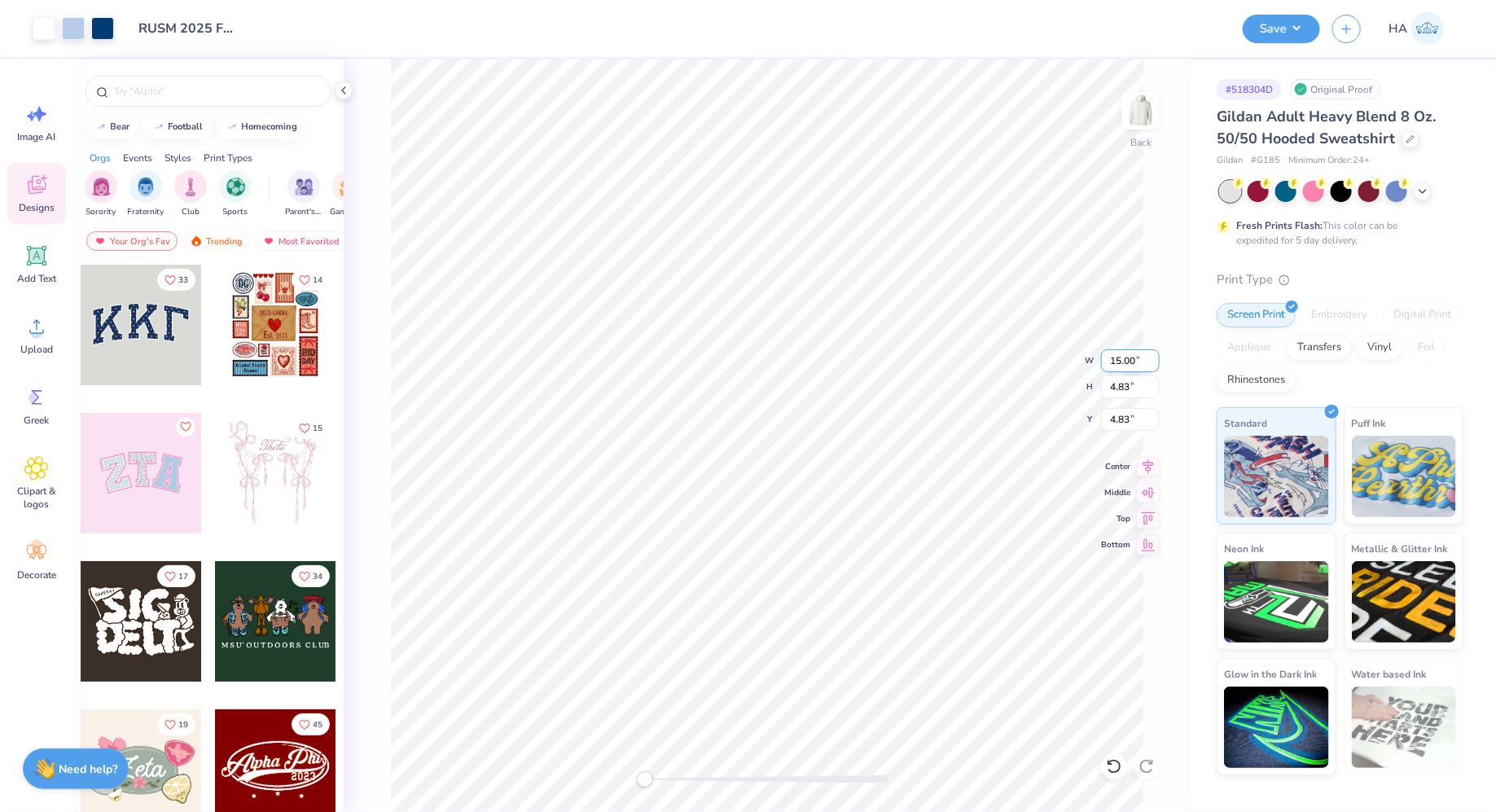
click at [1121, 351] on input "15.00" at bounding box center [1130, 360] width 58 height 22
type input "11.00"
type input "3.54"
click at [1124, 416] on input "5.48" at bounding box center [1130, 419] width 58 height 22
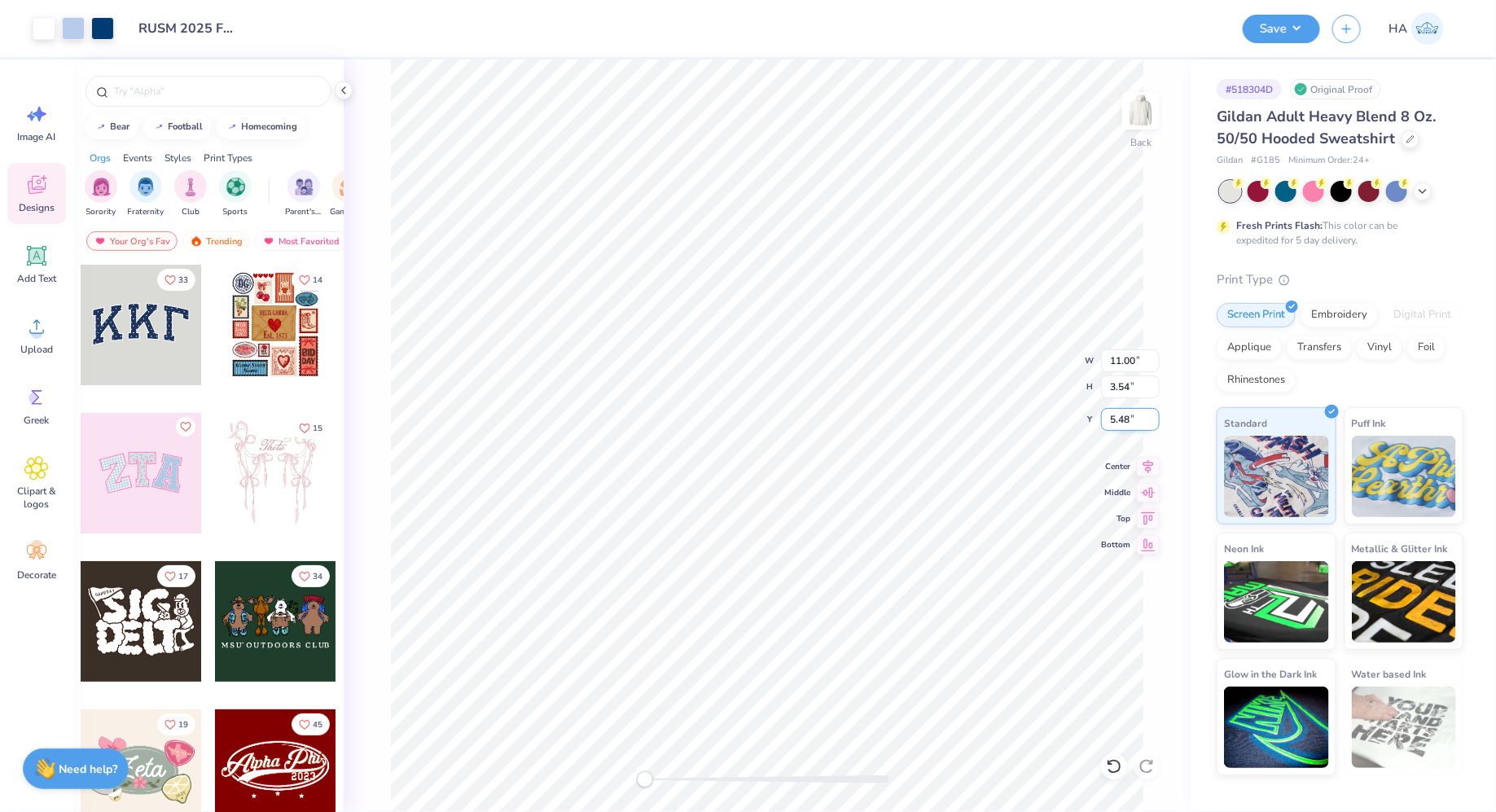
click at [1124, 416] on input "5.48" at bounding box center [1130, 419] width 58 height 22
type input "3"
click at [1148, 461] on icon at bounding box center [1148, 463] width 11 height 14
click at [1123, 355] on input "11.00" at bounding box center [1130, 360] width 58 height 22
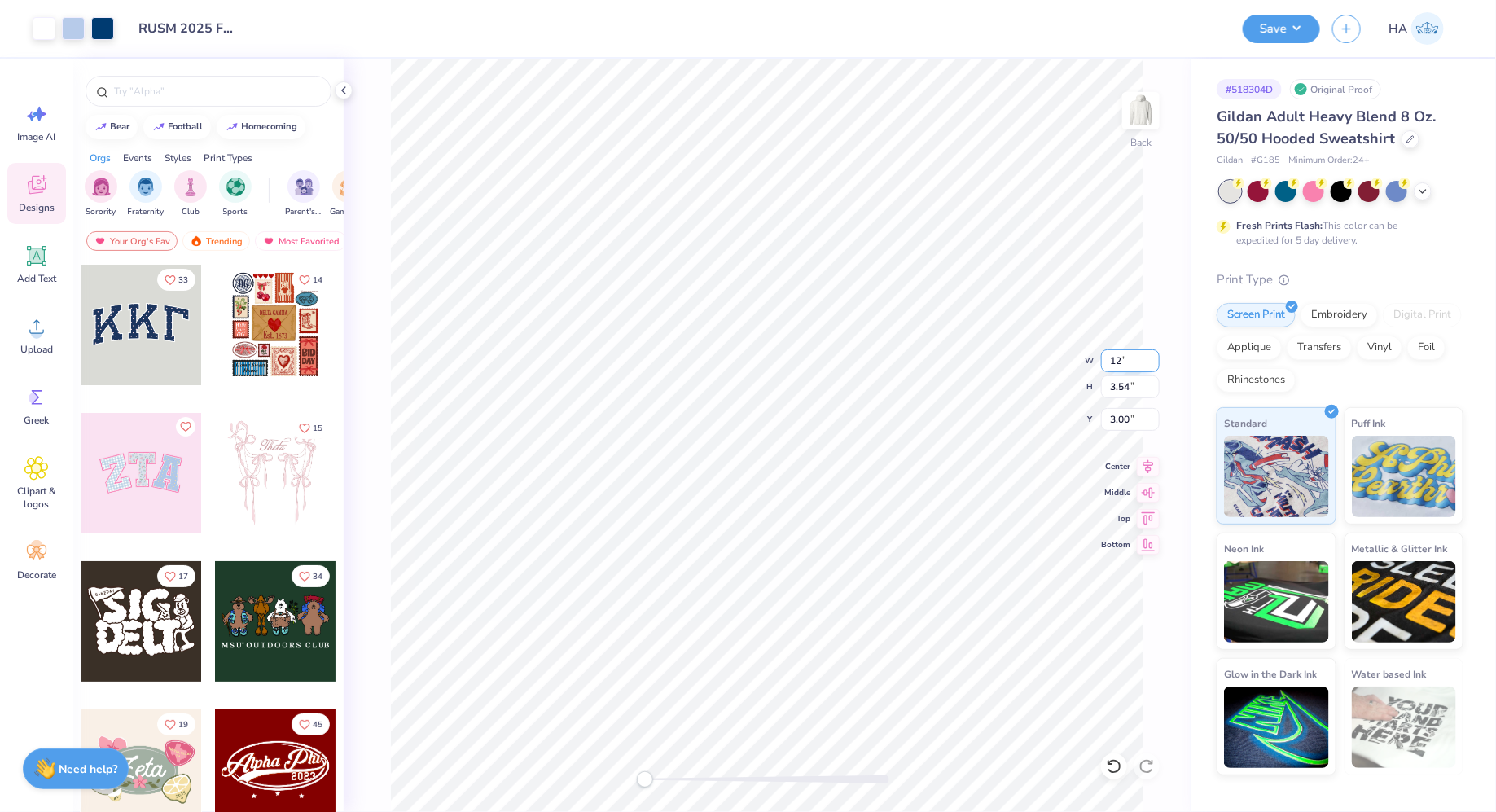
type input "12.00"
type input "3.86"
type input "2.84"
type input "12.95"
type input "4.17"
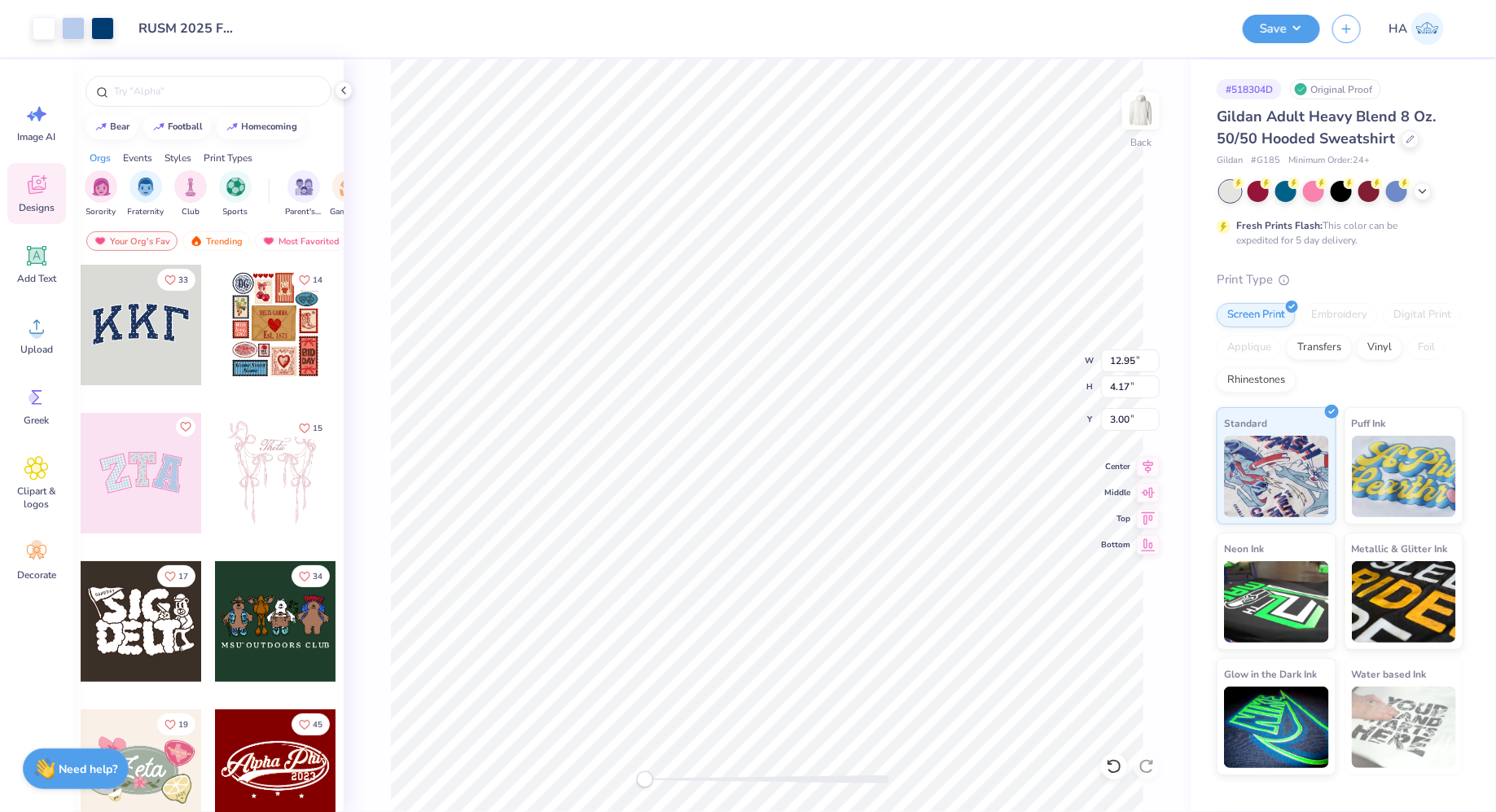
type input "12.00"
type input "3.86"
click at [1264, 22] on button "Save" at bounding box center [1281, 26] width 78 height 28
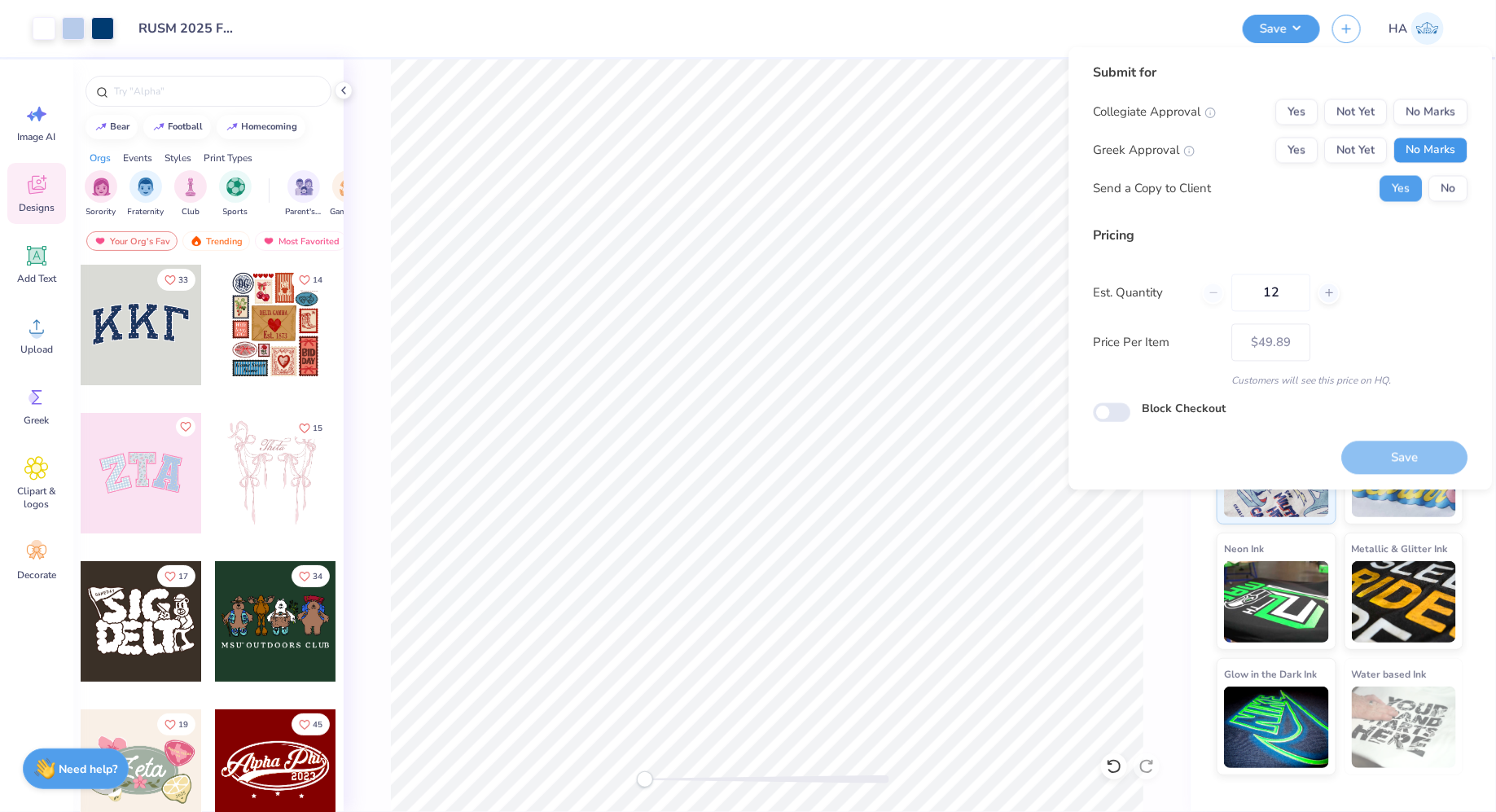
click at [1421, 150] on button "No Marks" at bounding box center [1431, 151] width 74 height 26
click at [1441, 94] on div "Submit for Collegiate Approval Yes Not Yet No Marks Greek Approval Yes Not Yet …" at bounding box center [1281, 138] width 375 height 151
click at [1441, 108] on button "No Marks" at bounding box center [1431, 112] width 74 height 26
click at [1409, 441] on button "Save" at bounding box center [1406, 457] width 126 height 33
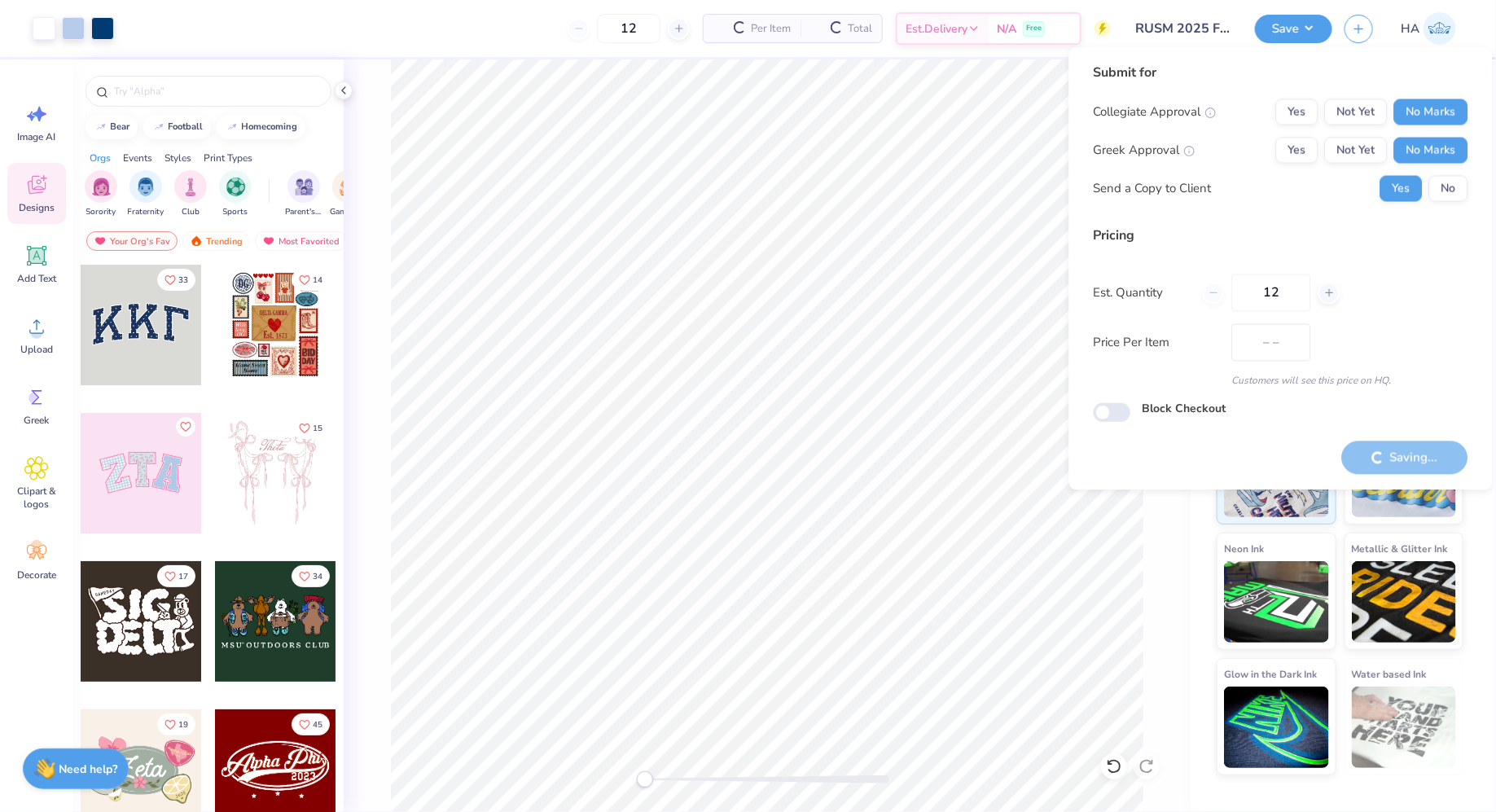
type input "$49.89"
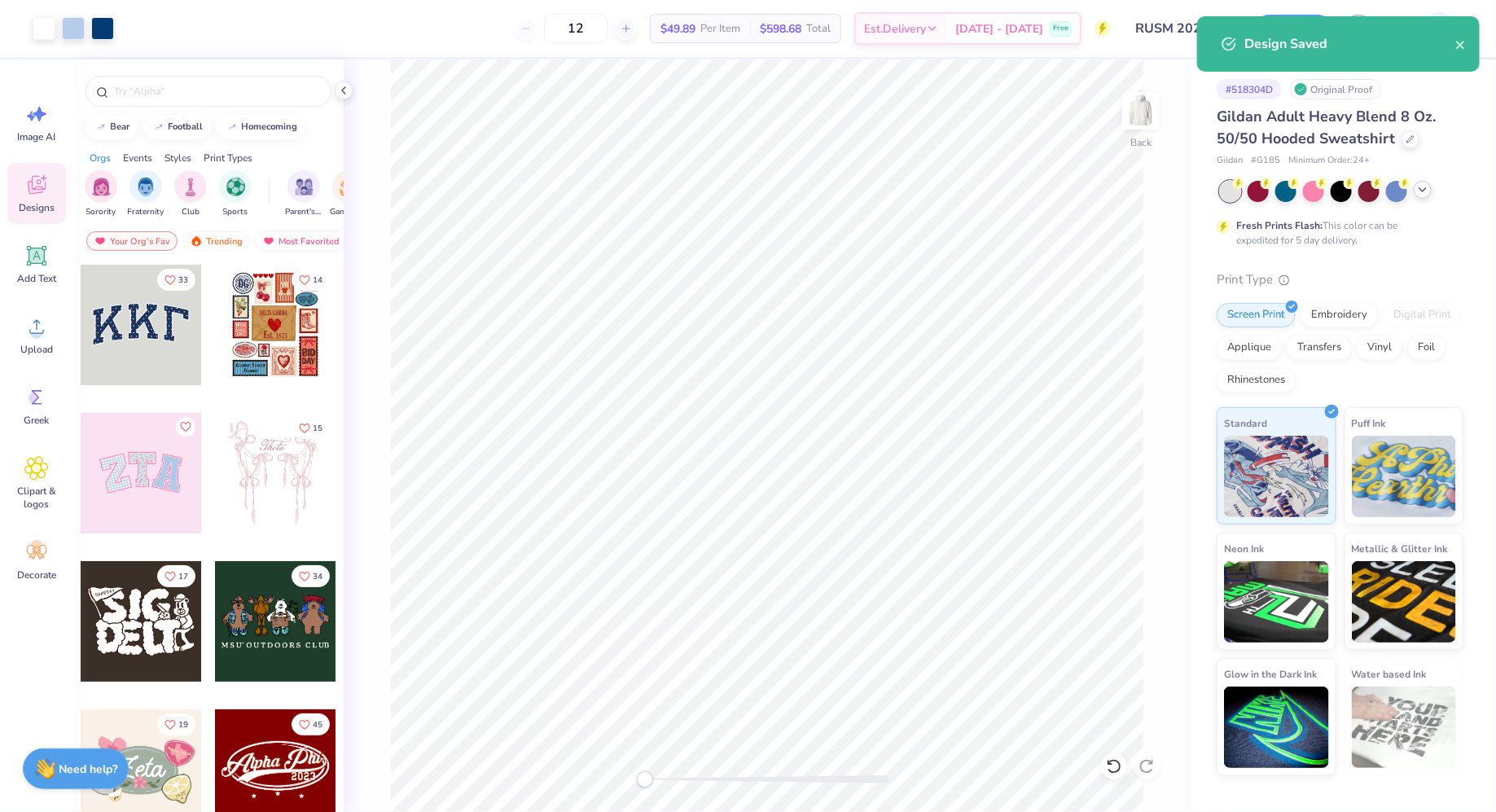
click at [1418, 186] on icon at bounding box center [1422, 189] width 13 height 13
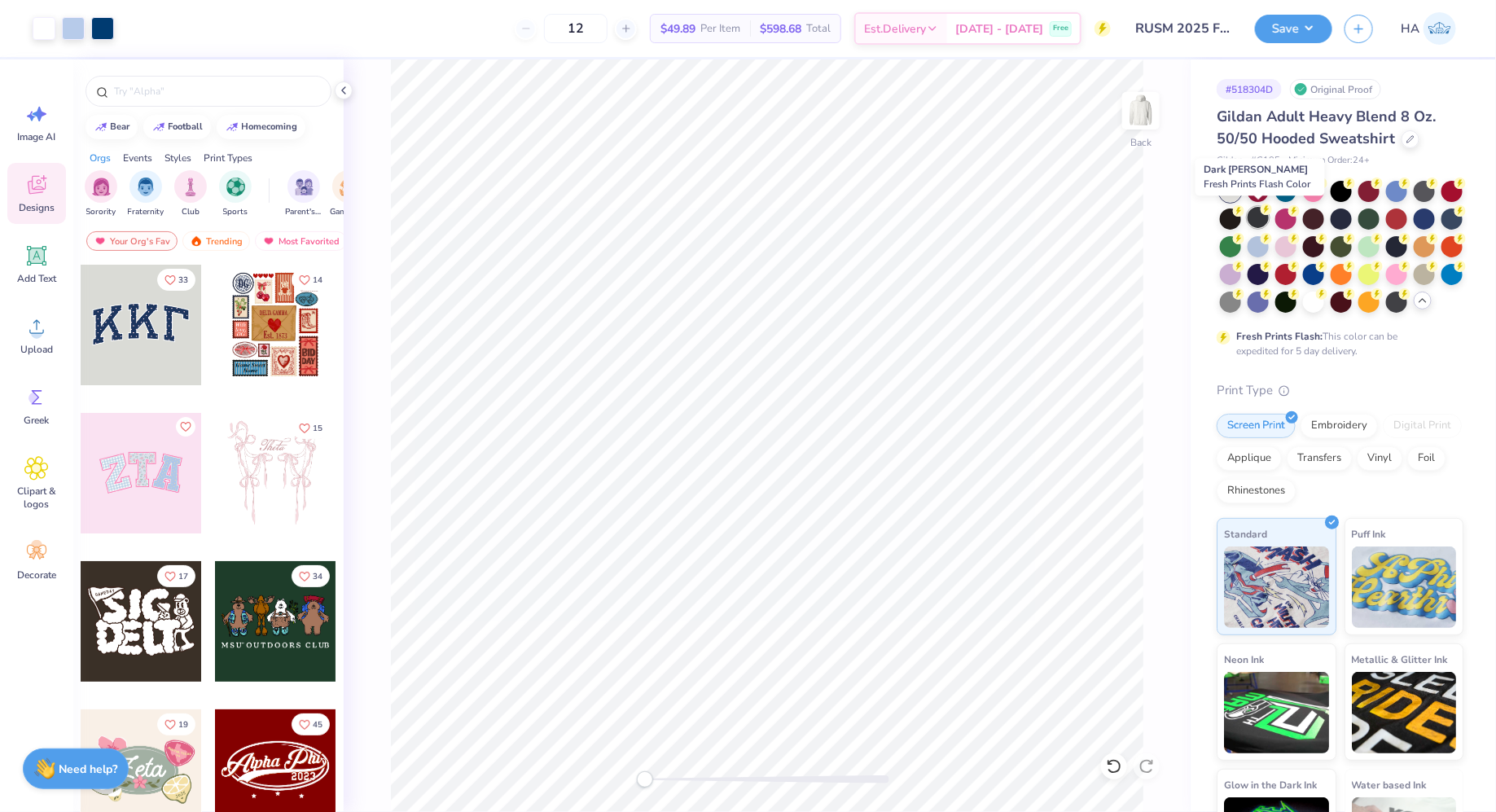
click at [1257, 215] on div at bounding box center [1258, 218] width 21 height 21
click at [1320, 27] on button "Save" at bounding box center [1294, 26] width 78 height 28
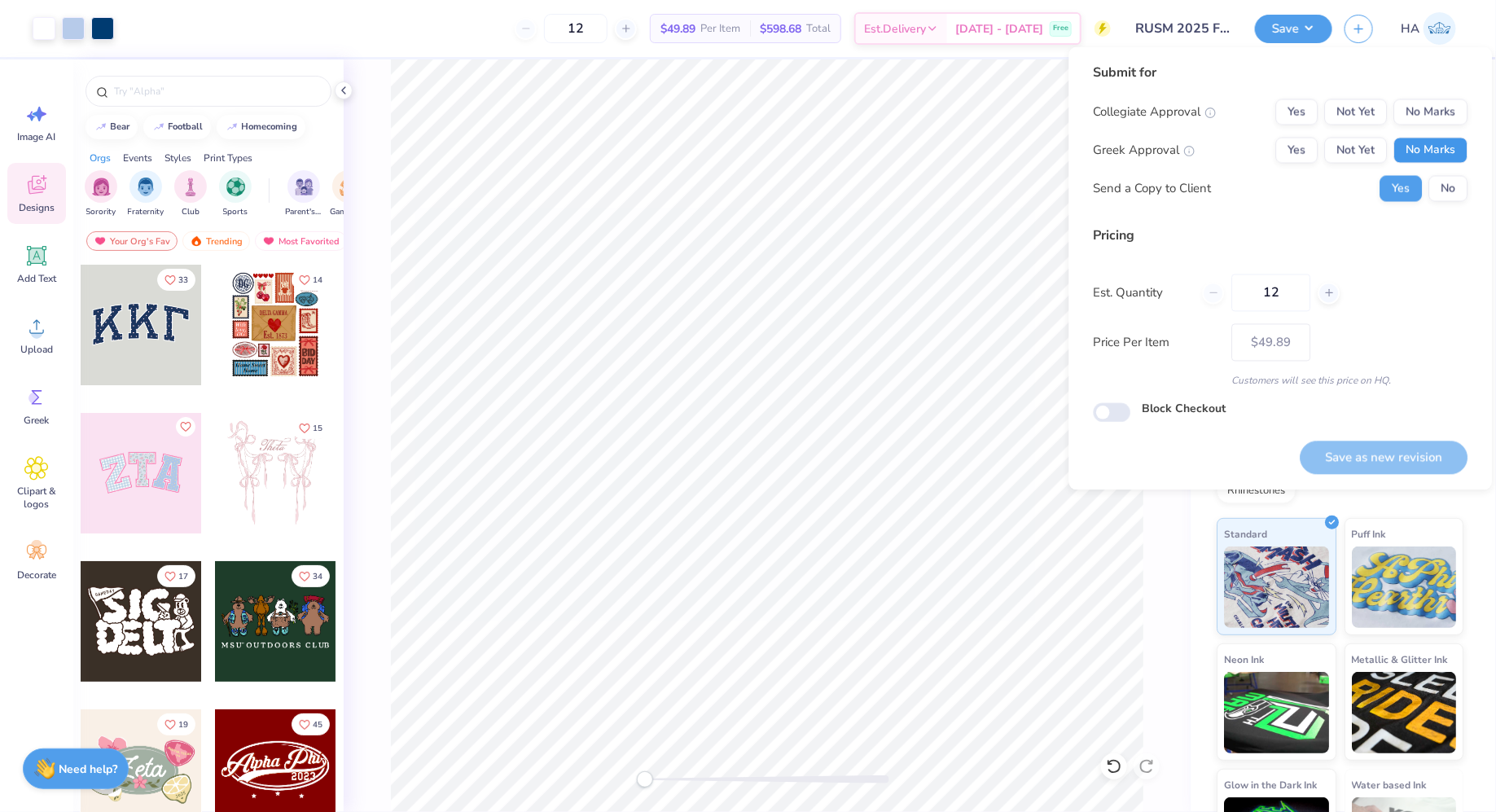
click at [1434, 149] on button "No Marks" at bounding box center [1431, 151] width 74 height 26
click at [1448, 103] on button "No Marks" at bounding box center [1431, 112] width 74 height 26
click at [1433, 181] on button "No" at bounding box center [1448, 188] width 39 height 26
click at [1394, 186] on button "Yes" at bounding box center [1402, 188] width 43 height 26
click at [1461, 191] on button "No" at bounding box center [1448, 188] width 39 height 26
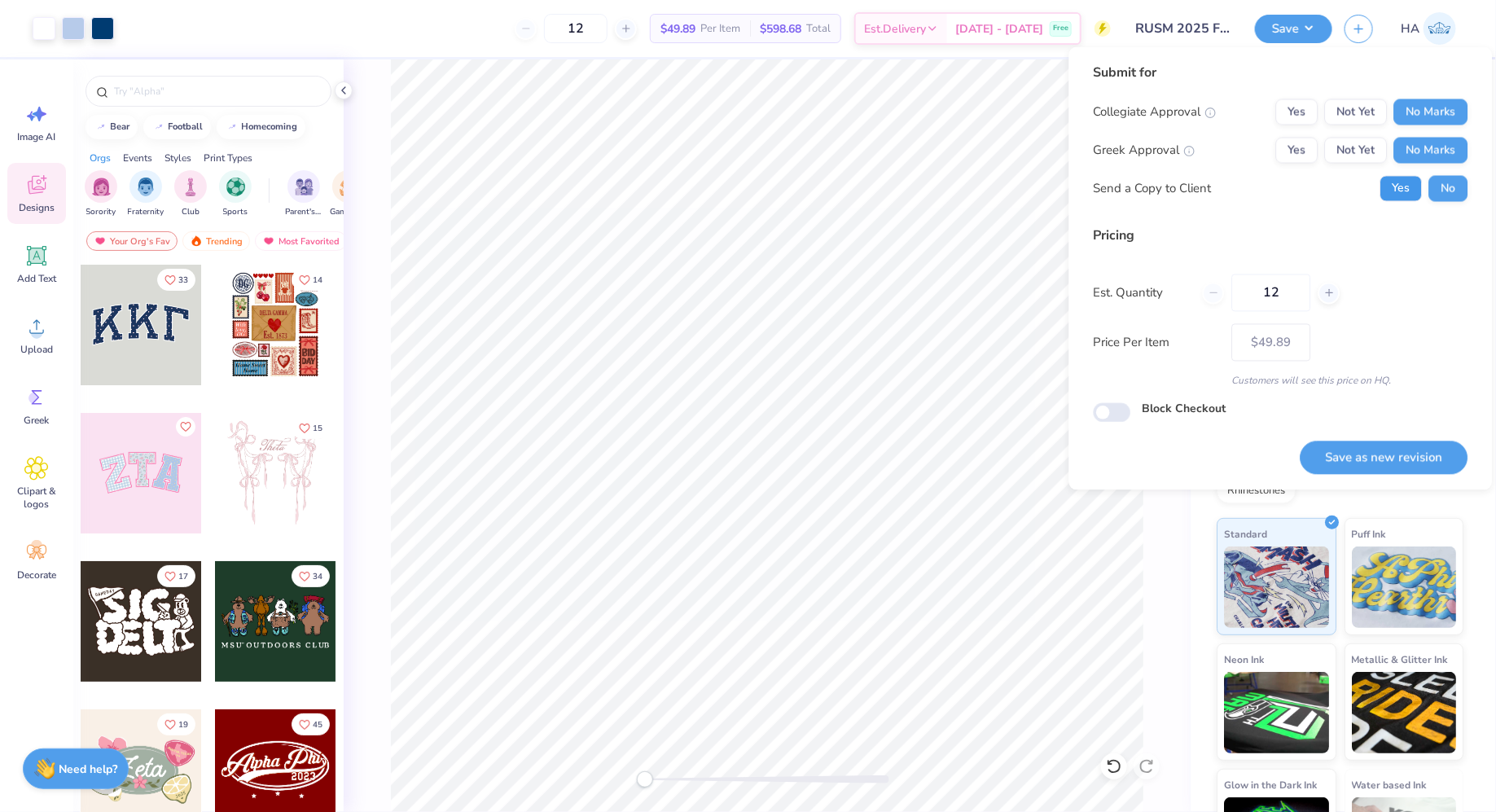
click at [1396, 182] on button "Yes" at bounding box center [1402, 188] width 43 height 26
click at [1358, 460] on button "Save as new revision" at bounding box center [1384, 457] width 168 height 33
type input "$49.89"
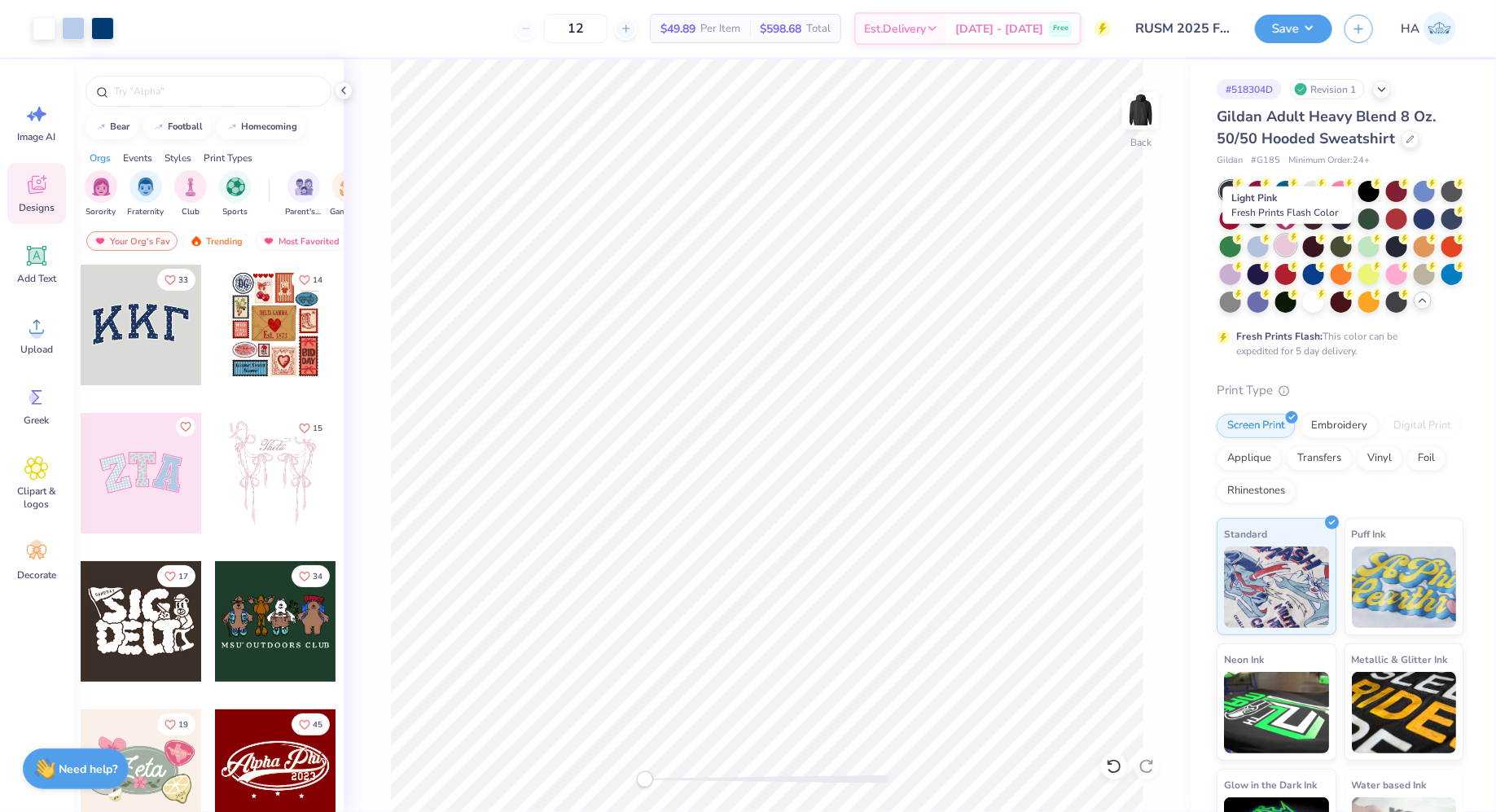
click at [1287, 245] on div at bounding box center [1286, 245] width 21 height 21
click at [1309, 30] on button "Save" at bounding box center [1294, 26] width 78 height 28
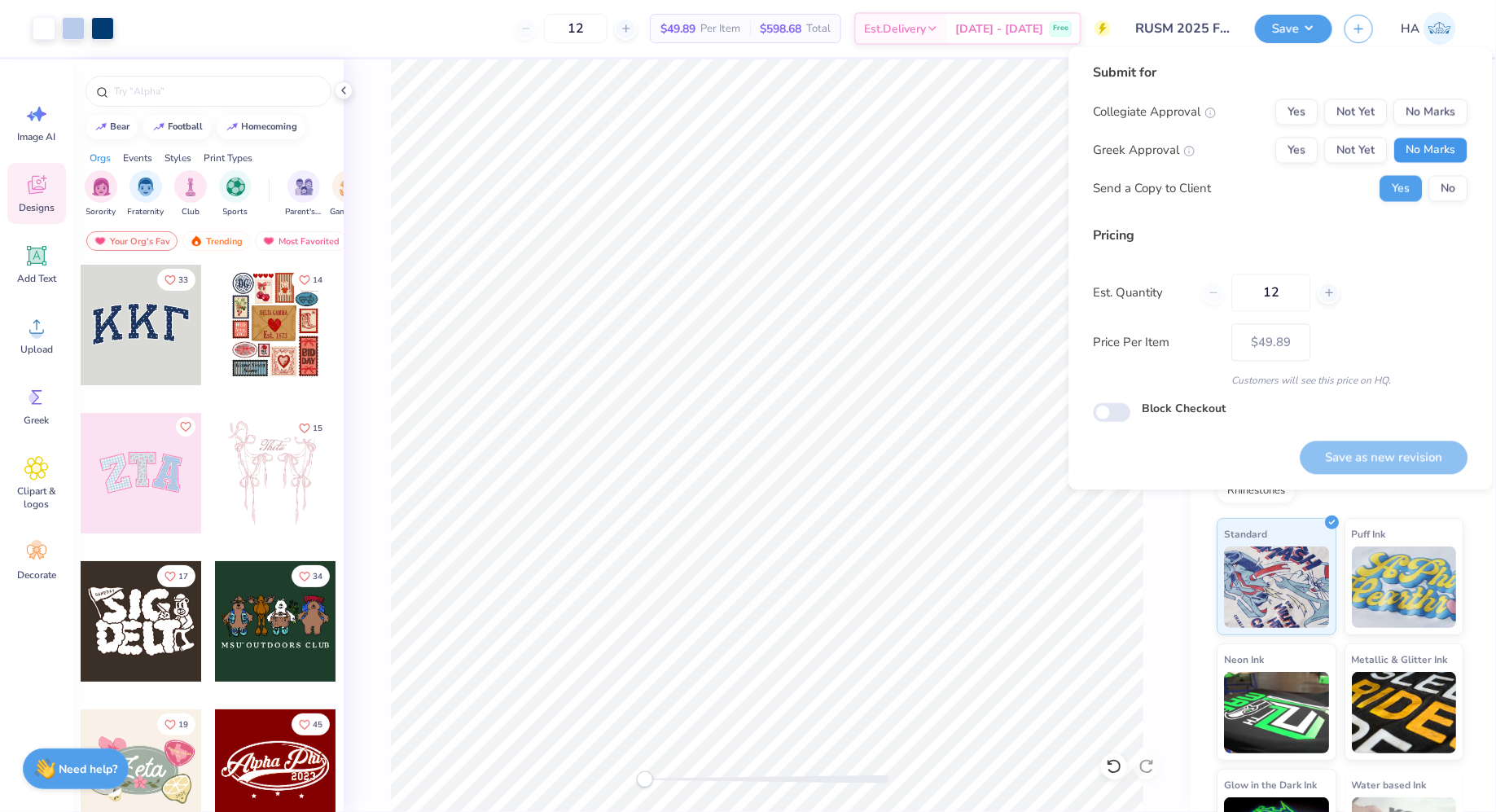
click at [1407, 139] on button "No Marks" at bounding box center [1431, 151] width 74 height 26
click at [1414, 112] on button "No Marks" at bounding box center [1431, 112] width 74 height 26
click at [1343, 446] on button "Save as new revision" at bounding box center [1384, 457] width 168 height 33
type input "$49.89"
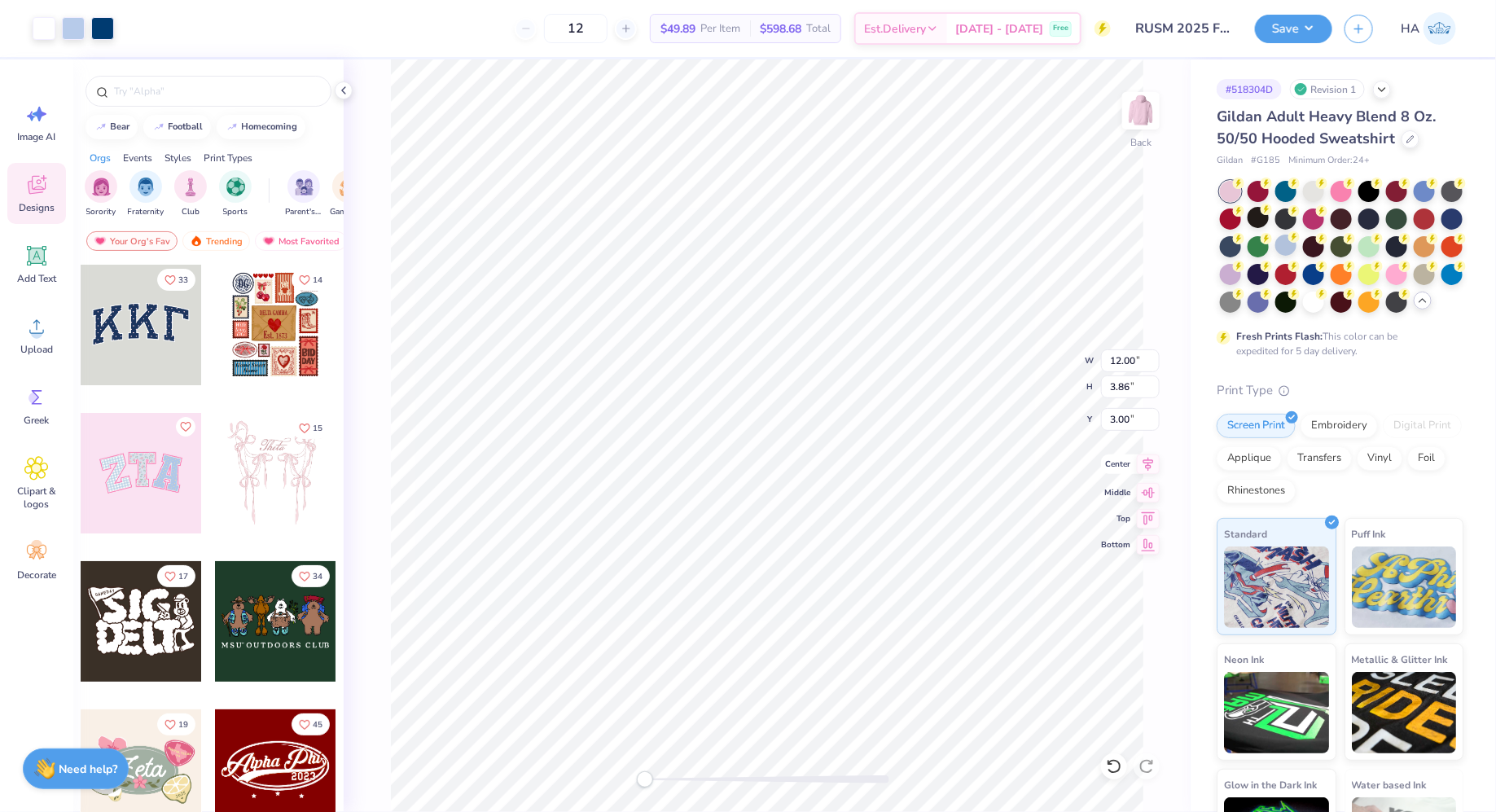
click at [1145, 461] on icon at bounding box center [1148, 463] width 11 height 14
click at [1306, 38] on button "Save" at bounding box center [1294, 26] width 78 height 28
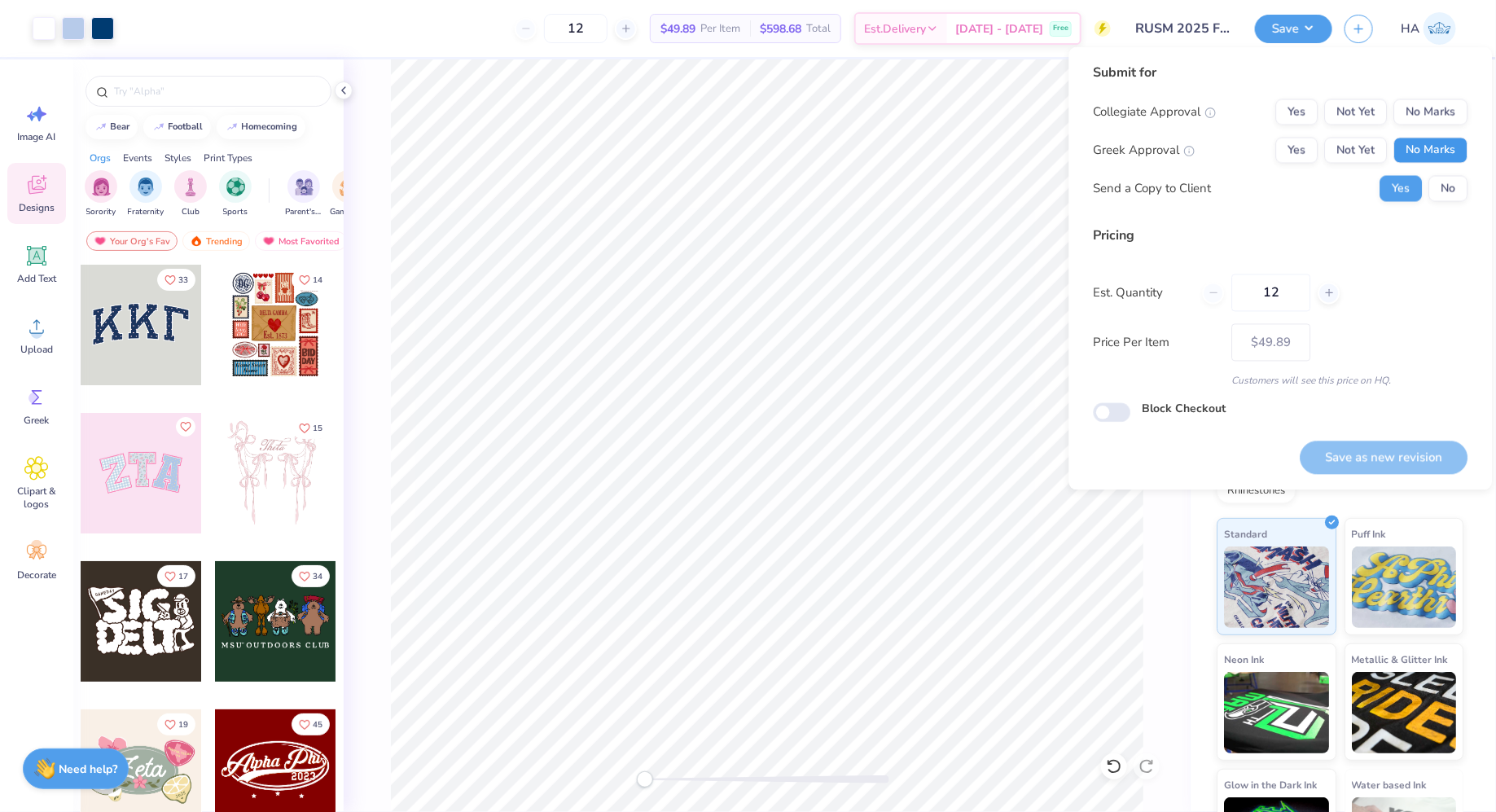
click at [1423, 147] on button "No Marks" at bounding box center [1431, 151] width 74 height 26
click at [1438, 101] on button "No Marks" at bounding box center [1431, 112] width 74 height 26
click at [1363, 456] on button "Save as new revision" at bounding box center [1384, 457] width 168 height 33
type input "$49.89"
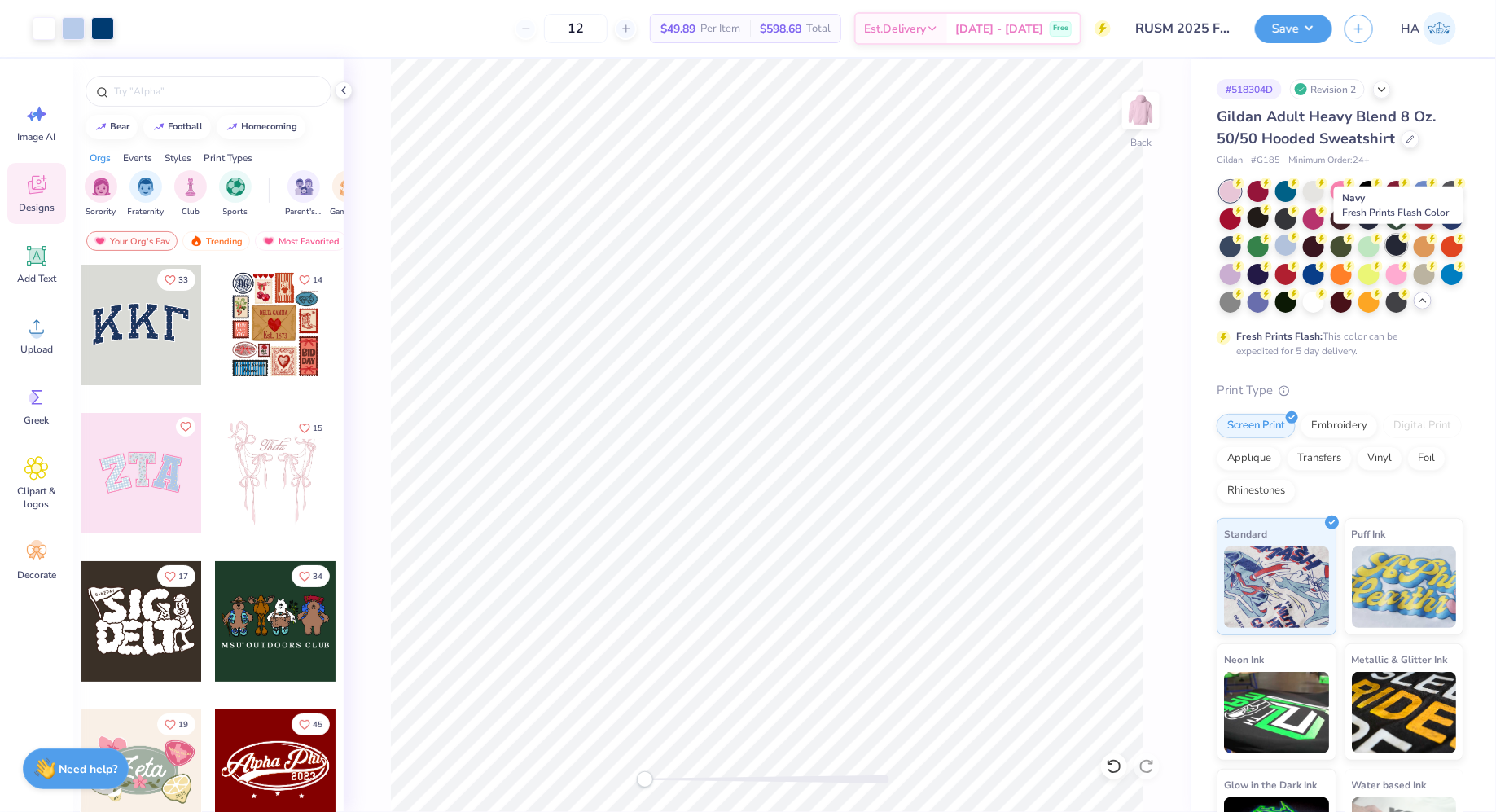
click at [1388, 237] on div at bounding box center [1397, 245] width 21 height 21
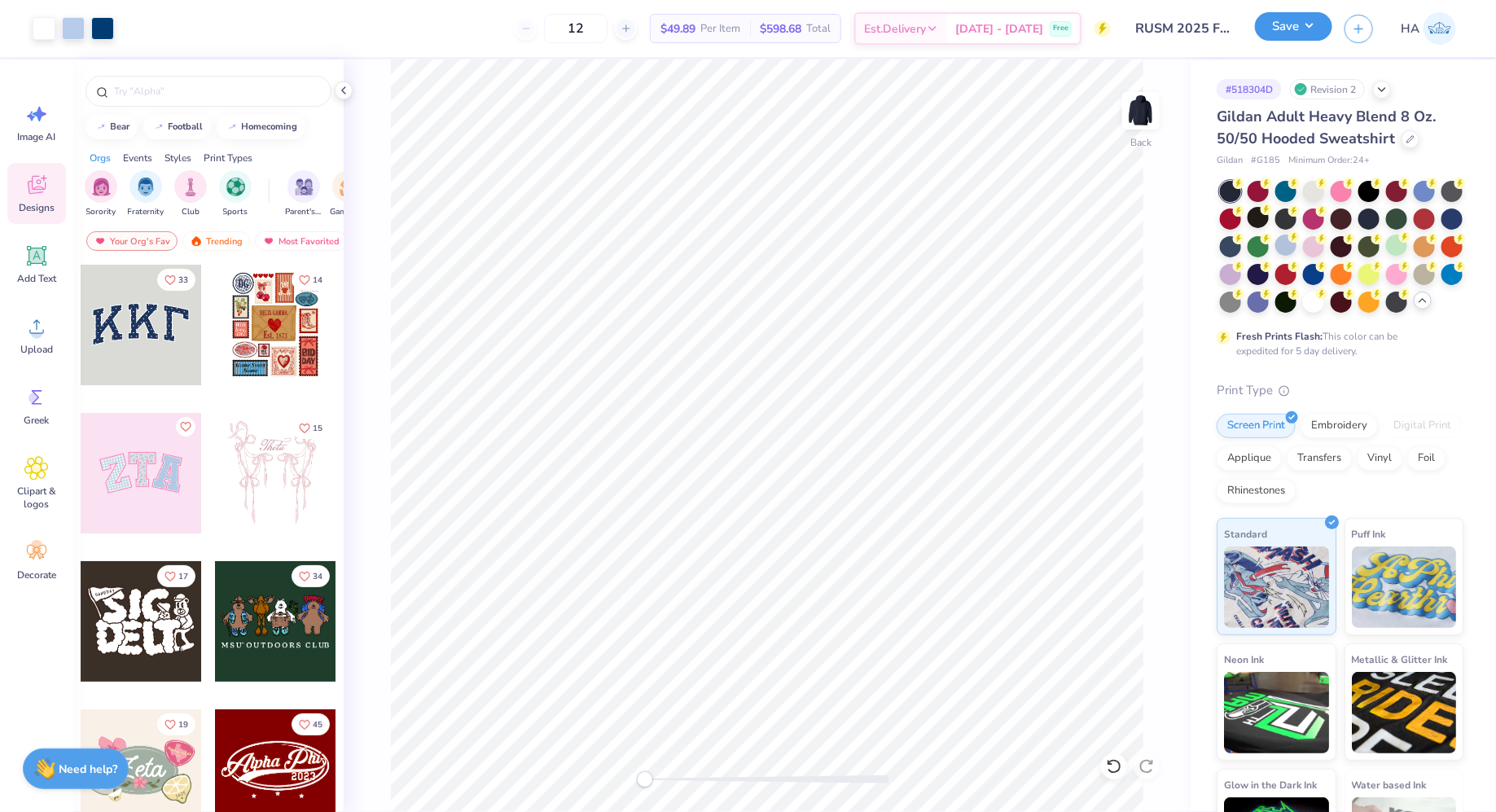
click at [1311, 41] on button "Save" at bounding box center [1294, 26] width 78 height 28
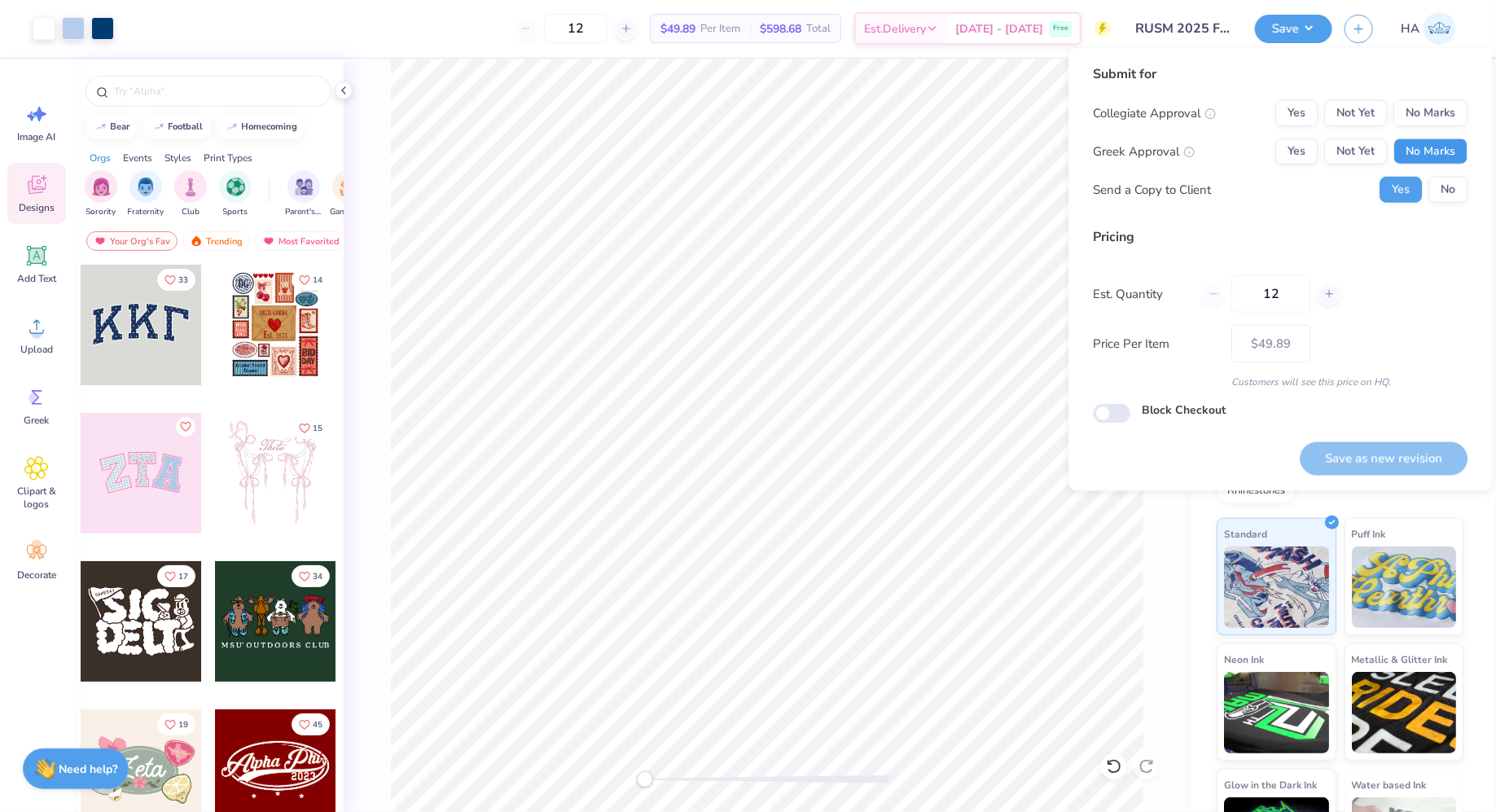
click at [1411, 143] on button "No Marks" at bounding box center [1431, 152] width 74 height 26
click at [1418, 123] on button "No Marks" at bounding box center [1431, 113] width 74 height 26
click at [1395, 452] on button "Save as new revision" at bounding box center [1384, 458] width 168 height 33
type input "$49.89"
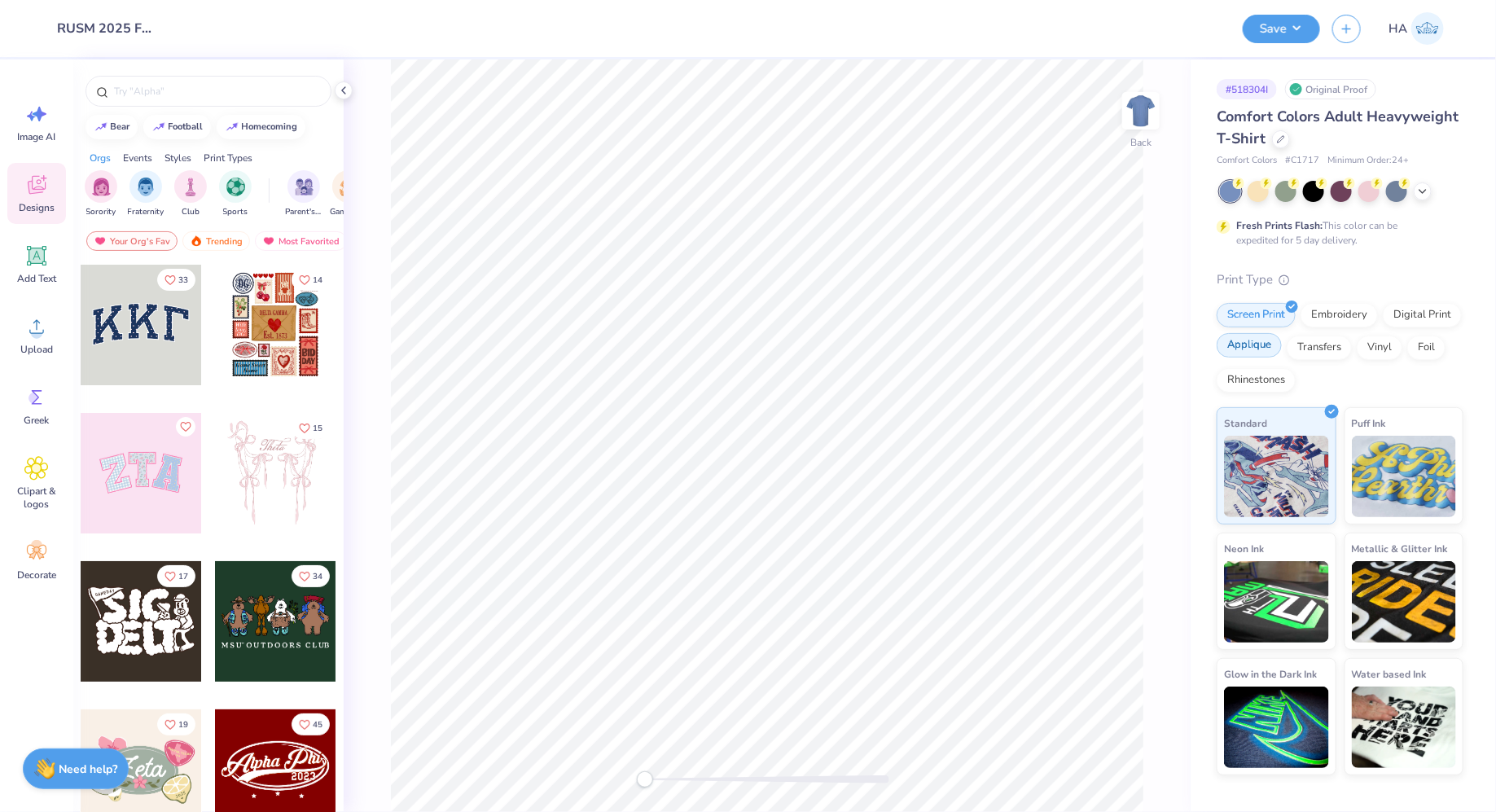
click at [1254, 345] on div "Applique" at bounding box center [1249, 345] width 65 height 24
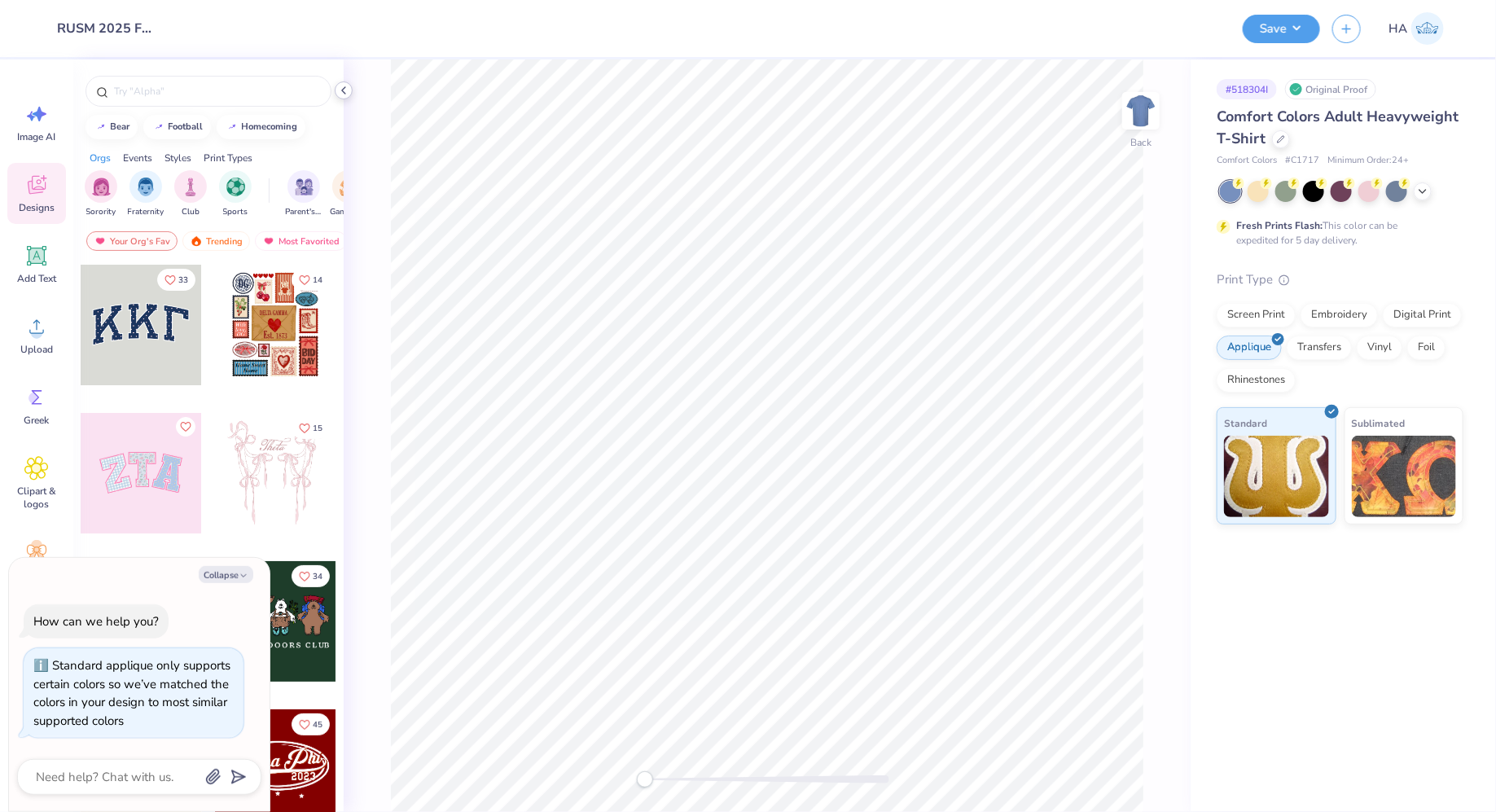
click at [345, 95] on icon at bounding box center [343, 89] width 13 height 13
type textarea "x"
